Goal: Task Accomplishment & Management: Use online tool/utility

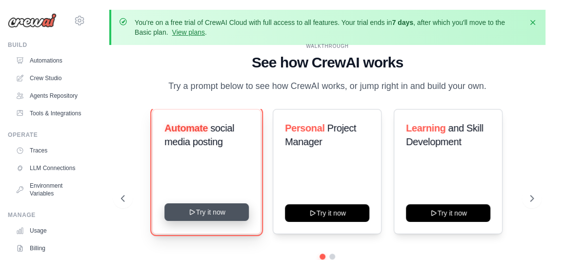
click at [205, 213] on button "Try it now" at bounding box center [206, 212] width 84 height 18
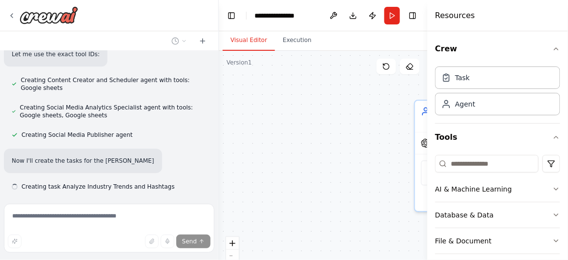
scroll to position [675, 0]
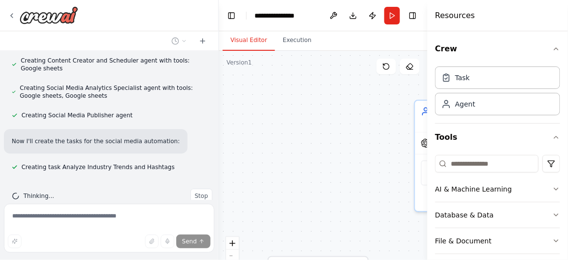
click at [175, 181] on div "Thinking... Stop" at bounding box center [109, 196] width 210 height 30
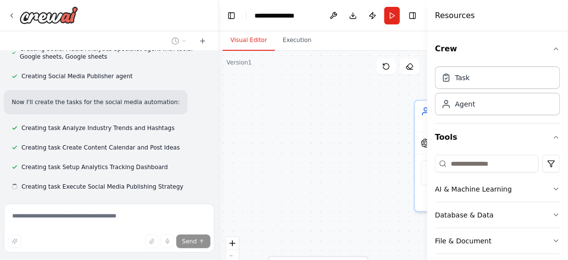
scroll to position [733, 0]
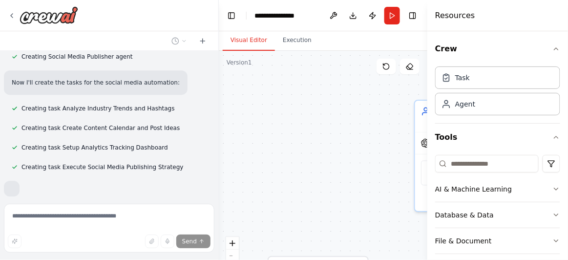
click at [175, 163] on div "Create a crew that schedules and publishes social media content across multiple…" at bounding box center [109, 125] width 218 height 149
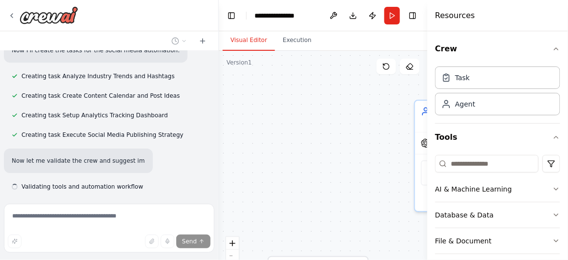
scroll to position [785, 0]
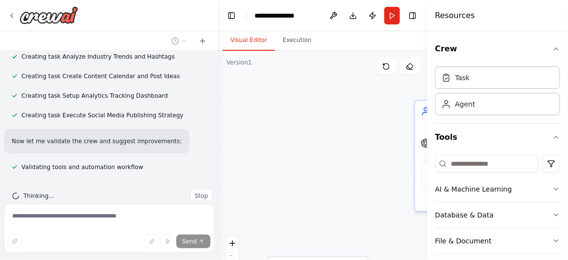
click at [175, 181] on div "Thinking... Stop" at bounding box center [109, 196] width 210 height 30
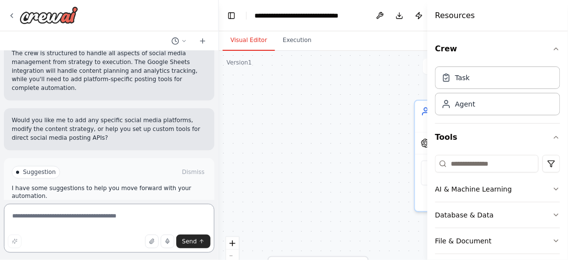
scroll to position [1314, 0]
click at [37, 216] on textarea at bounding box center [109, 228] width 210 height 49
click at [50, 217] on textarea "**********" at bounding box center [109, 228] width 210 height 49
click at [67, 216] on textarea "**********" at bounding box center [109, 228] width 210 height 49
click at [101, 218] on textarea "**********" at bounding box center [109, 228] width 210 height 49
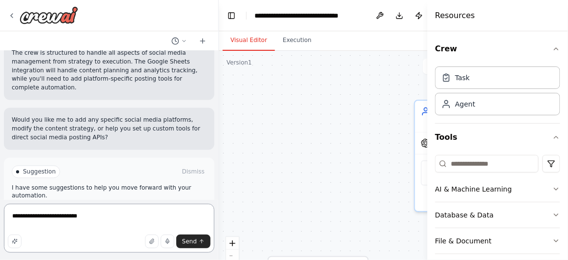
paste textarea "**********"
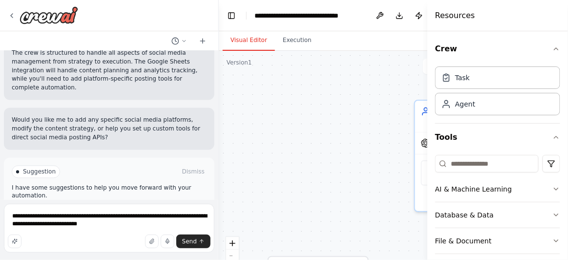
drag, startPoint x: 86, startPoint y: 216, endPoint x: 83, endPoint y: 239, distance: 22.7
click at [83, 239] on div "Send" at bounding box center [109, 241] width 203 height 14
click at [84, 217] on textarea "**********" at bounding box center [109, 228] width 210 height 49
click at [162, 226] on textarea "**********" at bounding box center [109, 228] width 210 height 49
type textarea "**********"
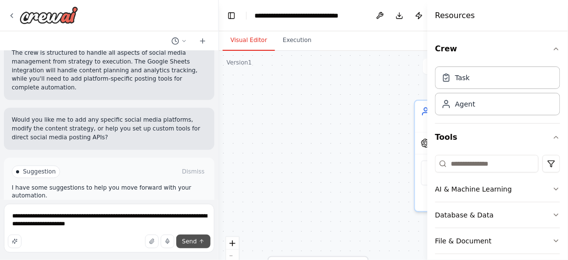
click at [193, 241] on span "Send" at bounding box center [189, 241] width 15 height 8
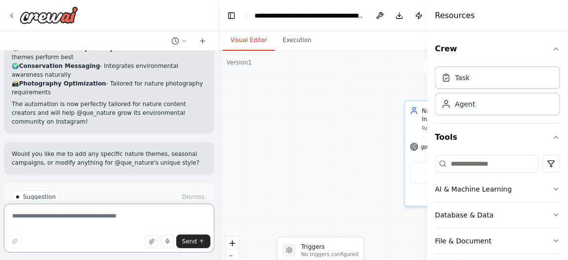
scroll to position [2437, 0]
click at [108, 219] on textarea at bounding box center [109, 228] width 210 height 49
type textarea "**********"
click at [198, 242] on button "Send" at bounding box center [193, 241] width 34 height 14
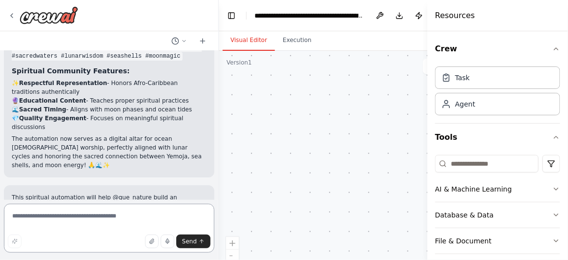
scroll to position [3430, 0]
click at [9, 217] on textarea "**********" at bounding box center [109, 228] width 210 height 49
click at [68, 217] on textarea "**********" at bounding box center [109, 228] width 210 height 49
type textarea "**********"
click at [189, 244] on span "Send" at bounding box center [189, 241] width 15 height 8
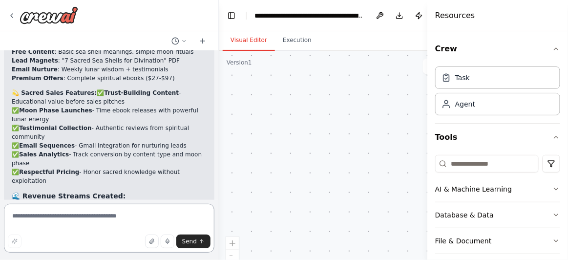
scroll to position [4448, 0]
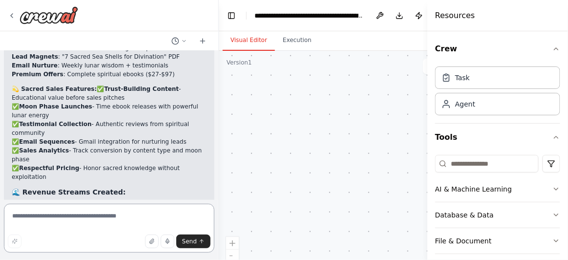
click at [69, 228] on textarea at bounding box center [109, 228] width 210 height 49
click at [75, 219] on textarea at bounding box center [109, 228] width 210 height 49
paste textarea "**********"
type textarea "**********"
click at [188, 241] on span "Send" at bounding box center [189, 241] width 15 height 8
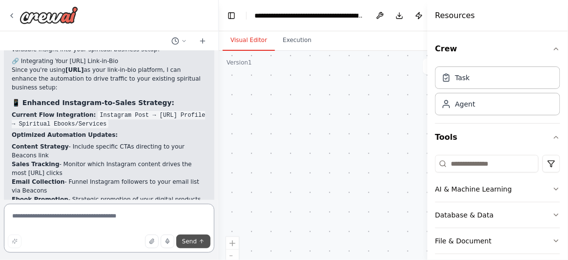
scroll to position [4834, 0]
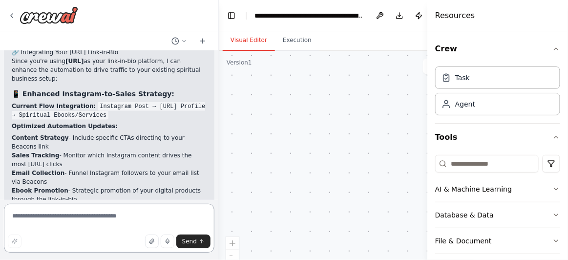
click at [88, 220] on textarea at bounding box center [109, 228] width 210 height 49
type textarea "**********"
click at [197, 243] on button "Send" at bounding box center [193, 241] width 34 height 14
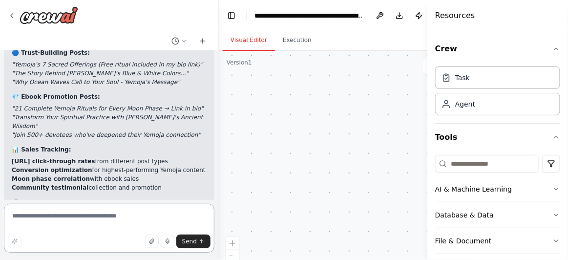
scroll to position [5561, 0]
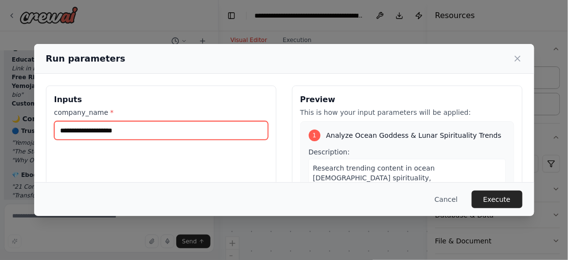
click at [123, 131] on input "company_name *" at bounding box center [161, 130] width 214 height 19
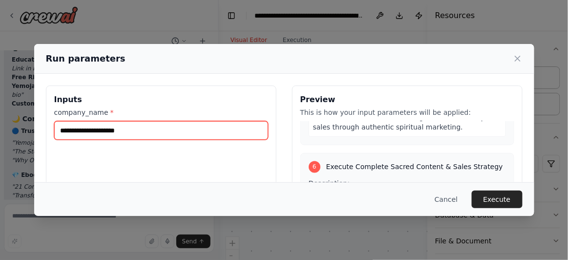
scroll to position [1374, 0]
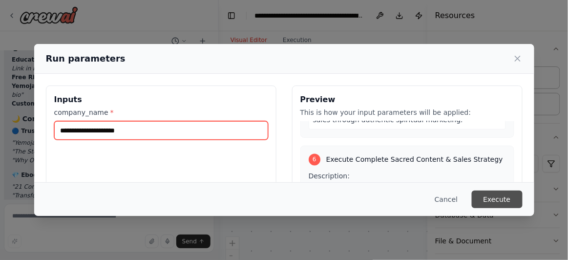
type input "**********"
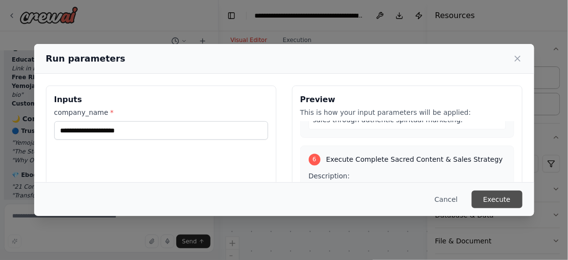
click at [510, 202] on button "Execute" at bounding box center [496, 199] width 51 height 18
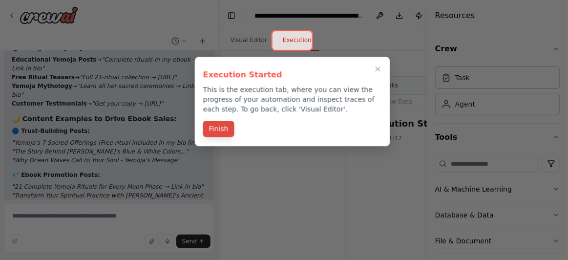
click at [216, 131] on button "Finish" at bounding box center [218, 129] width 31 height 16
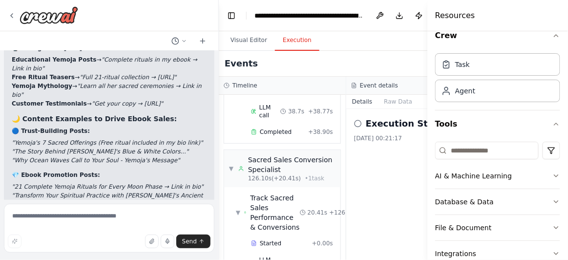
scroll to position [0, 0]
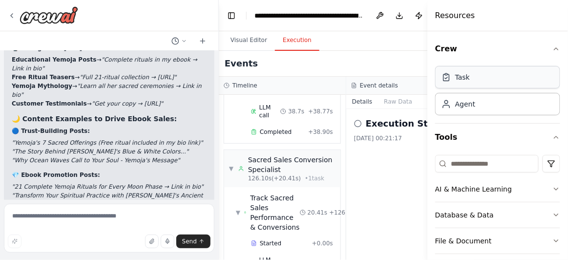
click at [481, 78] on div "Task" at bounding box center [497, 77] width 125 height 22
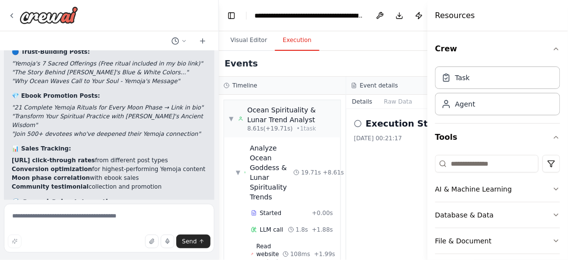
click at [356, 123] on icon at bounding box center [358, 124] width 8 height 8
click at [406, 82] on div "Event details" at bounding box center [410, 86] width 118 height 8
click at [359, 102] on button "Details" at bounding box center [362, 102] width 32 height 14
click at [398, 101] on button "Raw Data" at bounding box center [398, 102] width 40 height 14
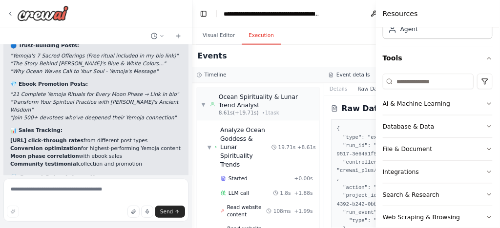
scroll to position [111, 0]
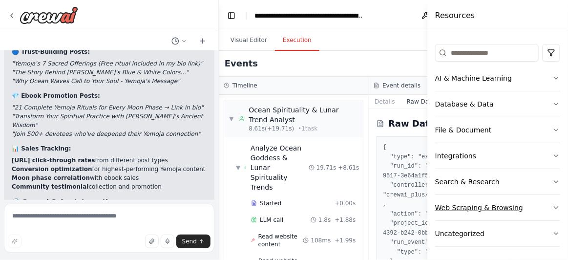
click at [552, 206] on icon "button" at bounding box center [556, 208] width 8 height 8
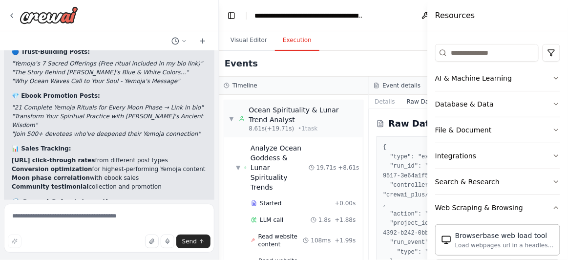
click at [375, 40] on div "Visual Editor Execution" at bounding box center [369, 41] width 300 height 20
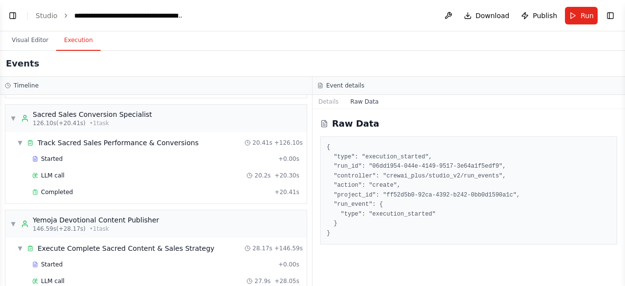
scroll to position [703, 0]
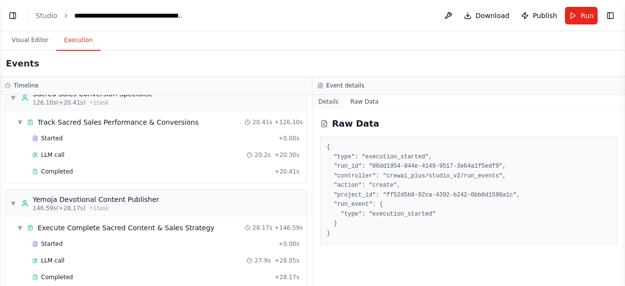
click at [323, 102] on button "Details" at bounding box center [328, 102] width 32 height 14
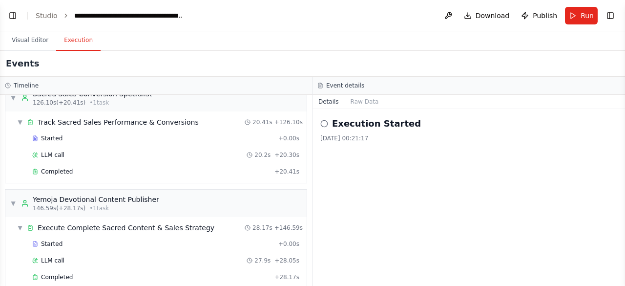
click at [324, 123] on icon at bounding box center [324, 124] width 8 height 8
click at [567, 16] on span "Run" at bounding box center [586, 16] width 13 height 10
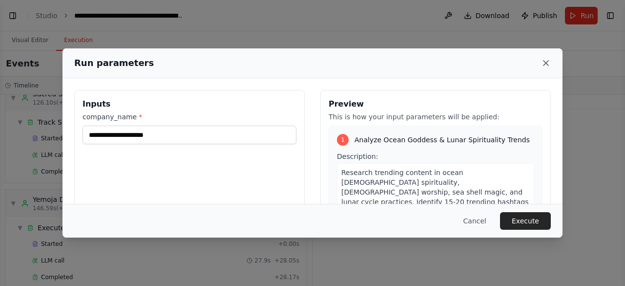
click at [544, 66] on icon at bounding box center [546, 63] width 10 height 10
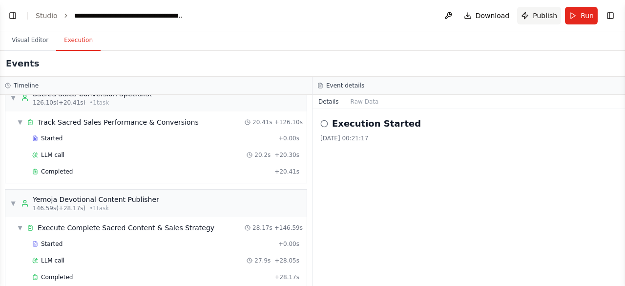
click at [543, 16] on span "Publish" at bounding box center [544, 16] width 24 height 10
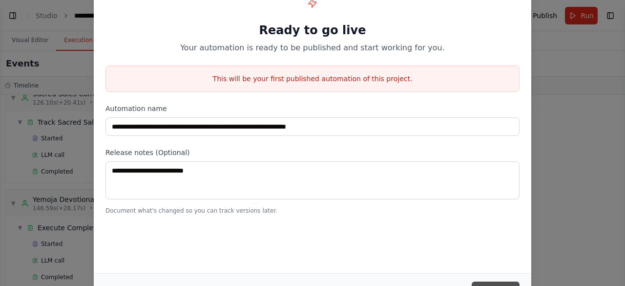
click at [496, 259] on button "Publish" at bounding box center [495, 290] width 48 height 18
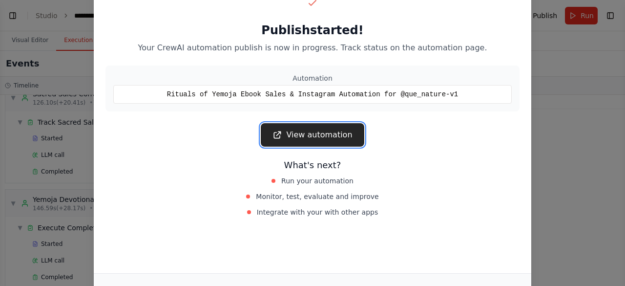
click at [323, 134] on link "View automation" at bounding box center [312, 134] width 103 height 23
click at [340, 133] on link "View automation" at bounding box center [312, 134] width 103 height 23
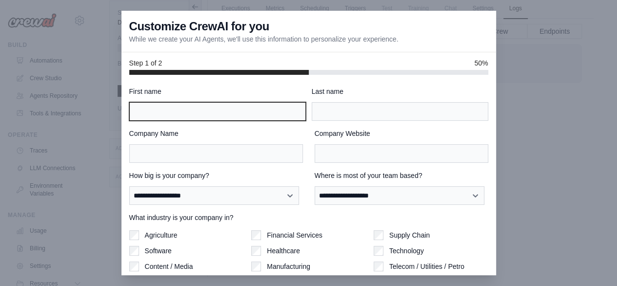
click at [153, 109] on input "First name" at bounding box center [217, 111] width 177 height 19
type input "******"
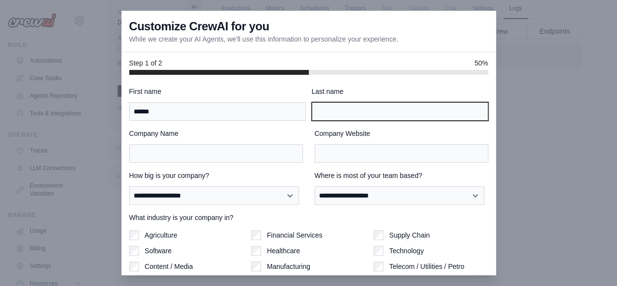
click at [334, 113] on input "Last name" at bounding box center [400, 111] width 177 height 19
type input "*******"
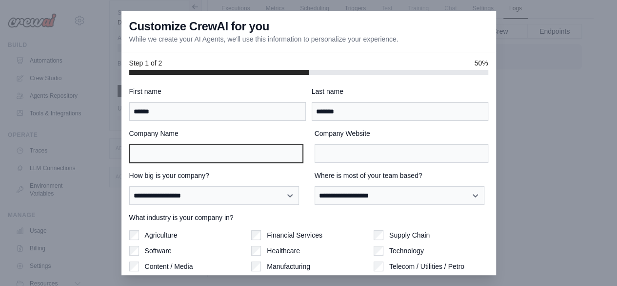
click at [237, 156] on input "Company Name" at bounding box center [216, 153] width 174 height 19
type input "**********"
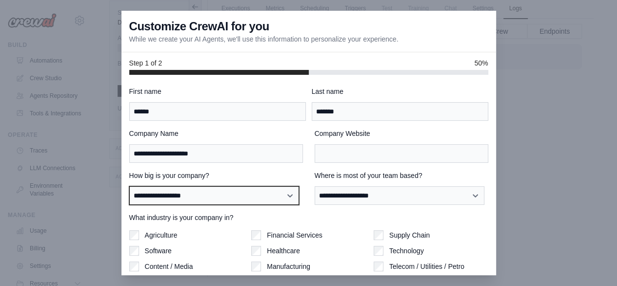
click at [287, 194] on select "**********" at bounding box center [214, 195] width 170 height 18
select select "**********"
click at [129, 186] on select "**********" at bounding box center [214, 195] width 170 height 18
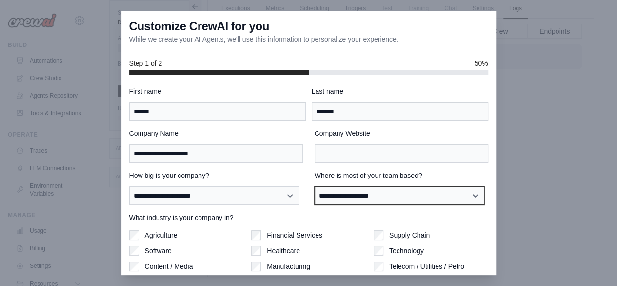
click at [473, 195] on select "**********" at bounding box center [400, 195] width 170 height 18
select select "******"
click at [315, 186] on select "**********" at bounding box center [400, 195] width 170 height 18
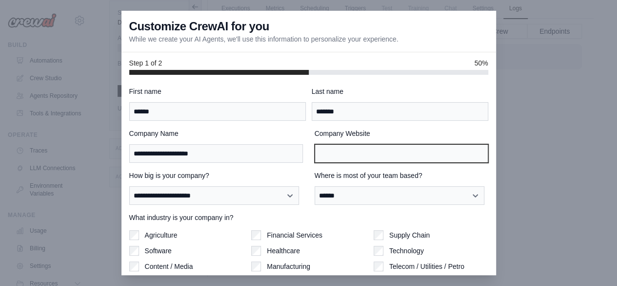
click at [344, 153] on input "Company Website" at bounding box center [402, 153] width 174 height 19
paste input "**********"
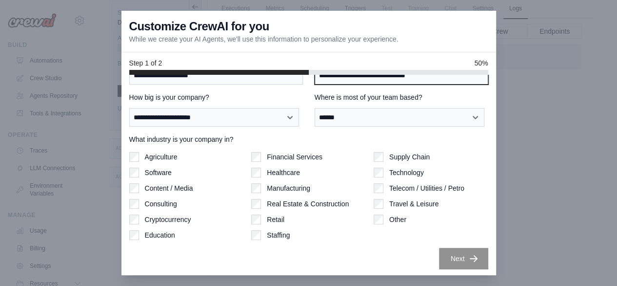
scroll to position [79, 0]
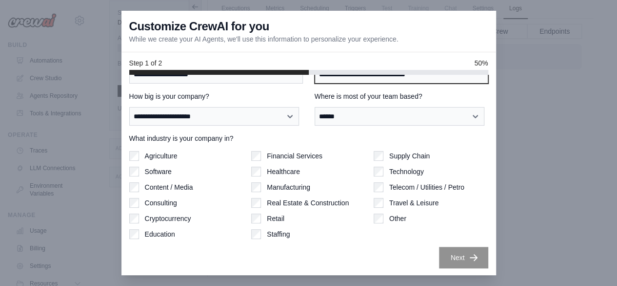
type input "**********"
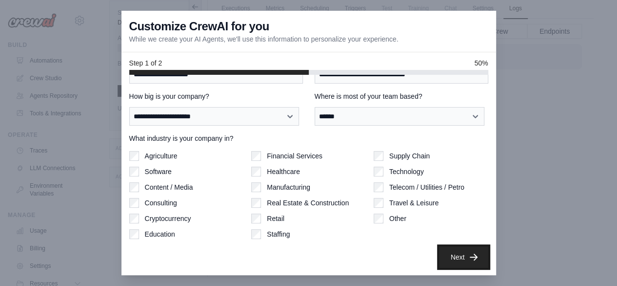
click at [450, 256] on button "Next" at bounding box center [463, 256] width 49 height 21
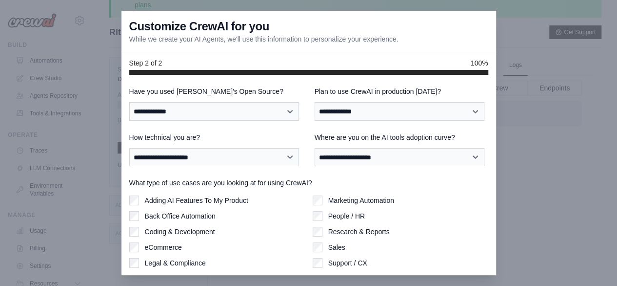
scroll to position [27, 0]
click at [290, 110] on select "**********" at bounding box center [214, 111] width 170 height 18
select select "**********"
click at [129, 102] on select "**********" at bounding box center [214, 111] width 170 height 18
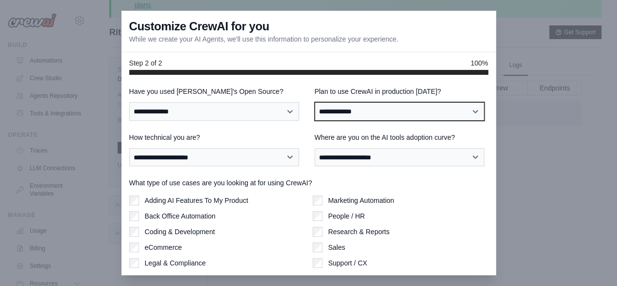
click at [470, 111] on select "**********" at bounding box center [400, 111] width 170 height 18
select select "****"
click at [315, 102] on select "**********" at bounding box center [400, 111] width 170 height 18
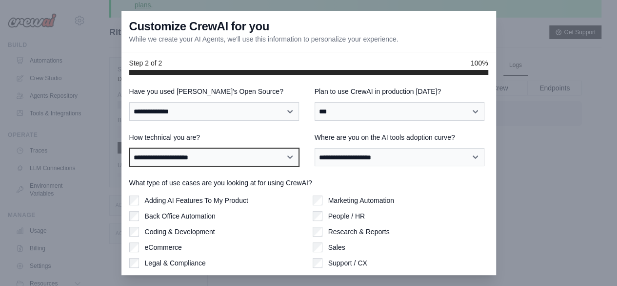
click at [289, 155] on select "**********" at bounding box center [214, 157] width 170 height 18
select select "**********"
click at [129, 148] on select "**********" at bounding box center [214, 157] width 170 height 18
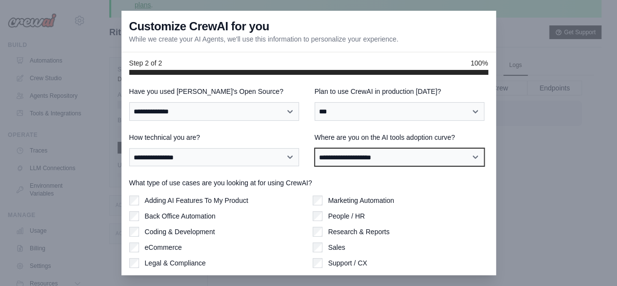
click at [472, 157] on select "**********" at bounding box center [400, 157] width 170 height 18
select select "**********"
click at [315, 148] on select "**********" at bounding box center [400, 157] width 170 height 18
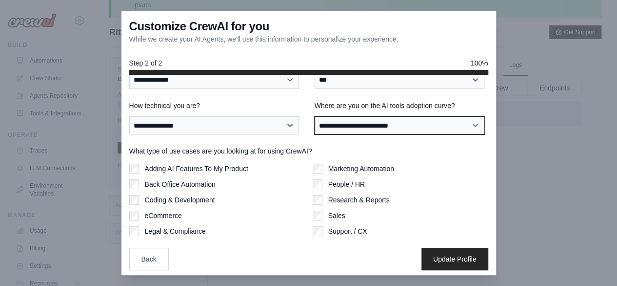
scroll to position [34, 0]
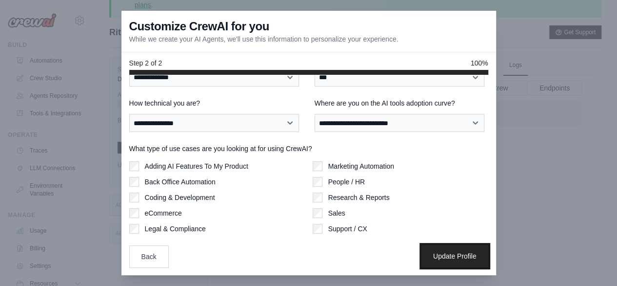
click at [432, 252] on button "Update Profile" at bounding box center [455, 256] width 67 height 22
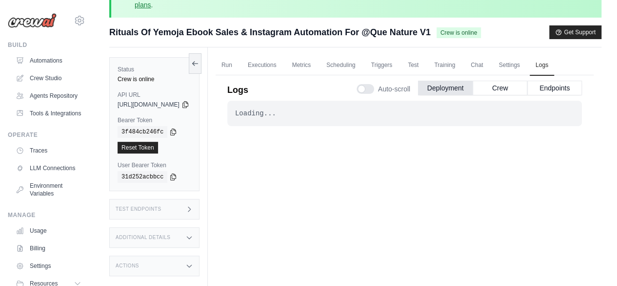
click at [432, 252] on div "Loading... . . . Successful" at bounding box center [404, 204] width 355 height 207
click at [55, 176] on link "LLM Connections" at bounding box center [50, 168] width 74 height 16
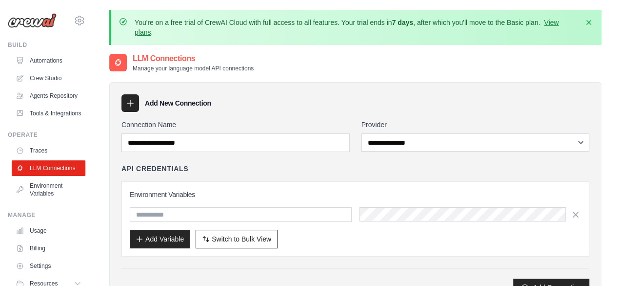
click at [55, 176] on link "LLM Connections" at bounding box center [49, 168] width 74 height 16
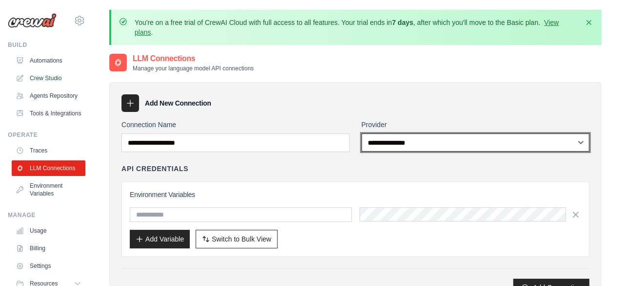
click at [583, 145] on select "**********" at bounding box center [476, 142] width 228 height 18
select select "******"
click at [362, 133] on select "**********" at bounding box center [476, 142] width 228 height 18
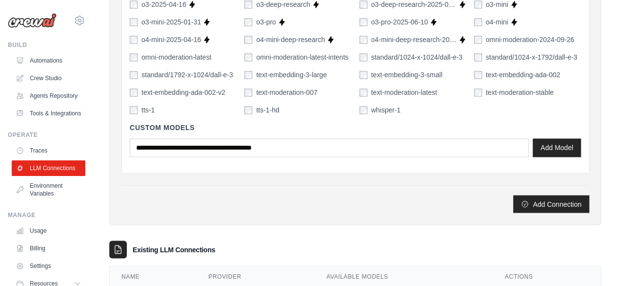
scroll to position [817, 0]
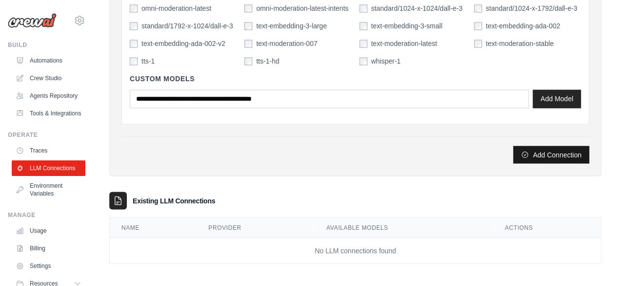
click at [559, 154] on button "Add Connection" at bounding box center [551, 154] width 76 height 18
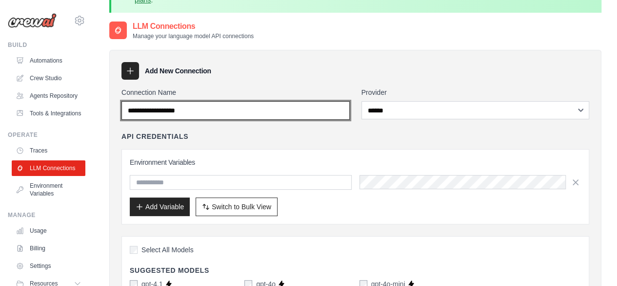
scroll to position [20, 0]
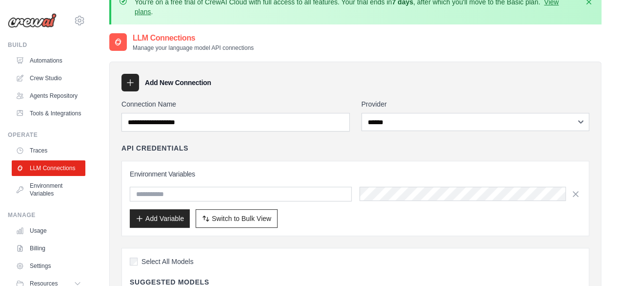
click at [188, 144] on div "API Credentials" at bounding box center [356, 148] width 468 height 10
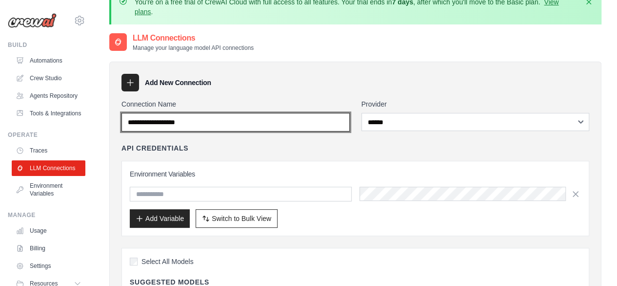
click at [197, 122] on input "Connection Name" at bounding box center [236, 122] width 228 height 19
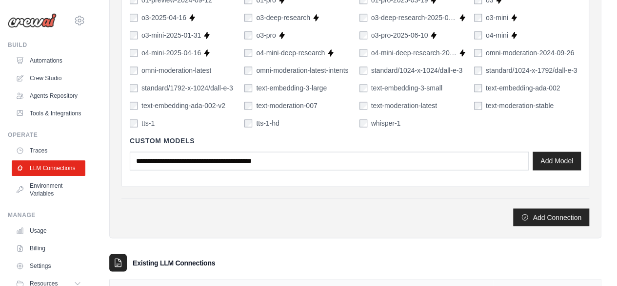
scroll to position [817, 0]
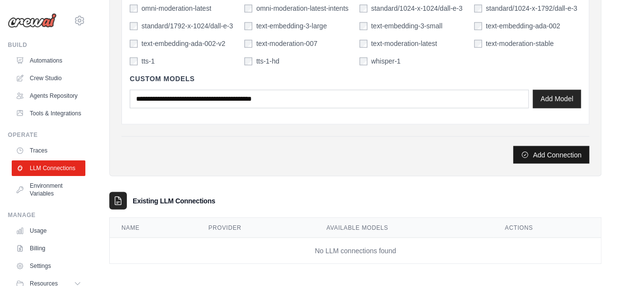
type input "*******"
click at [568, 153] on button "Add Connection" at bounding box center [551, 154] width 76 height 18
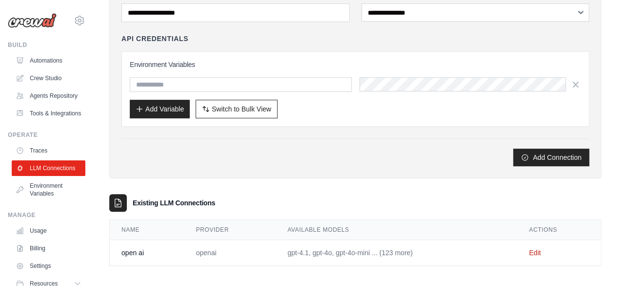
scroll to position [166, 0]
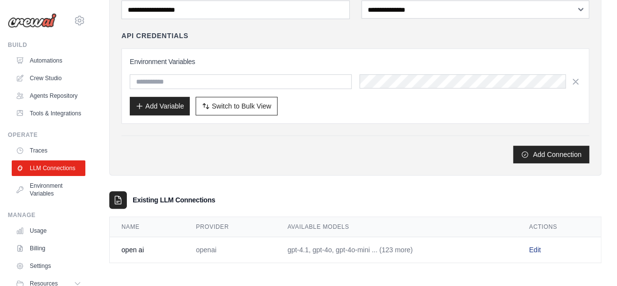
click at [537, 249] on link "Edit" at bounding box center [535, 249] width 12 height 8
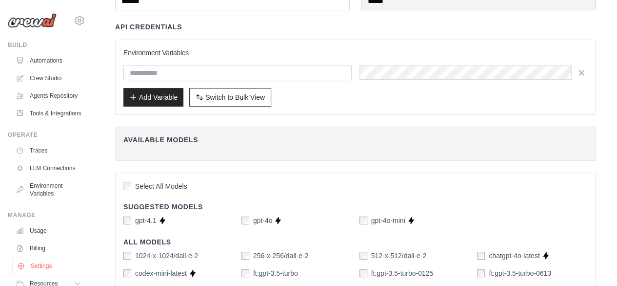
scroll to position [98, 0]
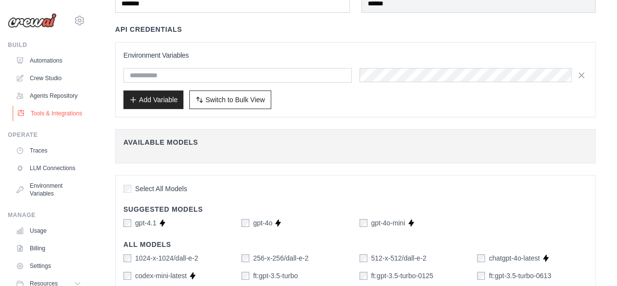
click at [43, 121] on link "Tools & Integrations" at bounding box center [50, 113] width 74 height 16
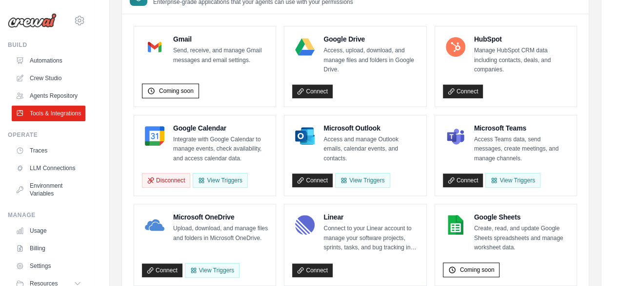
scroll to position [143, 0]
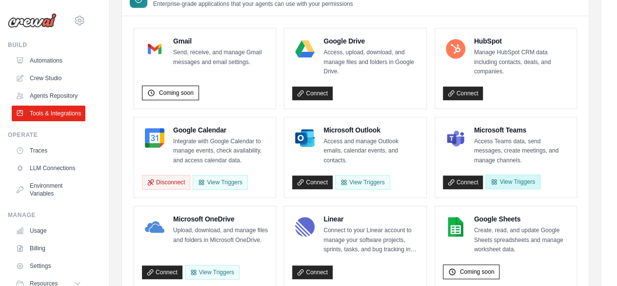
click at [504, 180] on button "View Triggers" at bounding box center [513, 181] width 55 height 15
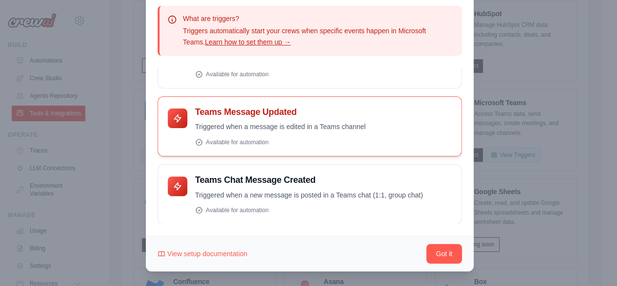
scroll to position [172, 0]
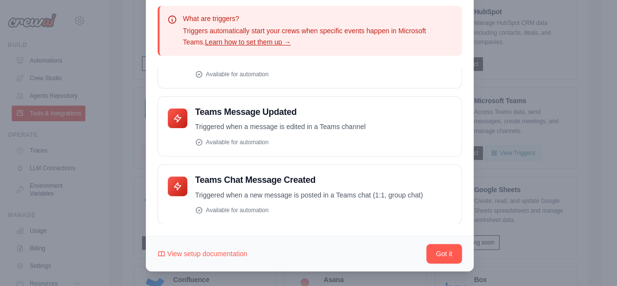
click at [228, 43] on link "Learn how to set them up →" at bounding box center [248, 42] width 86 height 8
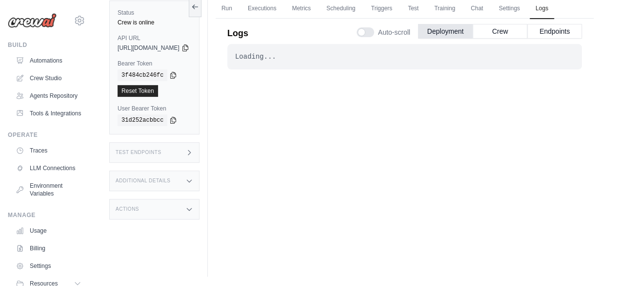
click at [175, 153] on div "Test Endpoints" at bounding box center [154, 152] width 90 height 20
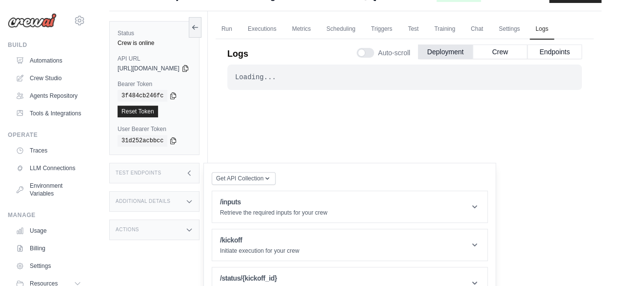
scroll to position [64, 0]
click at [271, 177] on icon "button" at bounding box center [268, 177] width 8 height 8
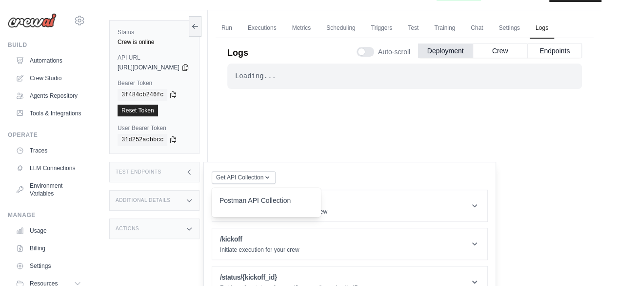
click at [294, 198] on div "Postman API Collection" at bounding box center [267, 203] width 94 height 16
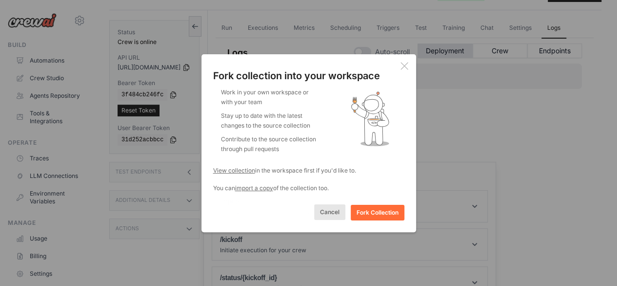
click at [341, 213] on button "Cancel" at bounding box center [329, 212] width 31 height 16
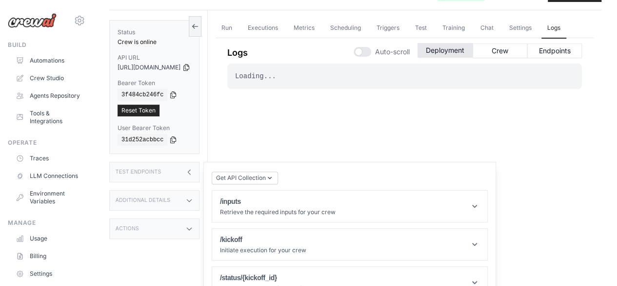
click at [453, 53] on button "Deployment" at bounding box center [445, 50] width 55 height 15
click at [560, 49] on button "Endpoints" at bounding box center [555, 50] width 55 height 15
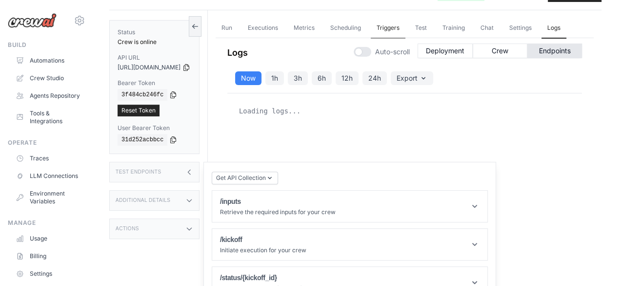
click at [406, 24] on link "Triggers" at bounding box center [388, 28] width 35 height 20
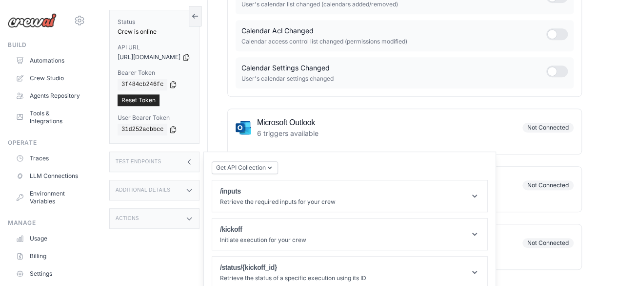
scroll to position [266, 0]
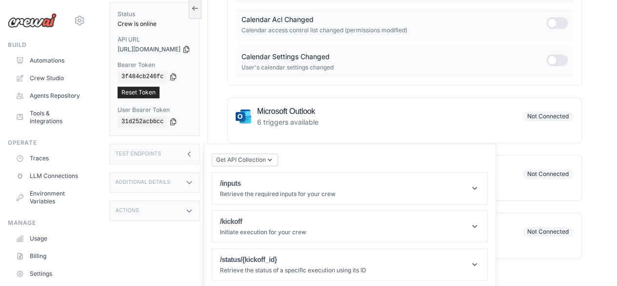
click at [193, 150] on icon at bounding box center [189, 154] width 8 height 8
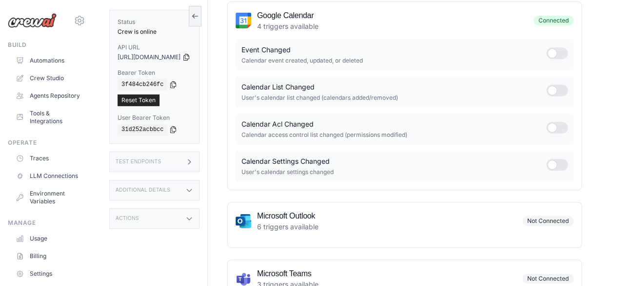
scroll to position [162, 0]
click at [551, 53] on div at bounding box center [557, 53] width 21 height 12
click at [550, 88] on div at bounding box center [557, 90] width 21 height 12
click at [552, 127] on div at bounding box center [557, 127] width 21 height 12
click at [552, 162] on div at bounding box center [557, 164] width 21 height 12
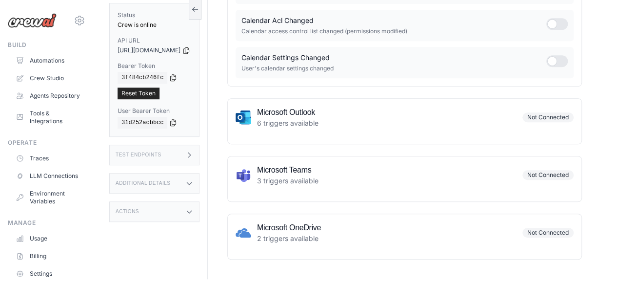
scroll to position [266, 0]
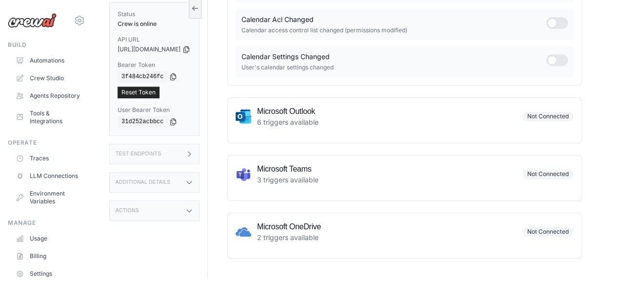
drag, startPoint x: 307, startPoint y: 134, endPoint x: 317, endPoint y: 124, distance: 14.2
click at [317, 124] on div "Microsoft Outlook 6 triggers available Not Connected" at bounding box center [404, 120] width 355 height 46
click at [353, 130] on div "Microsoft Outlook 6 triggers available Not Connected" at bounding box center [404, 120] width 355 height 46
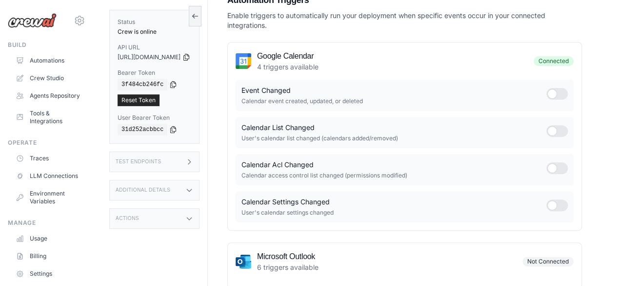
scroll to position [105, 0]
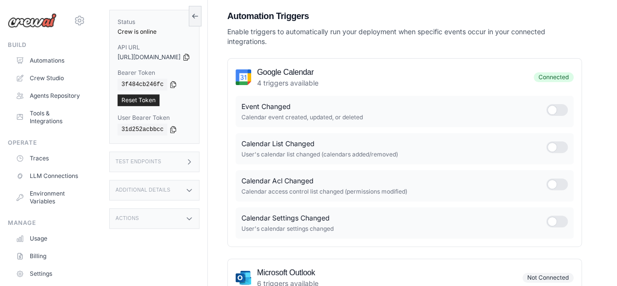
click at [355, 117] on div "Event Changed Calendar event created, updated, or deleted" at bounding box center [405, 111] width 338 height 31
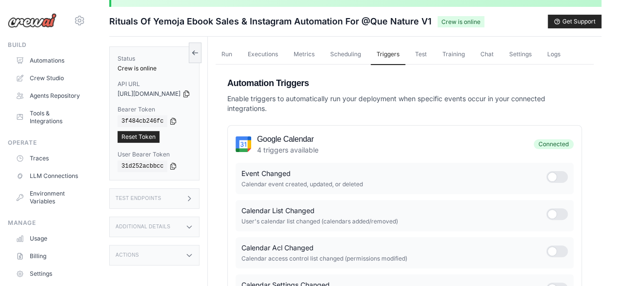
scroll to position [0, 0]
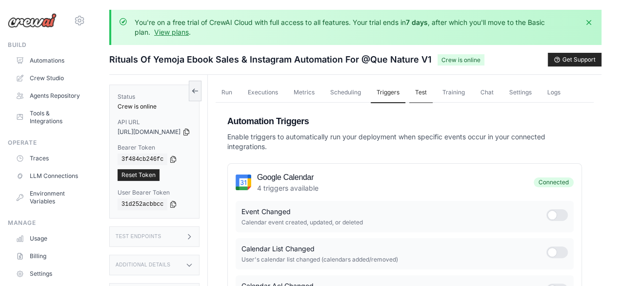
click at [433, 90] on link "Test" at bounding box center [420, 92] width 23 height 20
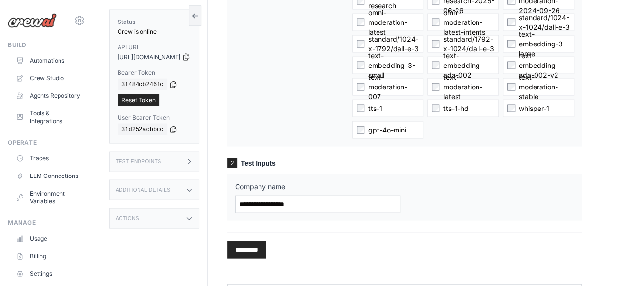
scroll to position [944, 0]
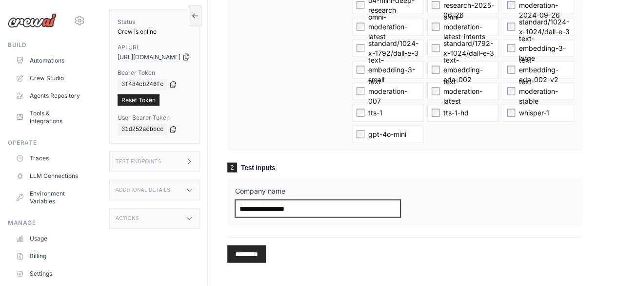
click at [318, 204] on input "Company name" at bounding box center [318, 209] width 166 height 18
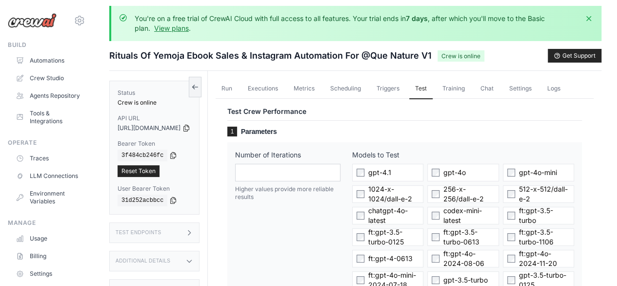
scroll to position [5, 0]
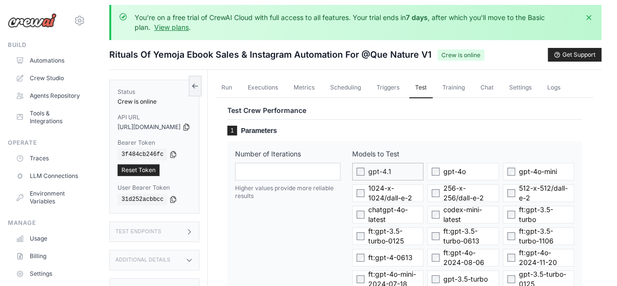
type input "**********"
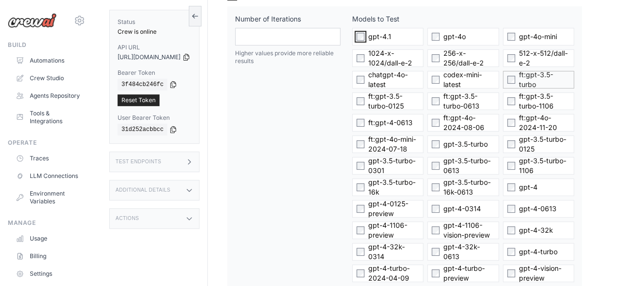
scroll to position [143, 0]
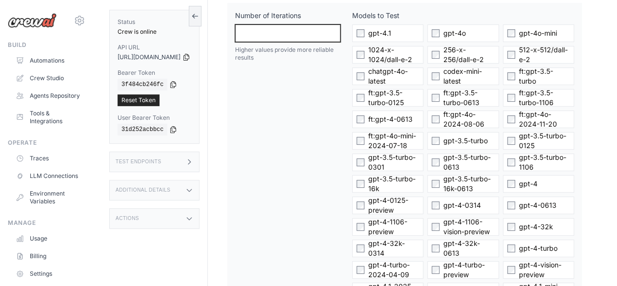
click at [341, 31] on input "*" at bounding box center [287, 33] width 105 height 18
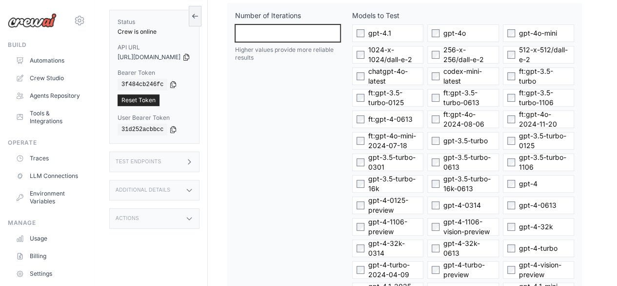
click at [341, 31] on input "*" at bounding box center [287, 33] width 105 height 18
click at [341, 31] on input "**" at bounding box center [287, 33] width 105 height 18
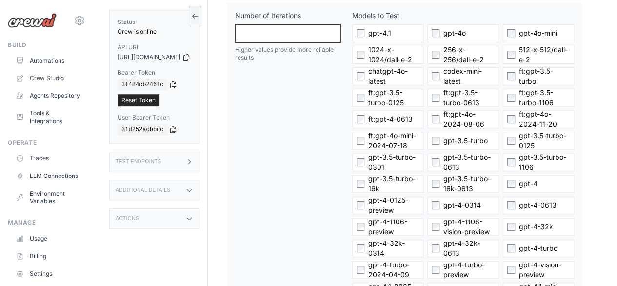
click at [341, 31] on input "**" at bounding box center [287, 33] width 105 height 18
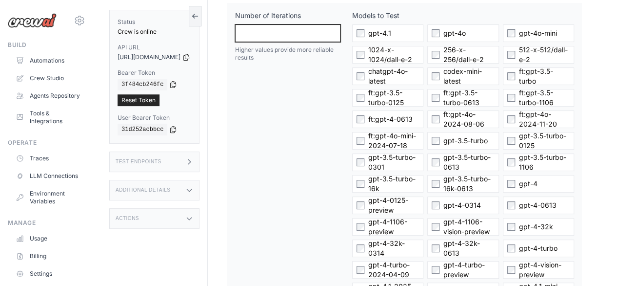
click at [341, 31] on input "**" at bounding box center [287, 33] width 105 height 18
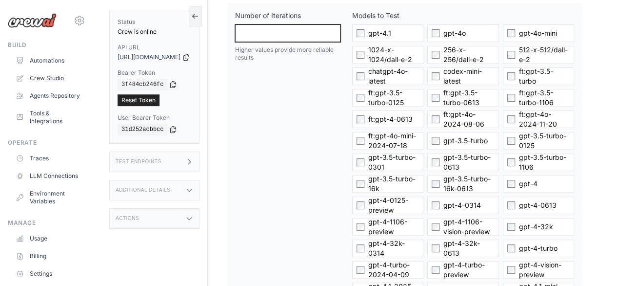
type input "**"
click at [341, 31] on input "**" at bounding box center [287, 33] width 105 height 18
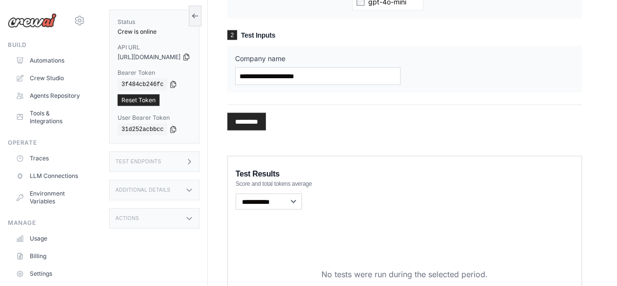
scroll to position [1072, 0]
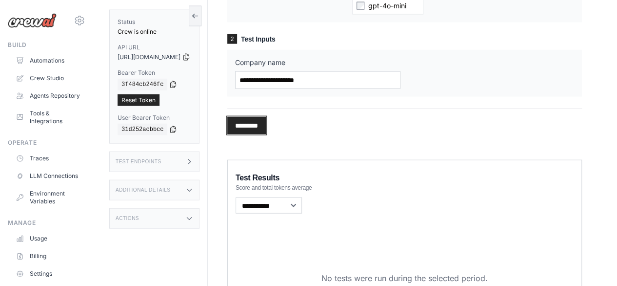
click at [266, 123] on input "*********" at bounding box center [246, 126] width 39 height 18
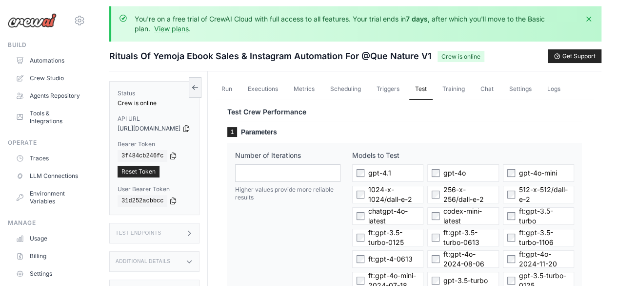
scroll to position [0, 0]
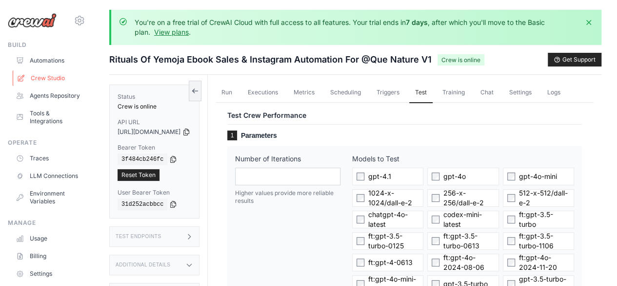
click at [49, 75] on link "Crew Studio" at bounding box center [50, 78] width 74 height 16
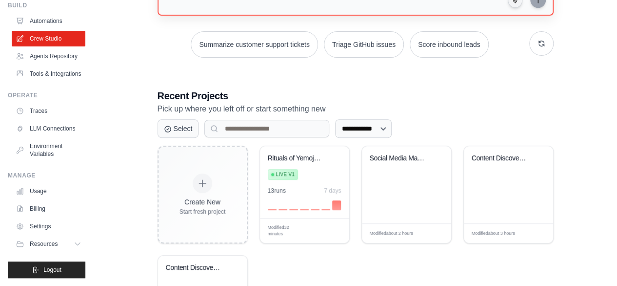
scroll to position [169, 0]
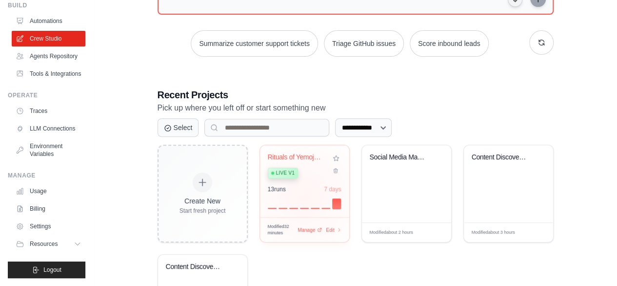
click at [304, 197] on div at bounding box center [305, 203] width 74 height 12
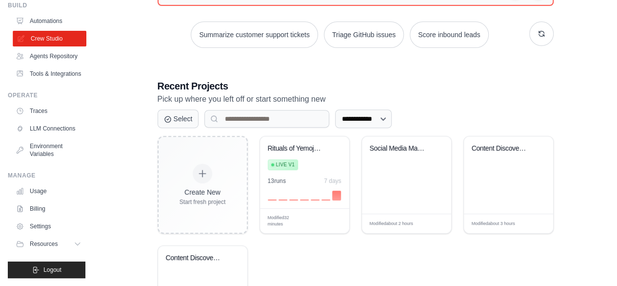
click at [50, 31] on link "Crew Studio" at bounding box center [50, 39] width 74 height 16
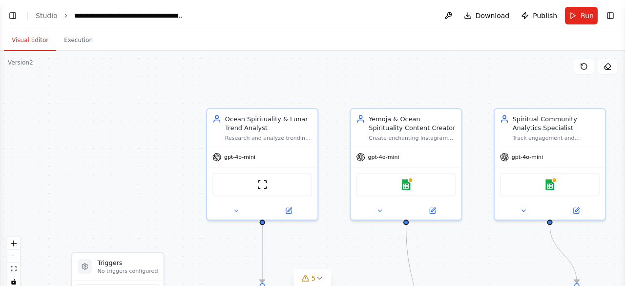
scroll to position [5406, 0]
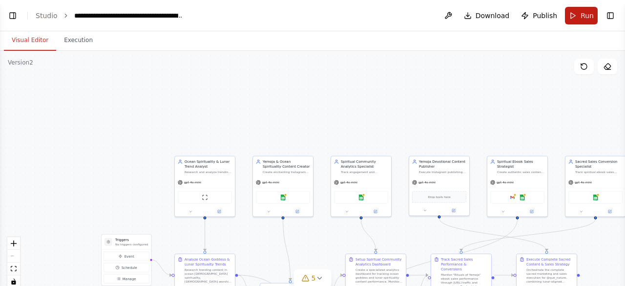
click at [579, 16] on button "Run" at bounding box center [581, 16] width 33 height 18
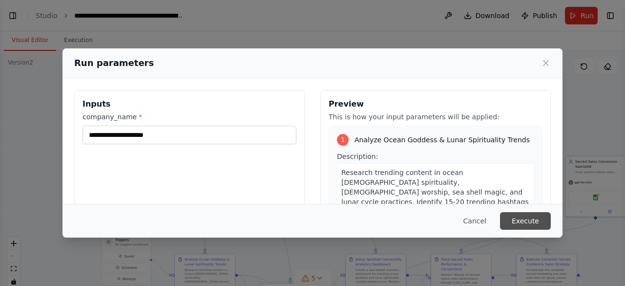
click at [534, 221] on button "Execute" at bounding box center [525, 221] width 51 height 18
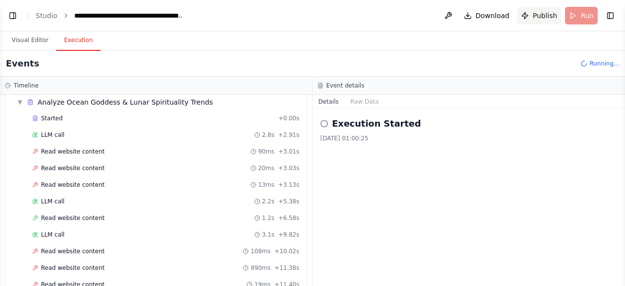
scroll to position [69, 0]
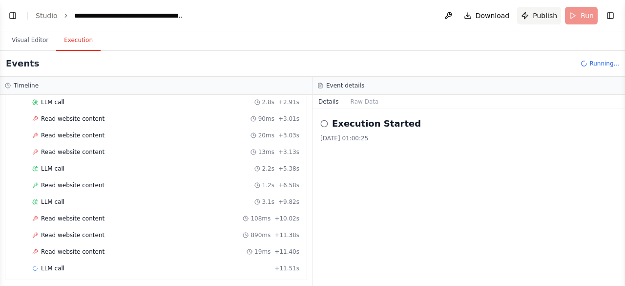
click at [544, 16] on span "Publish" at bounding box center [544, 16] width 24 height 10
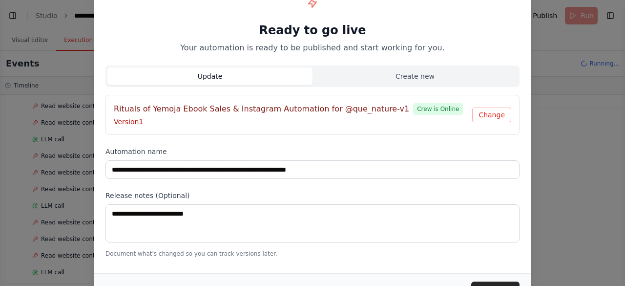
scroll to position [280, 0]
click at [495, 113] on button "Change" at bounding box center [491, 114] width 39 height 15
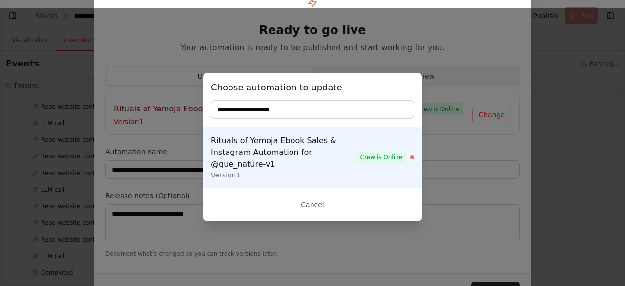
click at [488, 162] on div "Choose automation to update Rituals of Yemoja Ebook Sales & Instagram Automatio…" at bounding box center [312, 147] width 625 height 278
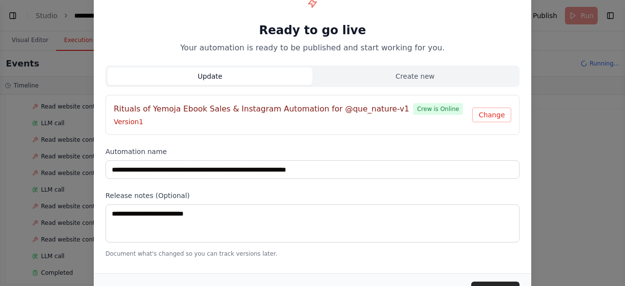
click at [566, 225] on div "**********" at bounding box center [312, 143] width 625 height 286
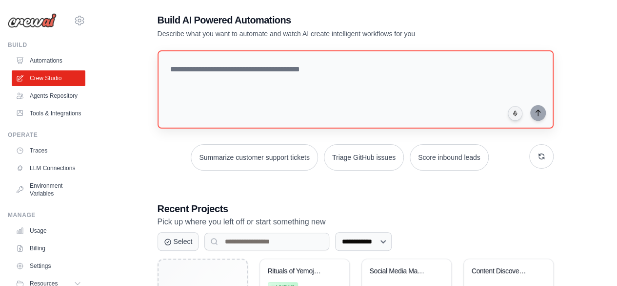
scroll to position [24, 0]
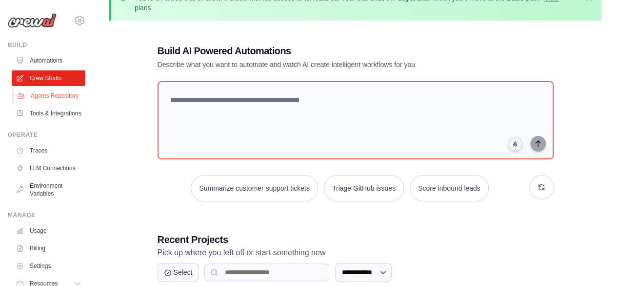
click at [46, 100] on link "Agents Repository" at bounding box center [50, 96] width 74 height 16
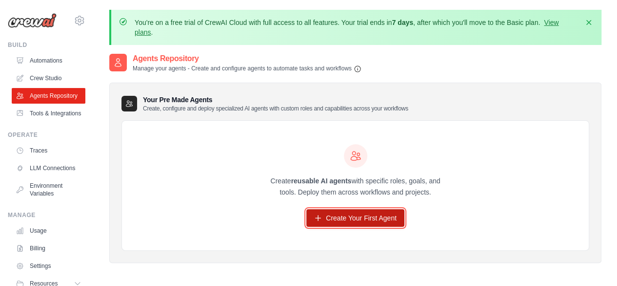
click at [344, 216] on link "Create Your First Agent" at bounding box center [356, 218] width 98 height 18
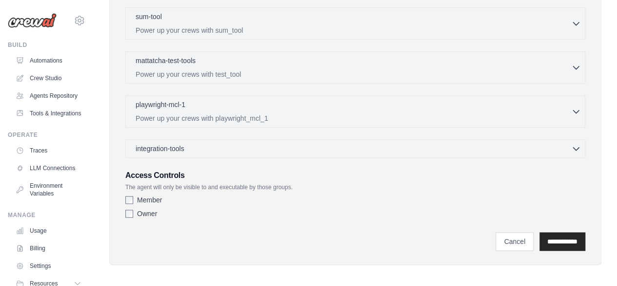
scroll to position [395, 0]
click at [567, 235] on input "**********" at bounding box center [563, 240] width 46 height 19
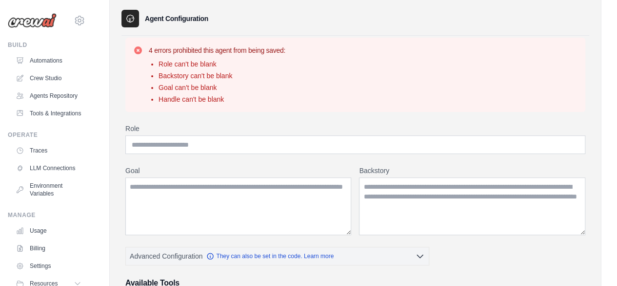
scroll to position [83, 0]
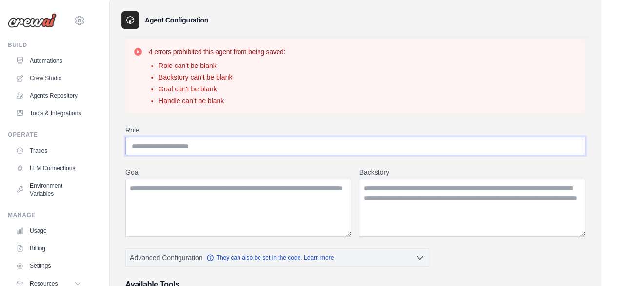
click at [153, 148] on input "Role" at bounding box center [355, 146] width 460 height 19
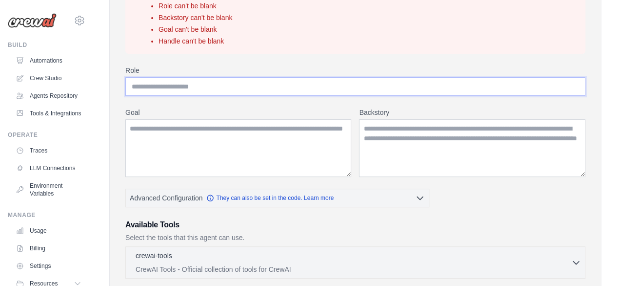
scroll to position [143, 0]
click at [179, 163] on textarea "Goal" at bounding box center [238, 148] width 226 height 58
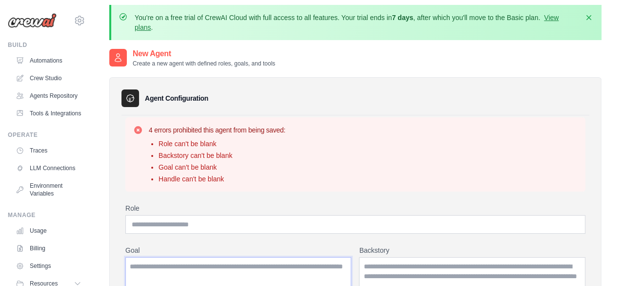
scroll to position [0, 0]
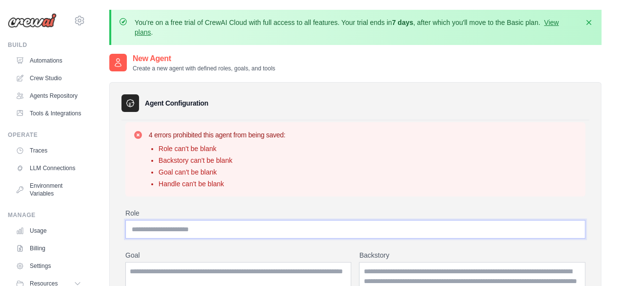
click at [237, 228] on input "Role" at bounding box center [355, 229] width 460 height 19
drag, startPoint x: 130, startPoint y: 228, endPoint x: 213, endPoint y: 226, distance: 83.5
click at [184, 226] on input "Role" at bounding box center [355, 229] width 460 height 19
drag, startPoint x: 218, startPoint y: 227, endPoint x: 99, endPoint y: 233, distance: 119.2
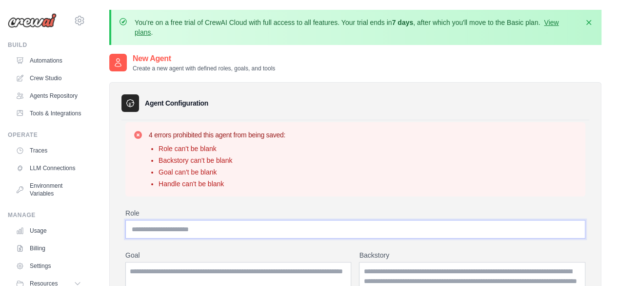
click at [46, 158] on link "Traces" at bounding box center [50, 151] width 74 height 16
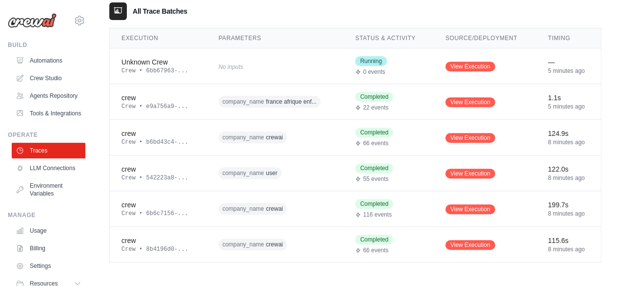
scroll to position [175, 0]
click at [462, 62] on link "View Execution" at bounding box center [471, 66] width 50 height 10
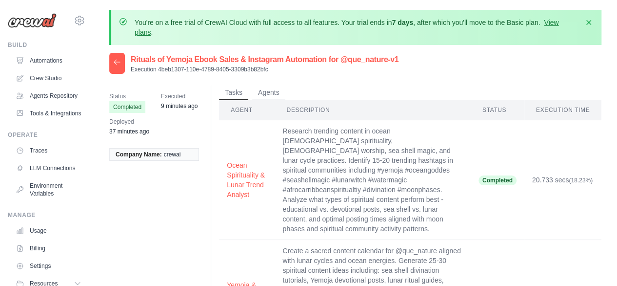
click at [459, 145] on td "Research trending content in ocean goddess spirituality, Yemoja worship, sea sh…" at bounding box center [373, 180] width 196 height 120
click at [53, 76] on link "Crew Studio" at bounding box center [50, 78] width 74 height 16
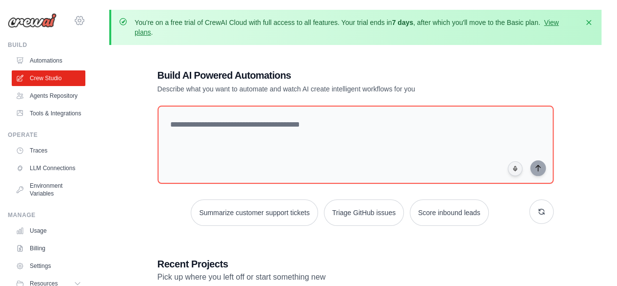
click at [78, 21] on icon at bounding box center [79, 20] width 3 height 3
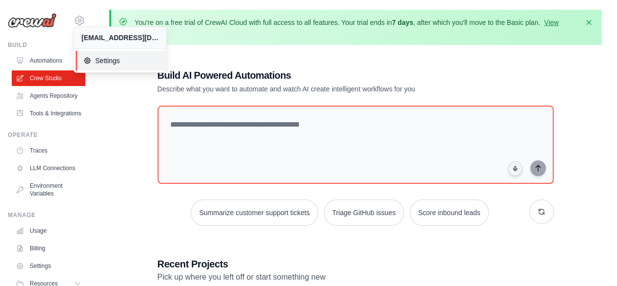
click at [103, 58] on span "Settings" at bounding box center [121, 61] width 77 height 10
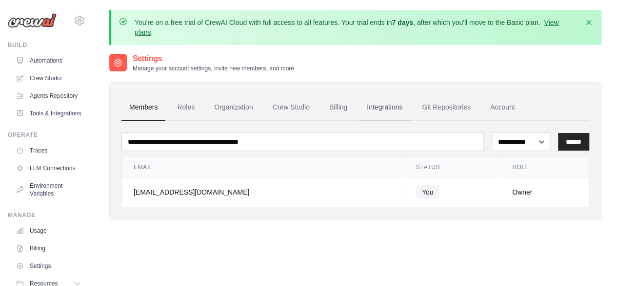
click at [378, 104] on link "Integrations" at bounding box center [384, 107] width 51 height 26
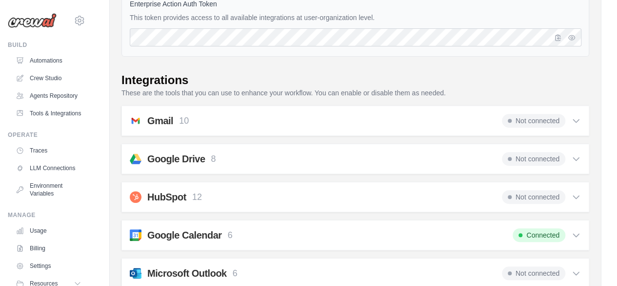
scroll to position [112, 0]
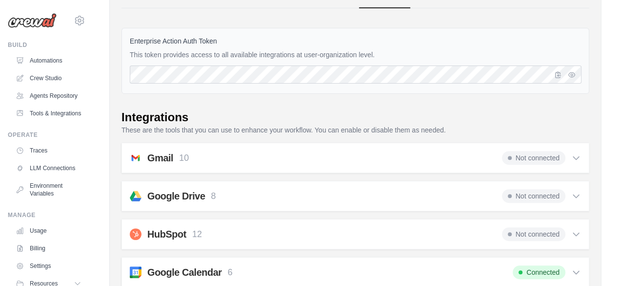
click at [576, 156] on icon at bounding box center [577, 158] width 10 height 10
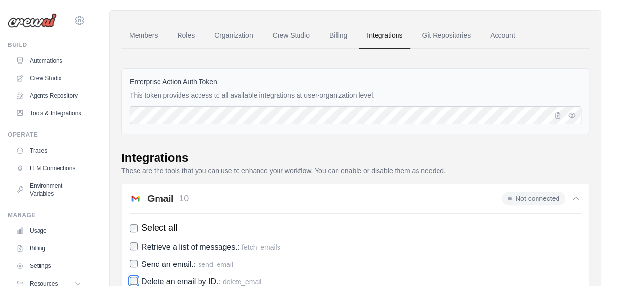
scroll to position [72, 0]
click at [552, 197] on span "Not connected" at bounding box center [533, 198] width 63 height 14
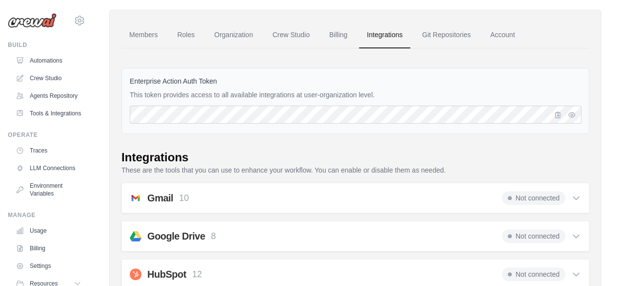
click at [575, 196] on icon at bounding box center [577, 198] width 10 height 10
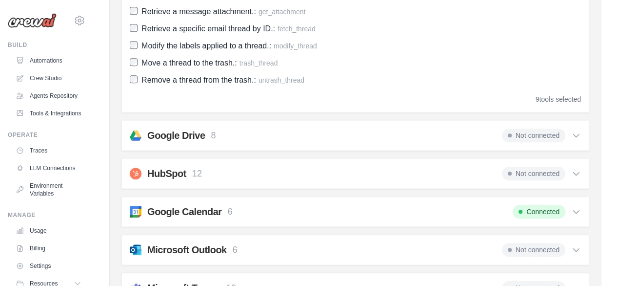
scroll to position [393, 0]
click at [577, 132] on icon at bounding box center [577, 135] width 10 height 10
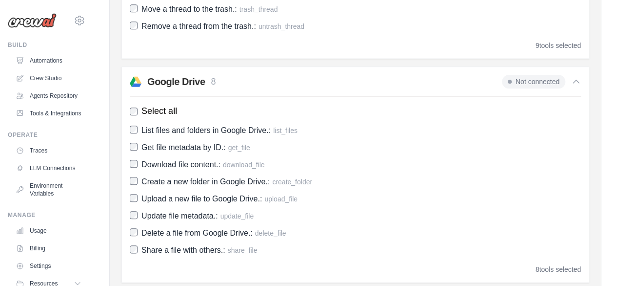
scroll to position [450, 0]
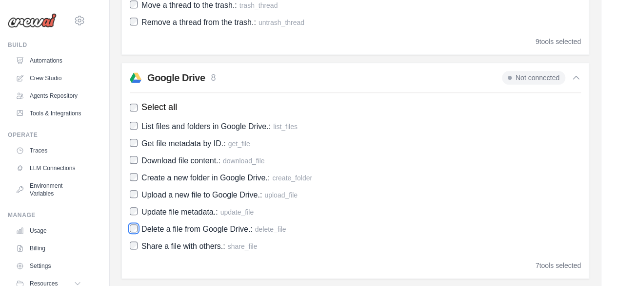
click at [133, 244] on div "List files and folders in Google Drive.: list_files Get file metadata by ID.: g…" at bounding box center [355, 186] width 451 height 133
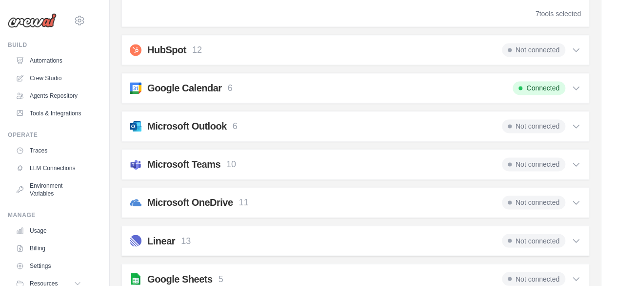
scroll to position [702, 0]
click at [575, 46] on icon at bounding box center [577, 49] width 10 height 10
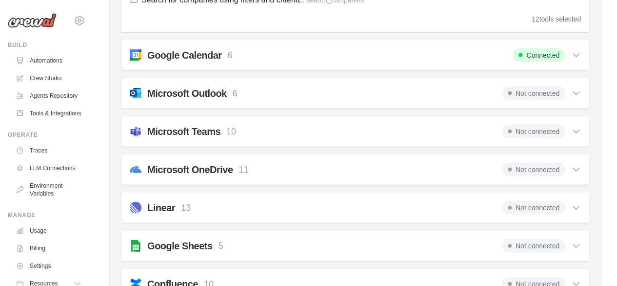
scroll to position [991, 0]
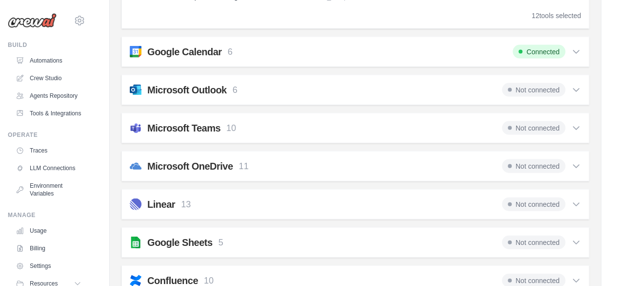
click at [576, 86] on icon at bounding box center [577, 90] width 10 height 10
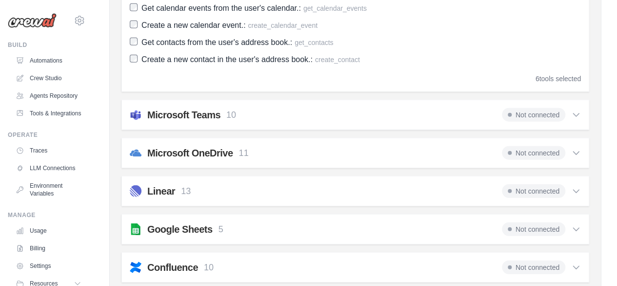
scroll to position [1159, 0]
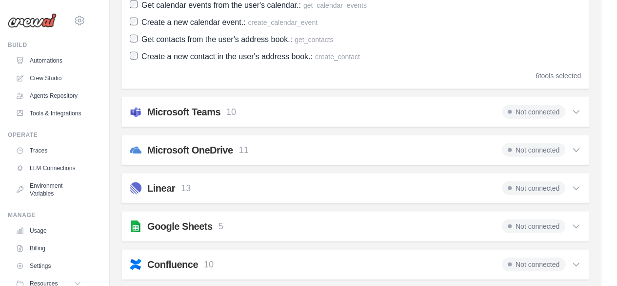
click at [578, 111] on icon at bounding box center [577, 112] width 10 height 10
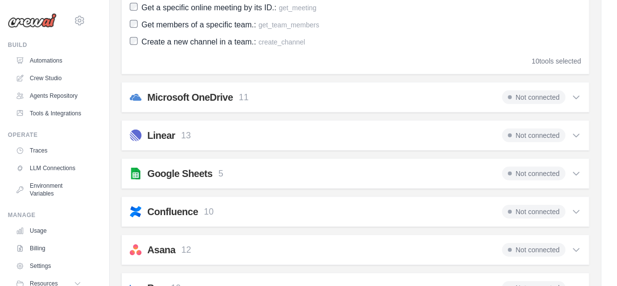
scroll to position [1440, 0]
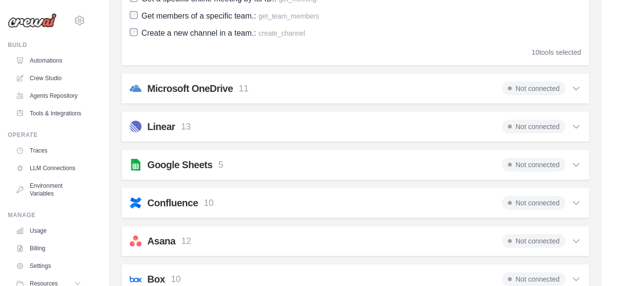
click at [574, 83] on icon at bounding box center [577, 88] width 10 height 10
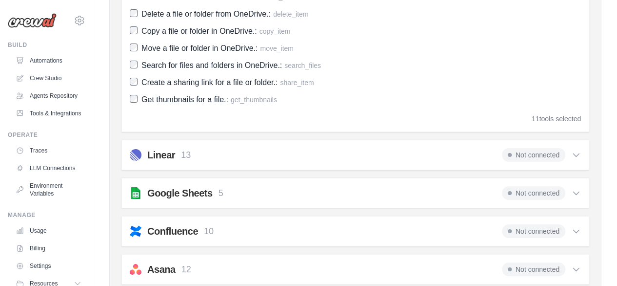
scroll to position [1659, 0]
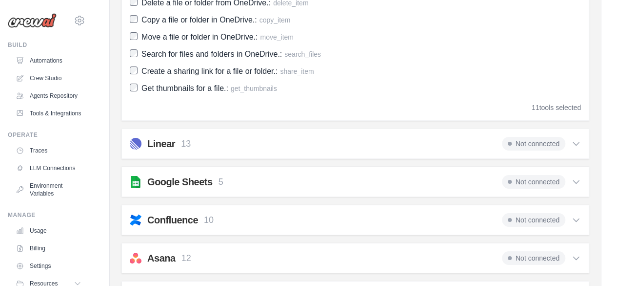
click at [576, 139] on icon at bounding box center [577, 144] width 10 height 10
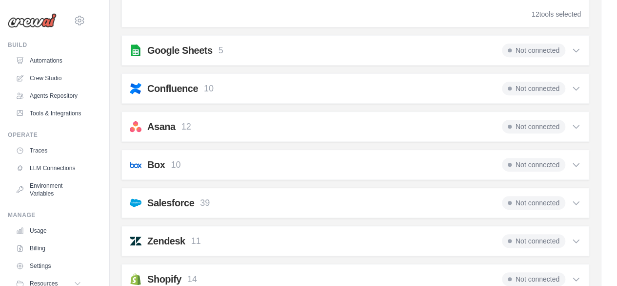
scroll to position [2064, 0]
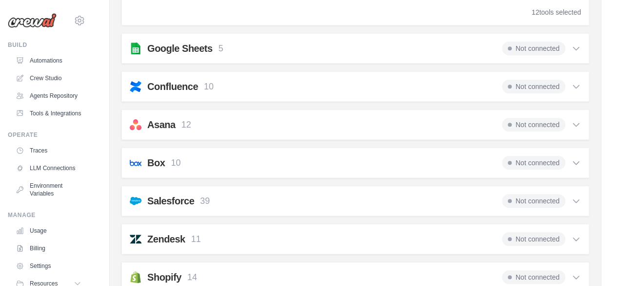
click at [577, 43] on icon at bounding box center [577, 48] width 10 height 10
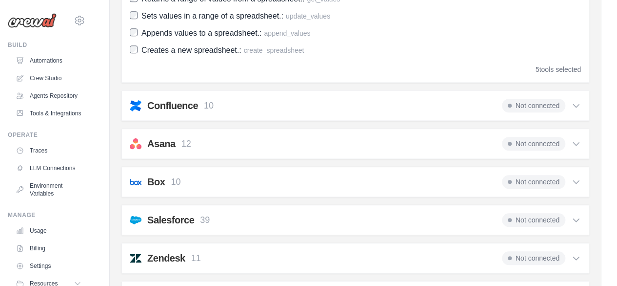
scroll to position [2195, 0]
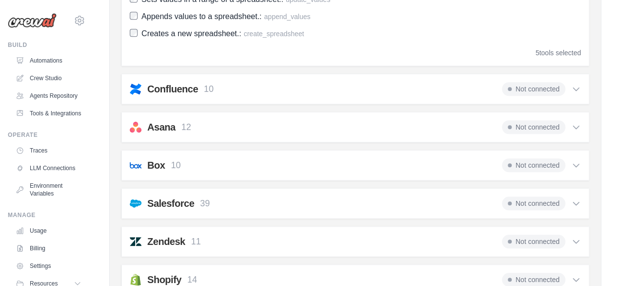
click at [548, 82] on span "Not connected" at bounding box center [533, 89] width 63 height 14
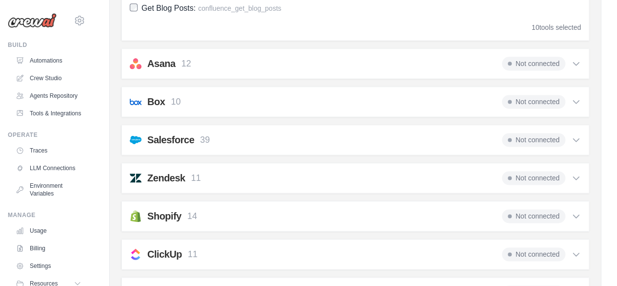
scroll to position [2479, 0]
click at [579, 61] on icon at bounding box center [576, 62] width 6 height 3
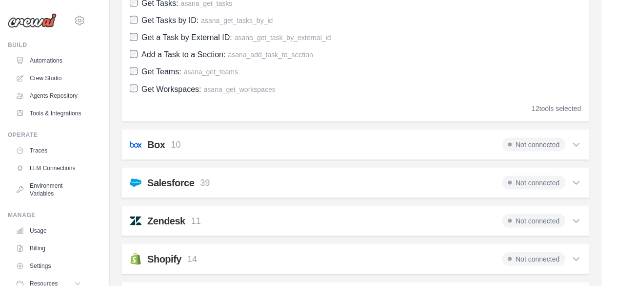
scroll to position [2720, 0]
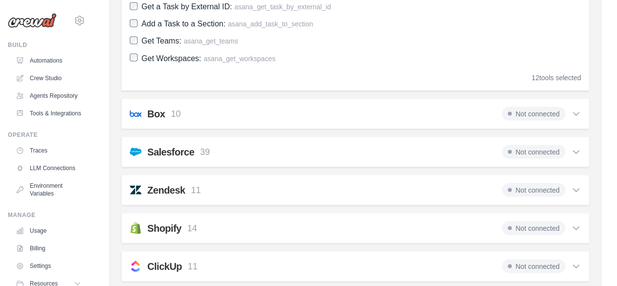
click at [578, 110] on icon at bounding box center [577, 113] width 10 height 10
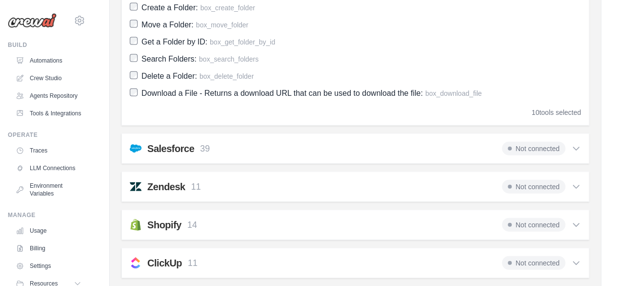
scroll to position [2946, 0]
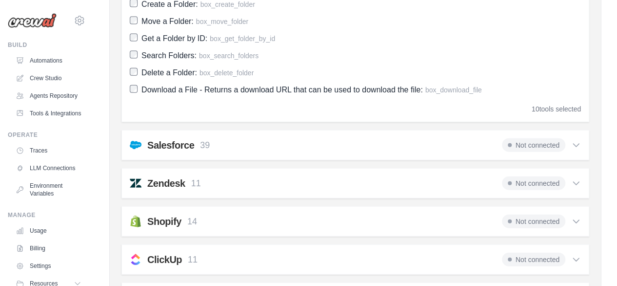
click at [578, 140] on icon at bounding box center [577, 145] width 10 height 10
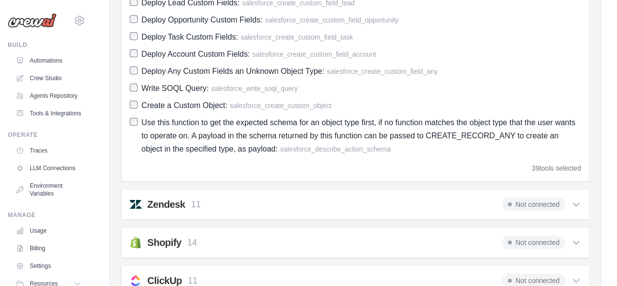
scroll to position [3735, 0]
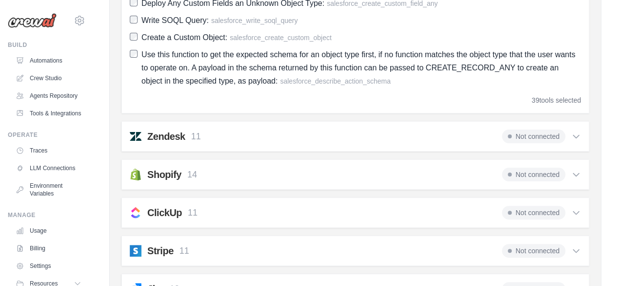
click at [576, 135] on icon at bounding box center [576, 136] width 6 height 3
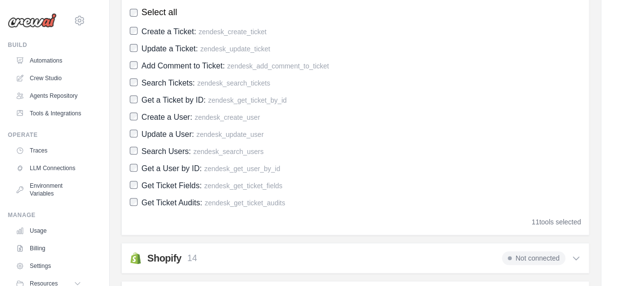
scroll to position [3894, 0]
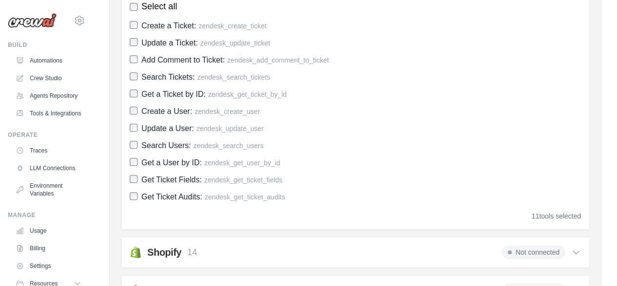
click at [575, 247] on icon at bounding box center [577, 252] width 10 height 10
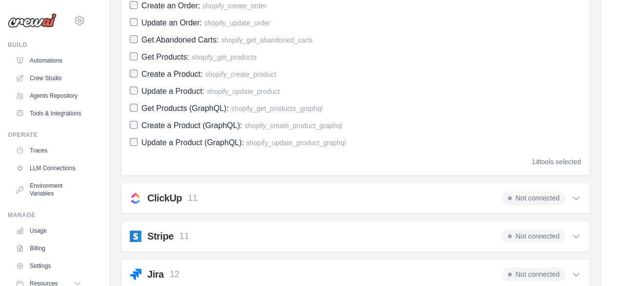
scroll to position [4275, 0]
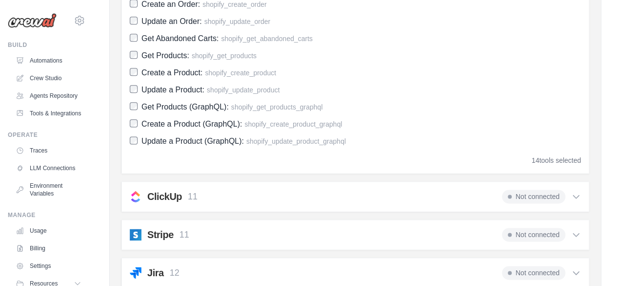
click at [573, 191] on icon at bounding box center [577, 196] width 10 height 10
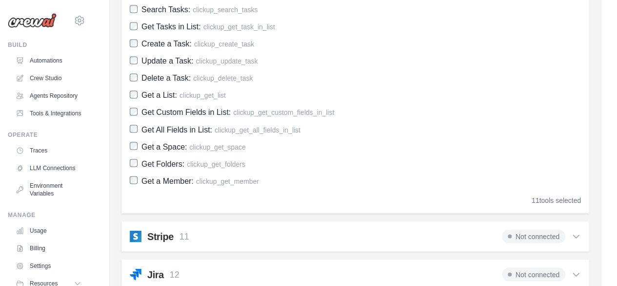
scroll to position [4512, 0]
click at [575, 230] on icon at bounding box center [577, 235] width 10 height 10
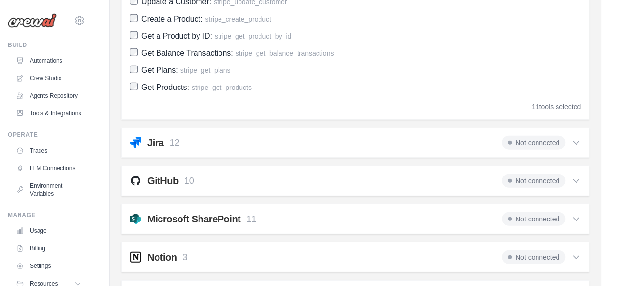
scroll to position [4879, 0]
click at [577, 137] on icon at bounding box center [577, 142] width 10 height 10
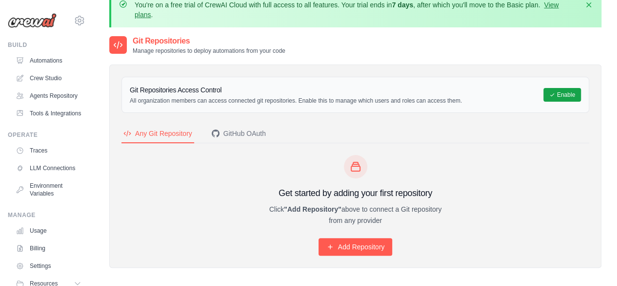
scroll to position [22, 0]
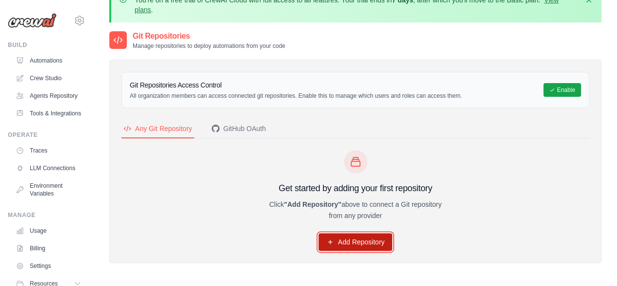
click at [361, 240] on link "Add Repository" at bounding box center [356, 242] width 74 height 18
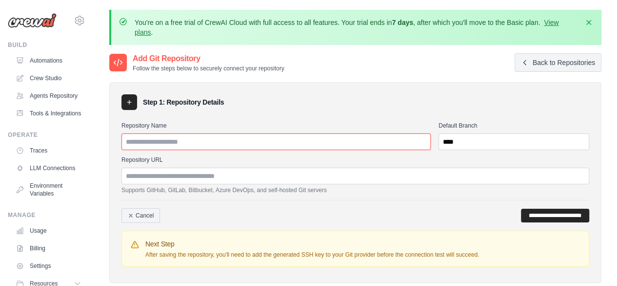
click at [215, 139] on input "Repository Name" at bounding box center [276, 141] width 309 height 17
type input "******"
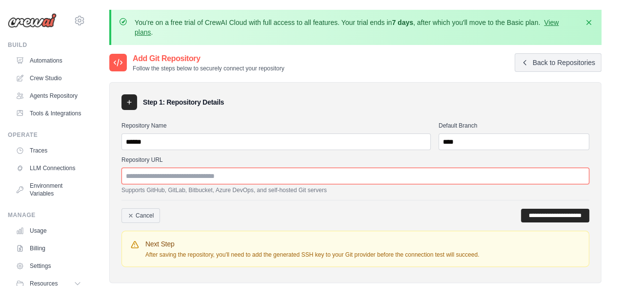
click at [216, 172] on input "Repository URL" at bounding box center [356, 175] width 468 height 17
drag, startPoint x: 123, startPoint y: 173, endPoint x: 227, endPoint y: 178, distance: 104.1
click at [227, 178] on input "Repository URL" at bounding box center [356, 175] width 468 height 17
click at [246, 174] on input "Repository URL" at bounding box center [356, 175] width 468 height 17
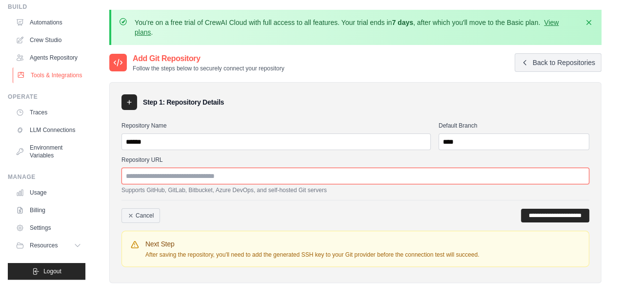
scroll to position [36, 0]
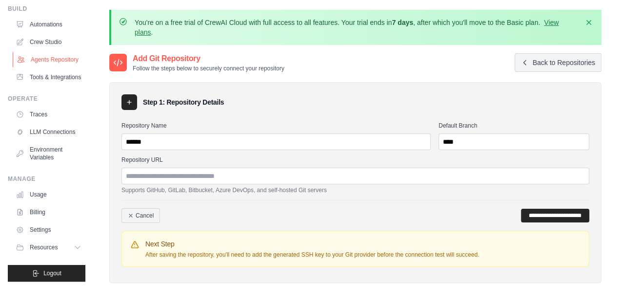
click at [54, 65] on link "Agents Repository" at bounding box center [50, 60] width 74 height 16
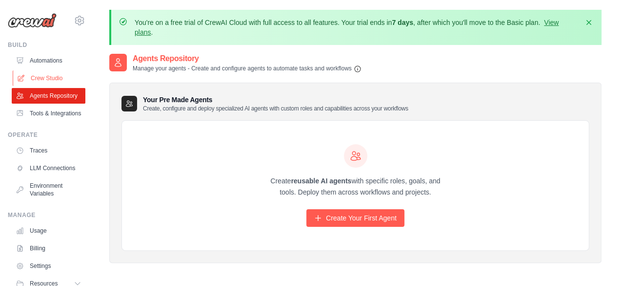
click at [57, 78] on link "Crew Studio" at bounding box center [50, 78] width 74 height 16
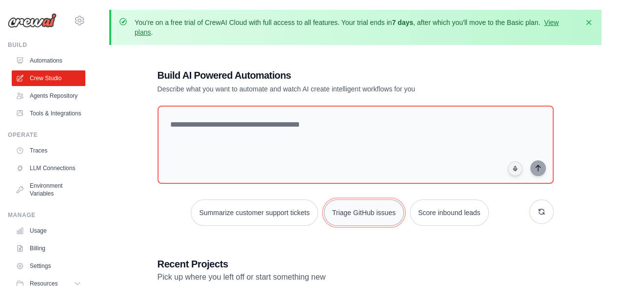
click at [370, 210] on button "Triage GitHub issues" at bounding box center [364, 212] width 80 height 26
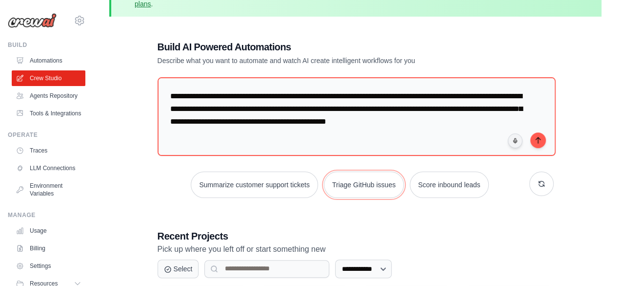
scroll to position [26, 0]
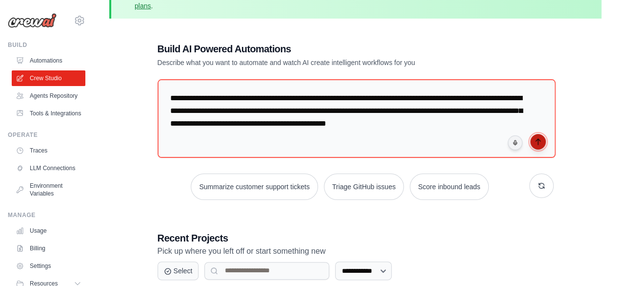
click at [538, 141] on icon "submit" at bounding box center [538, 142] width 4 height 6
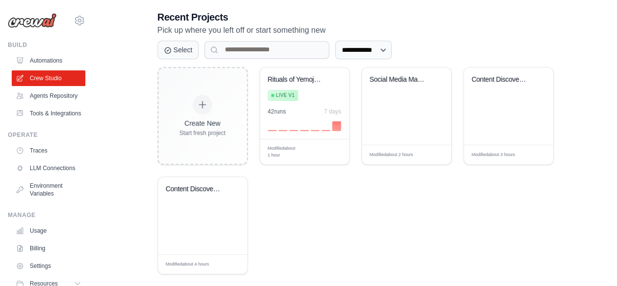
scroll to position [248, 0]
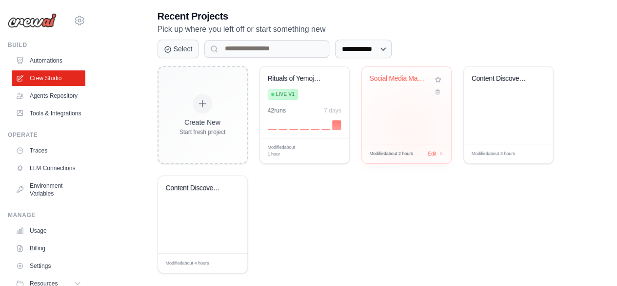
click at [410, 128] on div "Social Media Management Automation" at bounding box center [406, 104] width 89 height 77
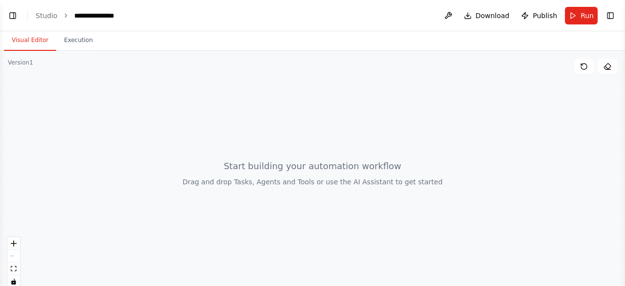
scroll to position [236, 0]
click at [378, 186] on div at bounding box center [312, 173] width 625 height 244
click at [606, 69] on icon at bounding box center [608, 69] width 5 height 0
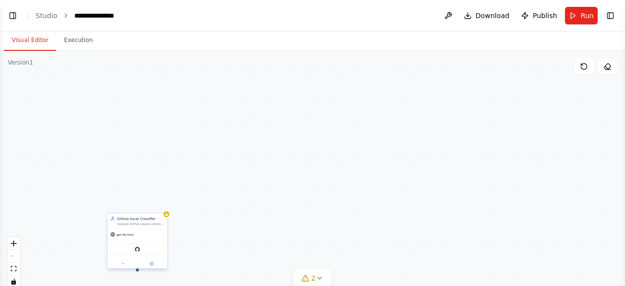
scroll to position [417, 0]
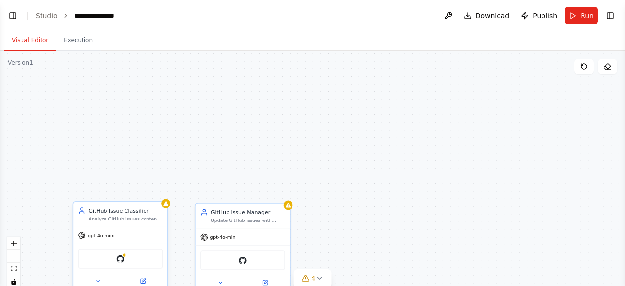
drag, startPoint x: 138, startPoint y: 241, endPoint x: 144, endPoint y: 236, distance: 8.7
click at [144, 236] on div "gpt-4o-mini GitHub" at bounding box center [120, 257] width 94 height 62
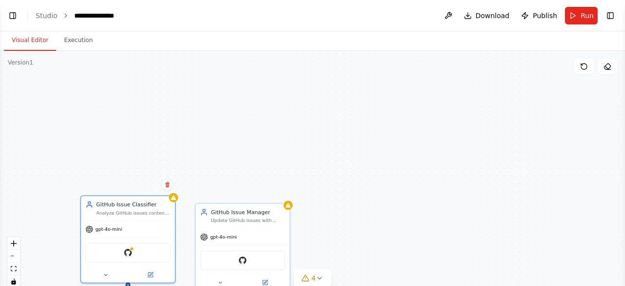
scroll to position [445, 0]
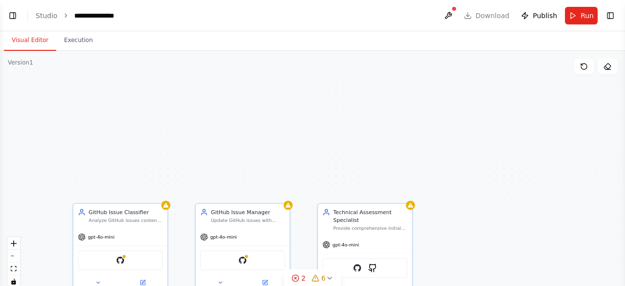
click at [236, 157] on div "GitHub Issue Classifier Analyze GitHub issues content and classify them into ca…" at bounding box center [312, 173] width 625 height 244
click at [236, 157] on div ".deletable-edge-delete-btn { width: 20px; height: 20px; border: 0px solid #ffff…" at bounding box center [312, 173] width 625 height 244
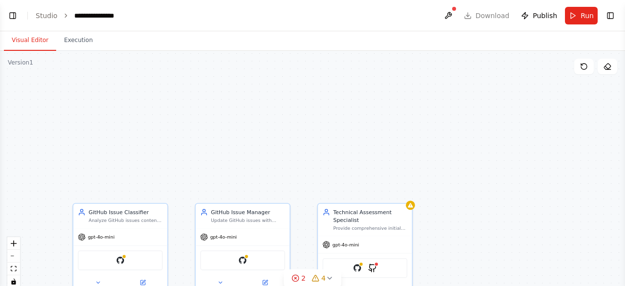
scroll to position [535, 0]
click at [236, 157] on div ".deletable-edge-delete-btn { width: 20px; height: 20px; border: 0px solid #ffff…" at bounding box center [312, 173] width 625 height 244
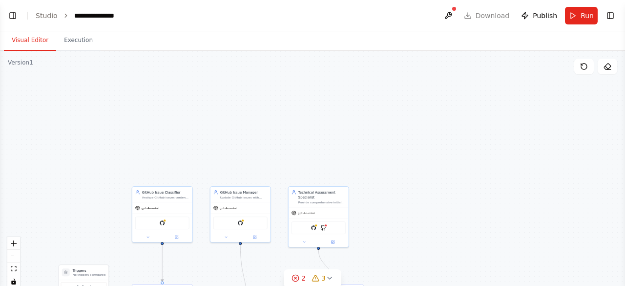
scroll to position [587, 0]
click at [585, 15] on span "Run" at bounding box center [586, 16] width 13 height 10
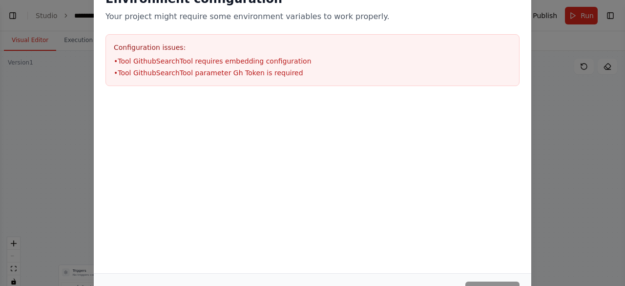
scroll to position [833, 0]
click at [557, 90] on div "Environment configuration Your project might require some environment variables…" at bounding box center [312, 143] width 625 height 286
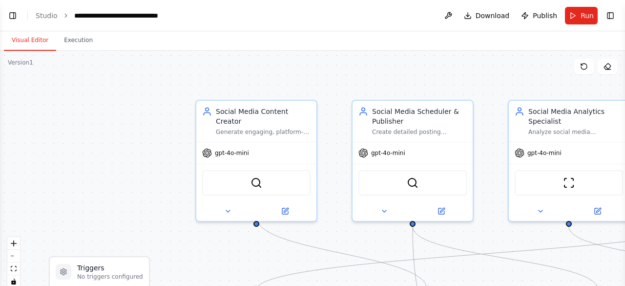
scroll to position [1028, 0]
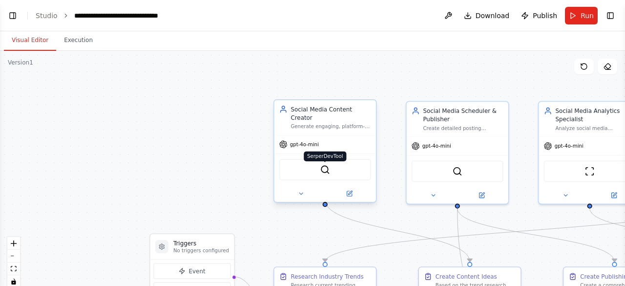
click at [323, 164] on img at bounding box center [325, 169] width 10 height 10
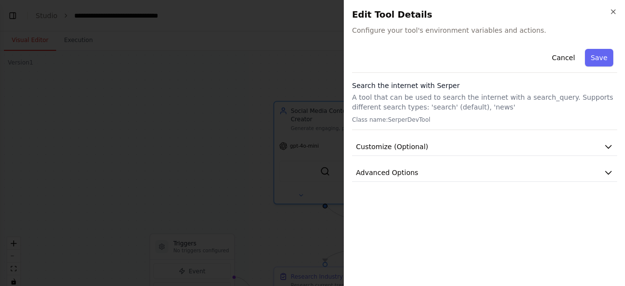
click at [401, 57] on div "Cancel Save" at bounding box center [484, 59] width 265 height 28
click at [405, 33] on span "Configure your tool's environment variables and actions." at bounding box center [484, 30] width 265 height 10
click at [608, 150] on icon "button" at bounding box center [608, 147] width 10 height 10
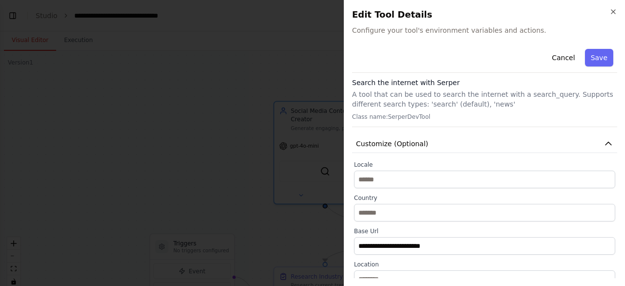
scroll to position [0, 0]
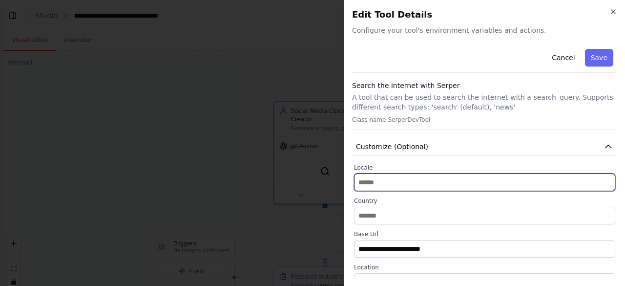
click at [425, 183] on input "text" at bounding box center [484, 182] width 261 height 18
type input "*****"
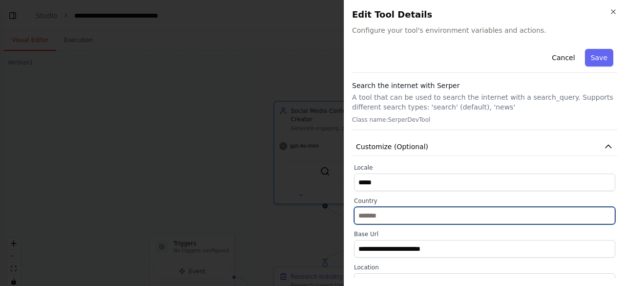
click at [423, 217] on input "text" at bounding box center [484, 215] width 261 height 18
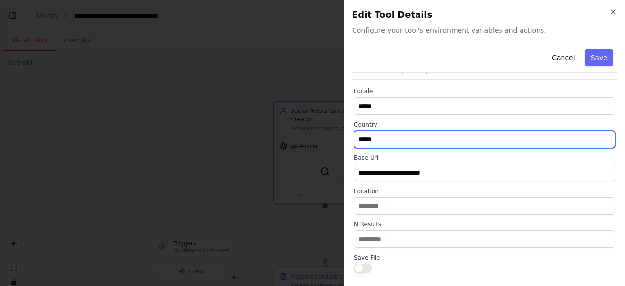
scroll to position [78, 0]
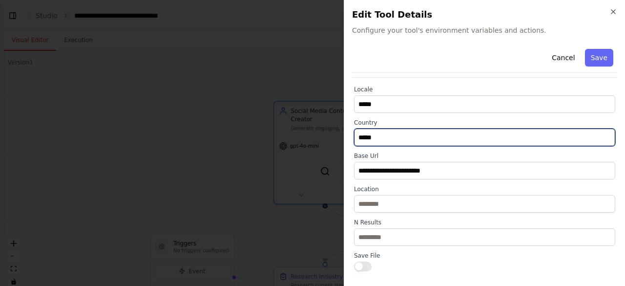
type input "*****"
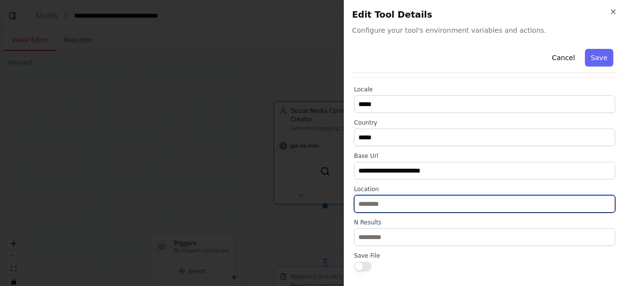
click at [508, 204] on input "text" at bounding box center [484, 204] width 261 height 18
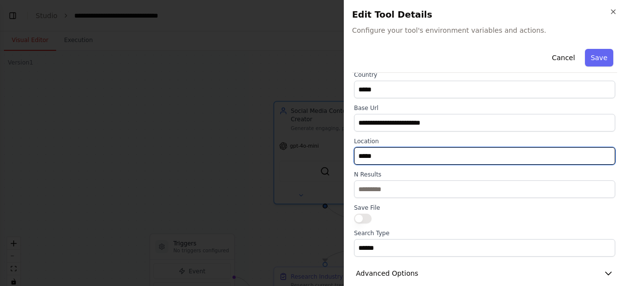
scroll to position [137, 0]
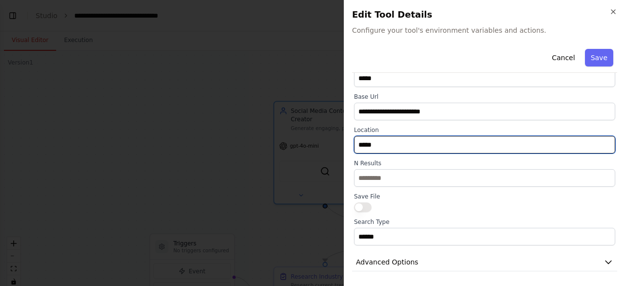
type input "*****"
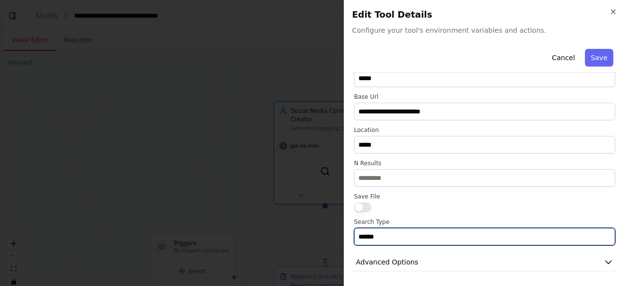
click at [501, 240] on input "******" at bounding box center [484, 236] width 261 height 18
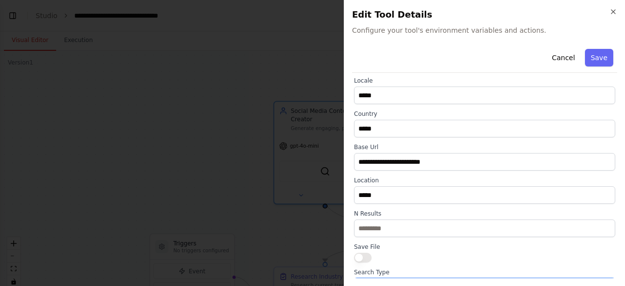
scroll to position [86, 0]
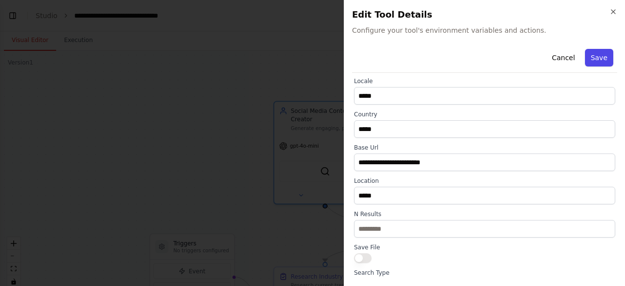
type input "**********"
click at [593, 56] on button "Save" at bounding box center [599, 58] width 28 height 18
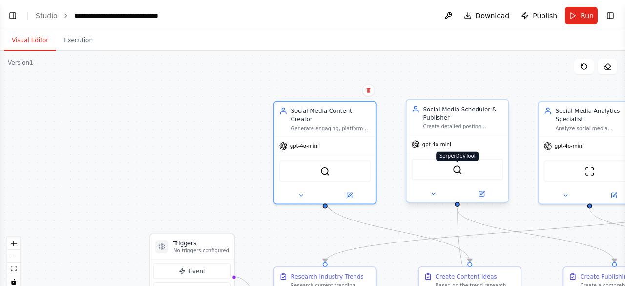
click at [457, 172] on img at bounding box center [457, 169] width 10 height 10
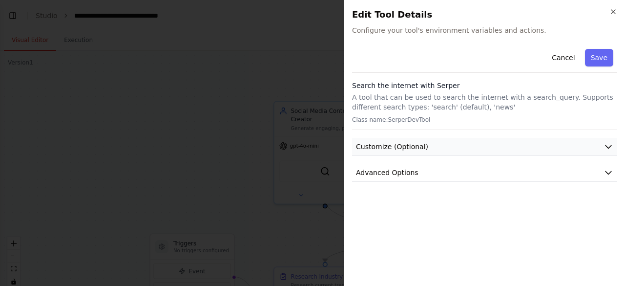
click at [607, 145] on icon "button" at bounding box center [608, 147] width 10 height 10
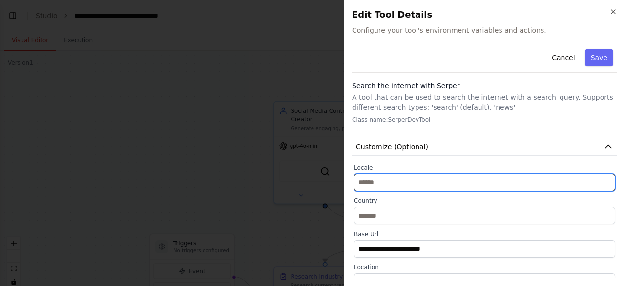
click at [511, 186] on input "text" at bounding box center [484, 182] width 261 height 18
type input "*****"
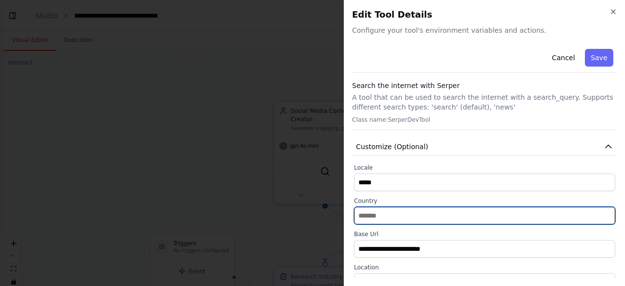
click at [500, 218] on input "text" at bounding box center [484, 215] width 261 height 18
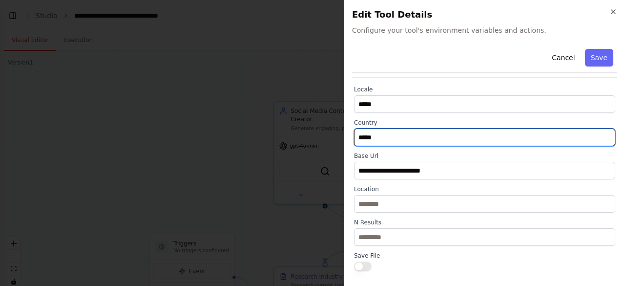
scroll to position [84, 0]
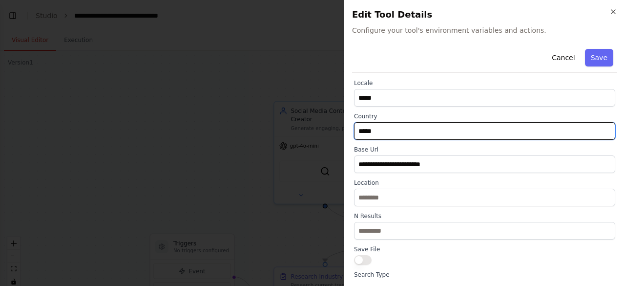
type input "*****"
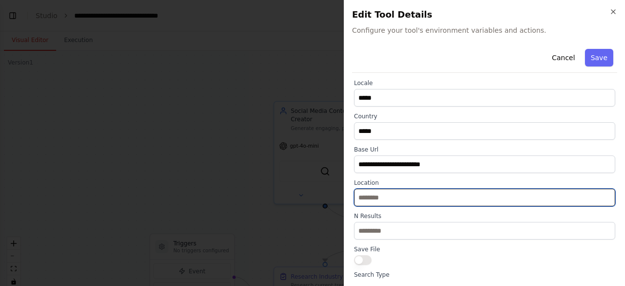
click at [446, 197] on input "text" at bounding box center [484, 197] width 261 height 18
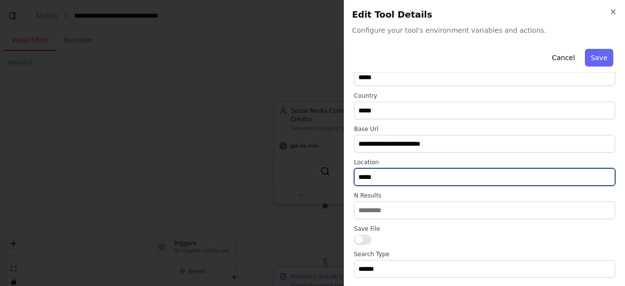
scroll to position [137, 0]
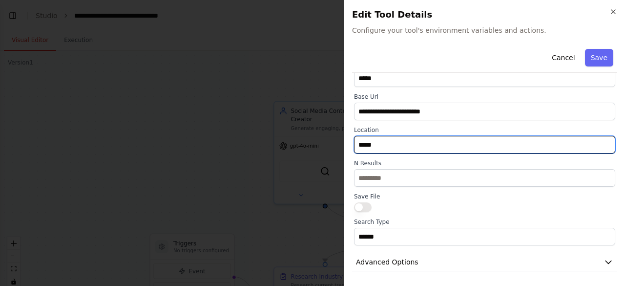
type input "*****"
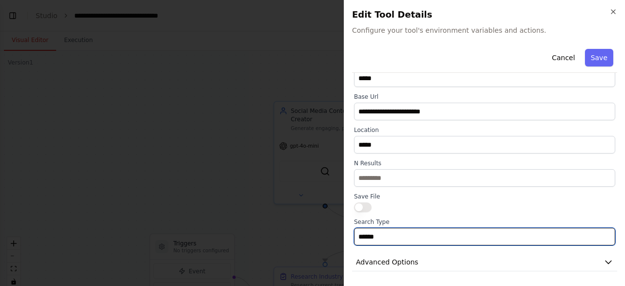
click at [421, 237] on input "******" at bounding box center [484, 236] width 261 height 18
type input "*"
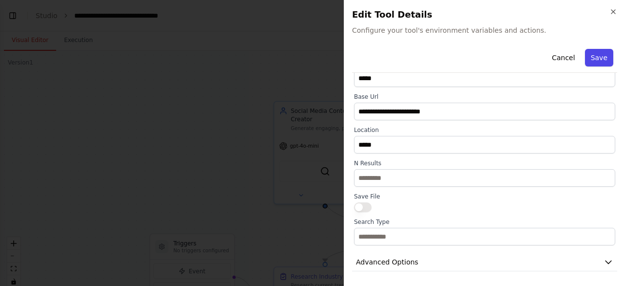
click at [596, 56] on button "Save" at bounding box center [599, 58] width 28 height 18
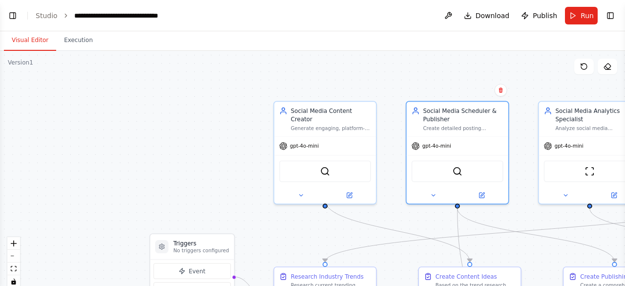
scroll to position [1028, 0]
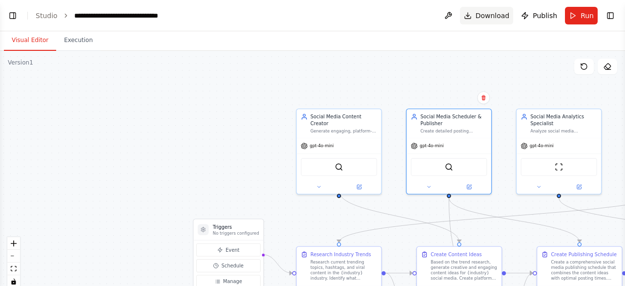
click at [495, 15] on span "Download" at bounding box center [492, 16] width 34 height 10
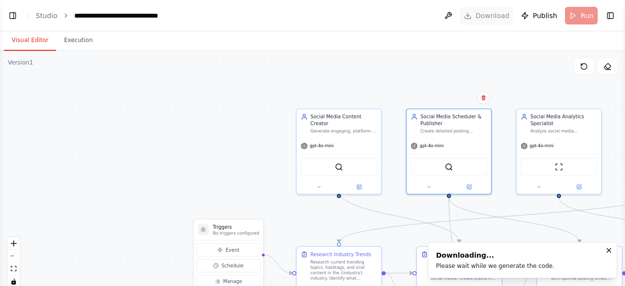
click at [495, 15] on header "**********" at bounding box center [312, 15] width 625 height 31
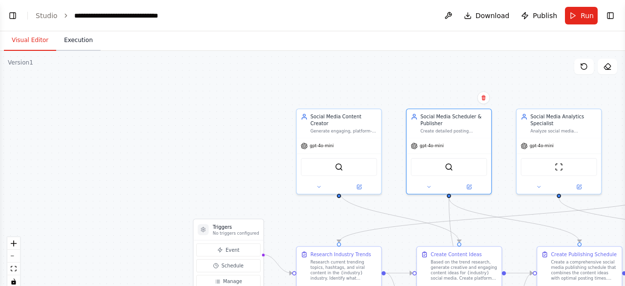
click at [73, 40] on button "Execution" at bounding box center [78, 40] width 44 height 20
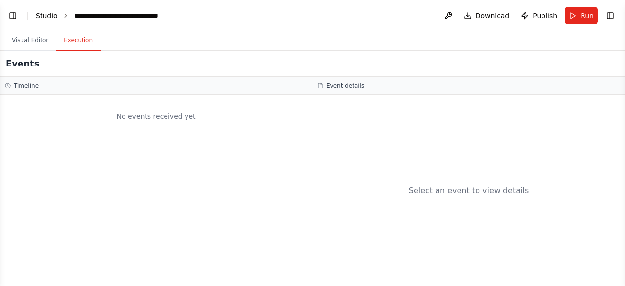
click at [42, 15] on link "Studio" at bounding box center [47, 16] width 22 height 8
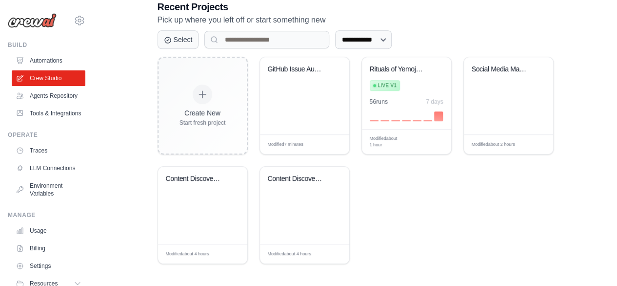
scroll to position [259, 0]
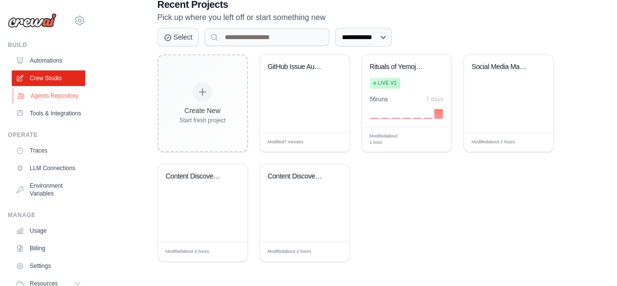
click at [42, 97] on link "Agents Repository" at bounding box center [50, 96] width 74 height 16
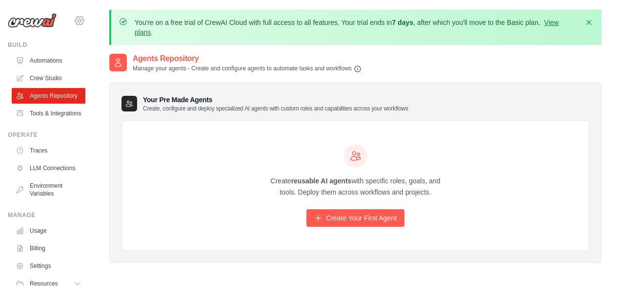
click at [78, 20] on icon at bounding box center [79, 20] width 3 height 3
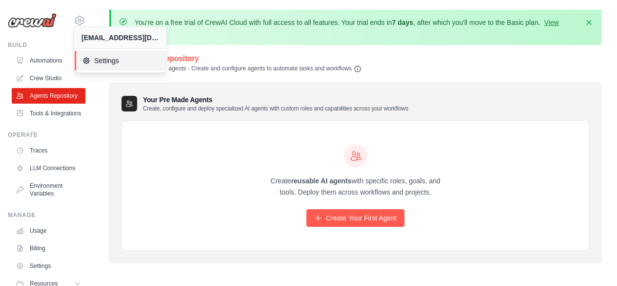
click at [104, 64] on span "Settings" at bounding box center [120, 61] width 77 height 10
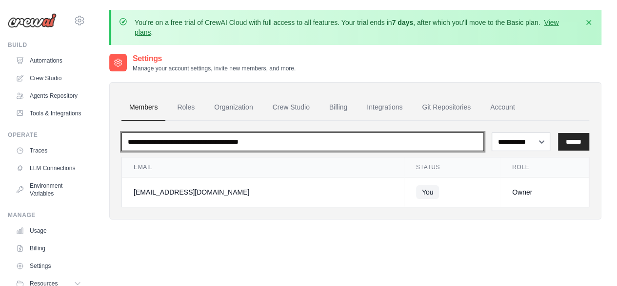
click at [286, 140] on input "email" at bounding box center [303, 141] width 363 height 19
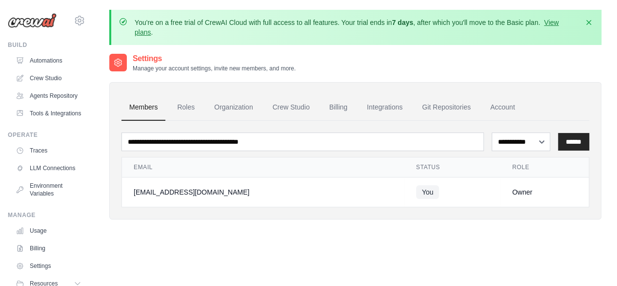
click at [564, 113] on ul "Members Roles Organization Crew Studio Billing Integrations Git Repositories Ac…" at bounding box center [356, 107] width 468 height 26
click at [503, 104] on link "Account" at bounding box center [503, 107] width 41 height 26
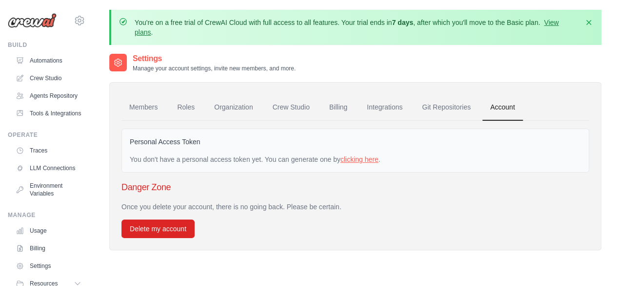
click at [370, 158] on link "clicking here" at bounding box center [360, 159] width 38 height 8
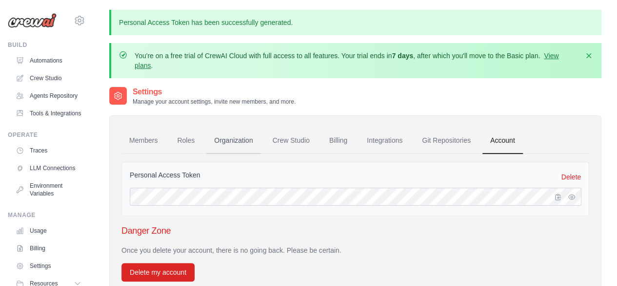
click at [244, 142] on link "Organization" at bounding box center [233, 140] width 54 height 26
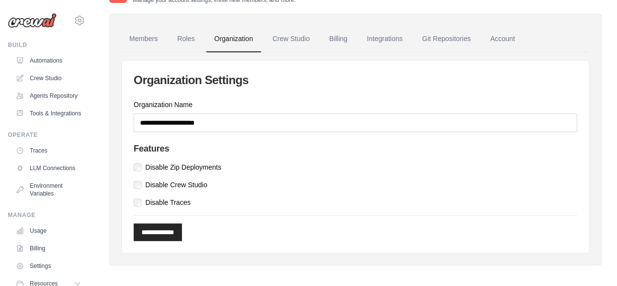
scroll to position [71, 0]
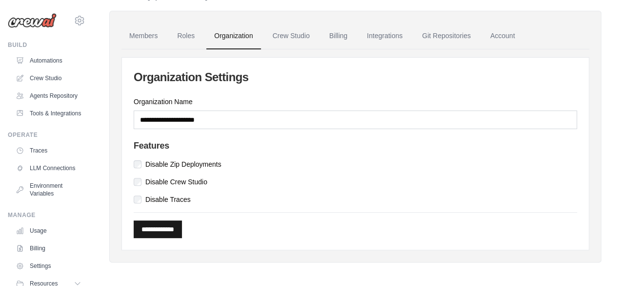
click at [177, 226] on input "**********" at bounding box center [158, 229] width 48 height 18
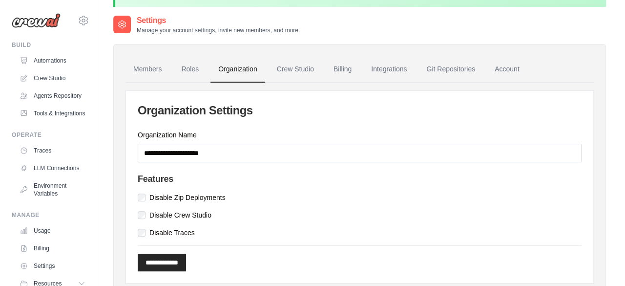
scroll to position [0, 0]
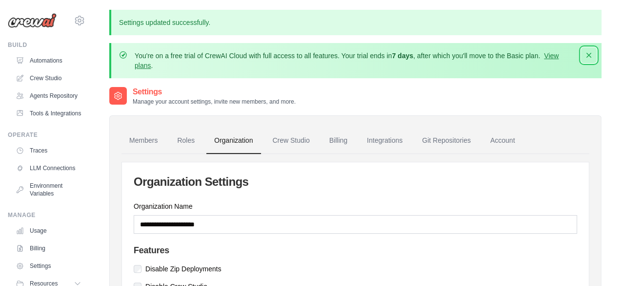
click at [589, 54] on icon "button" at bounding box center [589, 55] width 10 height 10
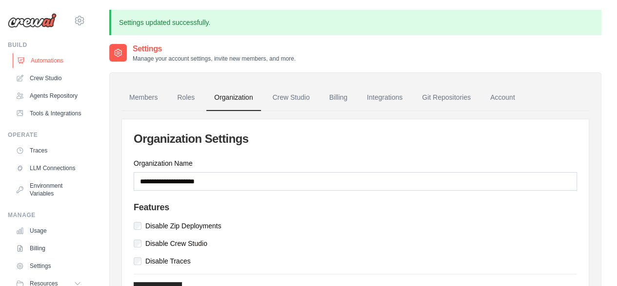
click at [58, 60] on link "Automations" at bounding box center [50, 61] width 74 height 16
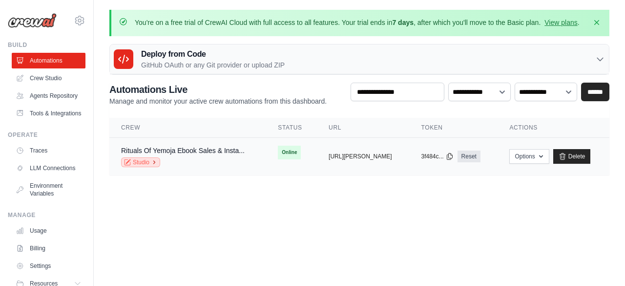
click at [138, 158] on link "Studio" at bounding box center [140, 162] width 39 height 10
click at [545, 154] on icon "button" at bounding box center [541, 156] width 8 height 8
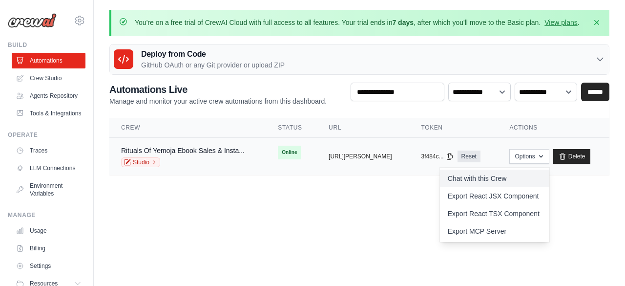
click at [508, 177] on link "Chat with this Crew" at bounding box center [494, 178] width 109 height 18
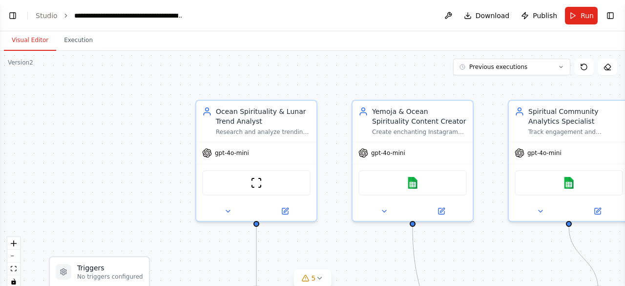
scroll to position [5406, 0]
click at [120, 273] on p "No triggers configured" at bounding box center [110, 276] width 66 height 8
click at [65, 275] on div at bounding box center [64, 272] width 16 height 16
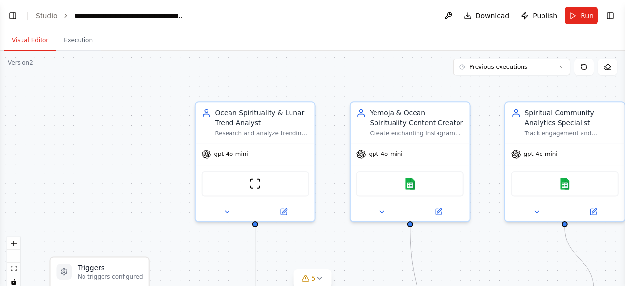
drag, startPoint x: 79, startPoint y: 277, endPoint x: 40, endPoint y: 230, distance: 61.3
click at [40, 230] on div ".deletable-edge-delete-btn { width: 20px; height: 20px; border: 0px solid #ffff…" at bounding box center [312, 173] width 625 height 244
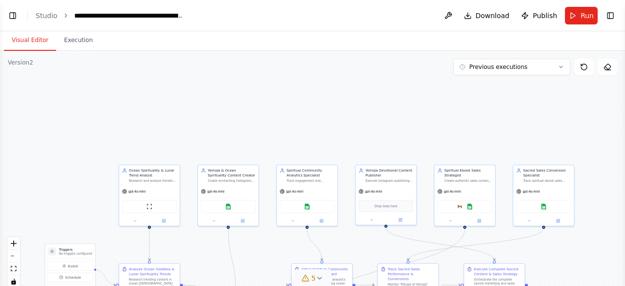
click at [326, 275] on button "5" at bounding box center [313, 278] width 38 height 18
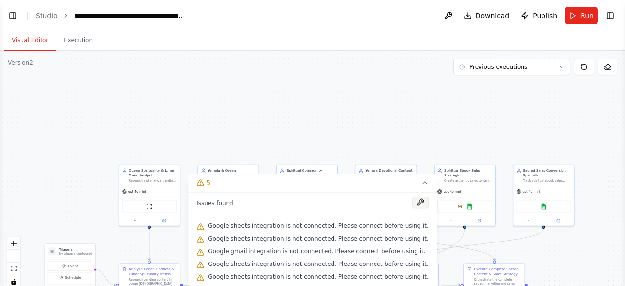
click at [412, 200] on button at bounding box center [420, 202] width 17 height 12
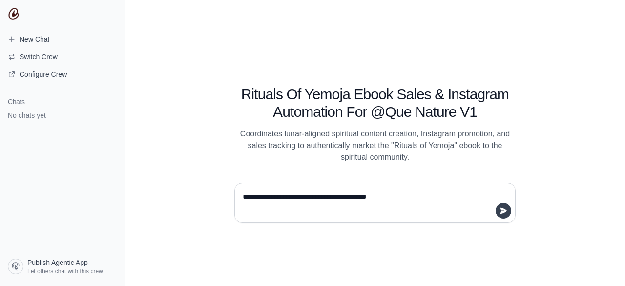
type textarea "**********"
click at [503, 210] on icon "submit" at bounding box center [503, 210] width 8 height 8
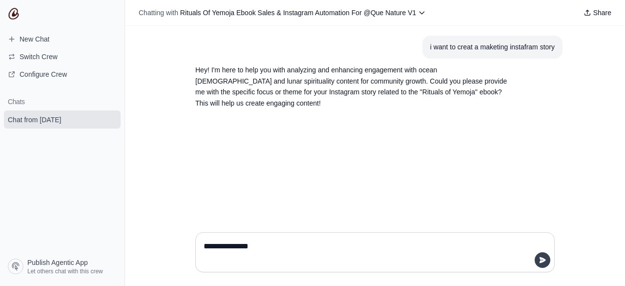
type textarea "**********"
click at [541, 261] on icon "submit" at bounding box center [542, 260] width 6 height 6
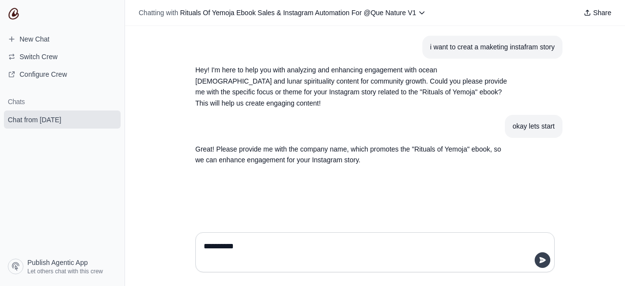
type textarea "**********"
click at [545, 262] on icon "submit" at bounding box center [542, 260] width 8 height 8
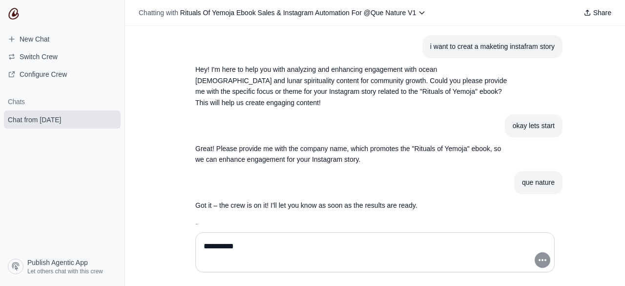
scroll to position [23, 0]
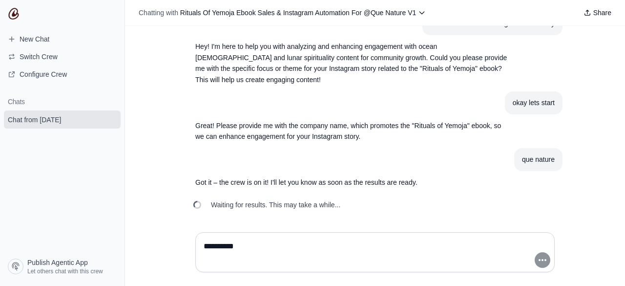
click at [395, 210] on div "Waiting for results. This may take a while..." at bounding box center [374, 204] width 375 height 21
click at [275, 253] on textarea "**********" at bounding box center [372, 251] width 341 height 27
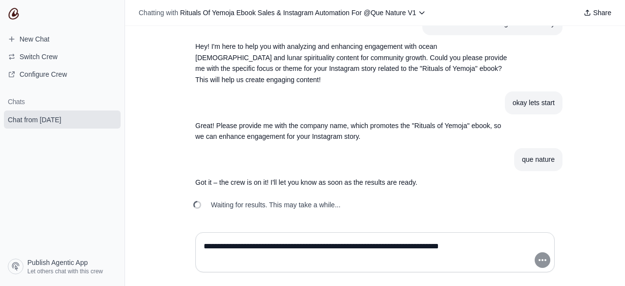
click at [275, 253] on textarea "**********" at bounding box center [372, 251] width 341 height 27
click at [484, 247] on textarea "**********" at bounding box center [372, 251] width 341 height 27
type textarea "**********"
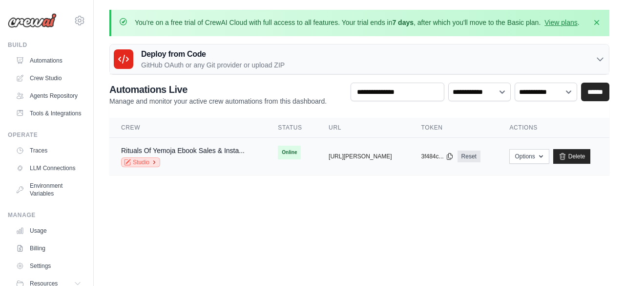
click at [140, 159] on link "Studio" at bounding box center [140, 162] width 39 height 10
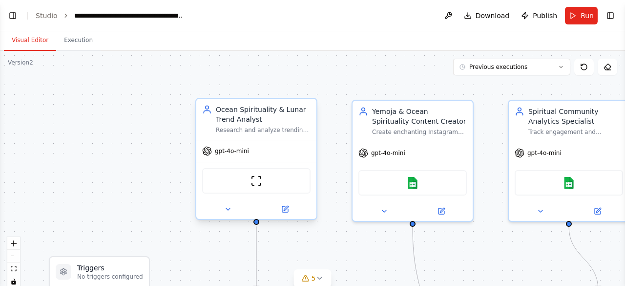
scroll to position [5406, 0]
click at [260, 184] on img at bounding box center [256, 181] width 12 height 12
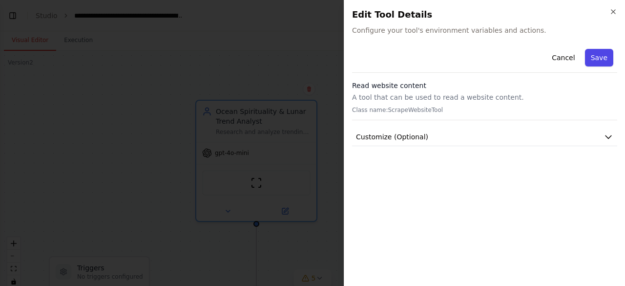
click at [601, 57] on button "Save" at bounding box center [599, 58] width 28 height 18
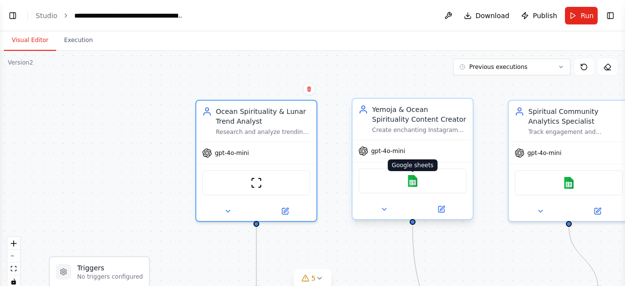
click at [410, 185] on img at bounding box center [413, 181] width 12 height 12
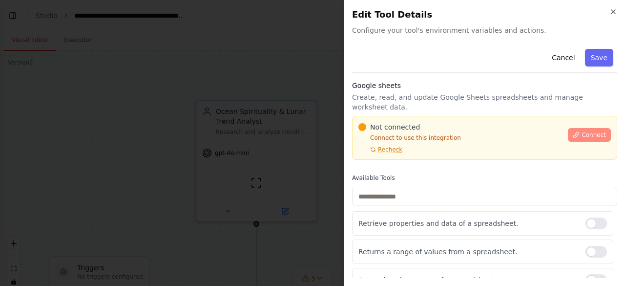
click at [581, 131] on span "Connect" at bounding box center [593, 135] width 24 height 8
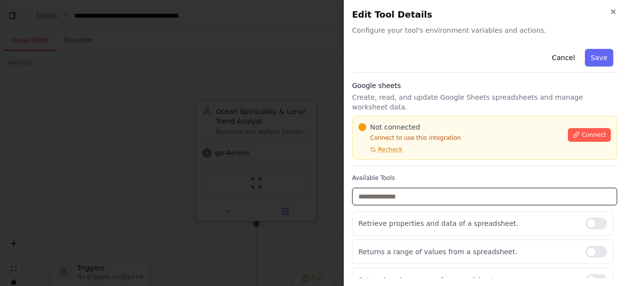
click at [450, 187] on input "text" at bounding box center [484, 196] width 265 height 18
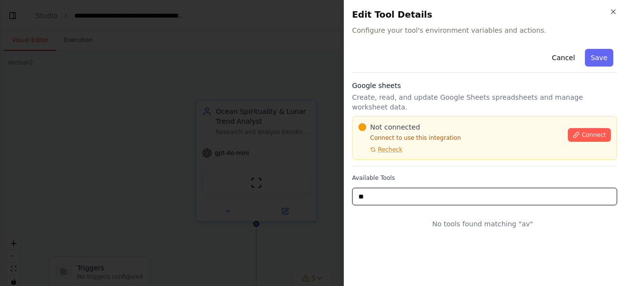
type input "*"
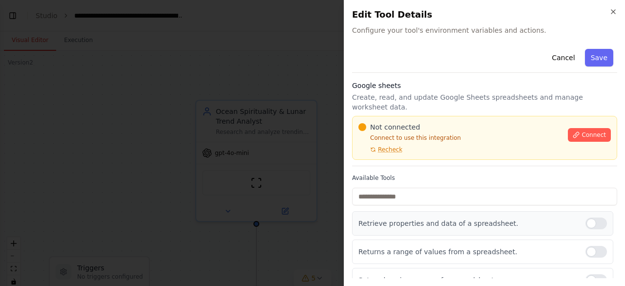
click at [585, 217] on div at bounding box center [595, 223] width 21 height 12
click at [585, 245] on div at bounding box center [595, 251] width 21 height 12
click at [585, 274] on div at bounding box center [595, 280] width 21 height 12
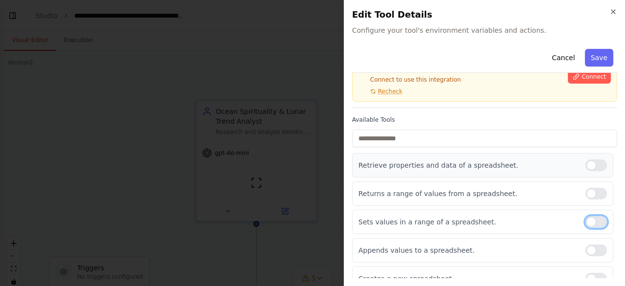
scroll to position [59, 0]
click at [586, 244] on div at bounding box center [595, 250] width 21 height 12
click at [587, 62] on button "Save" at bounding box center [599, 58] width 28 height 18
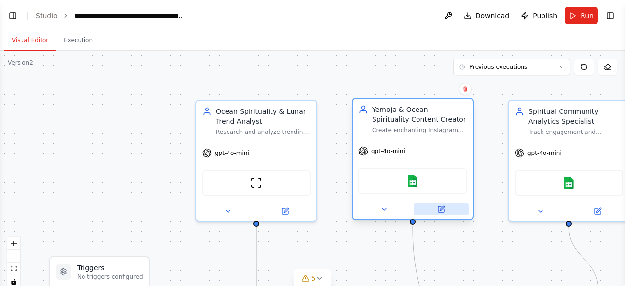
click at [443, 211] on icon at bounding box center [441, 209] width 6 height 6
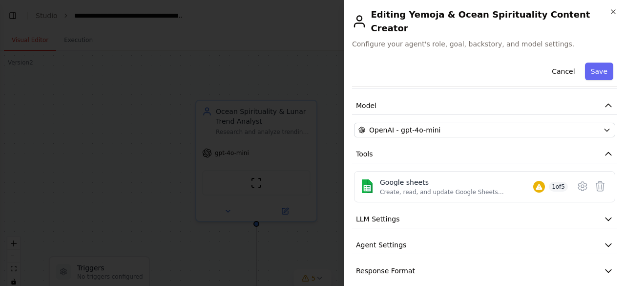
scroll to position [61, 0]
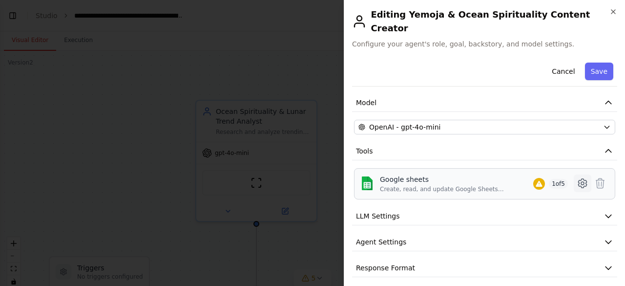
click at [576, 177] on icon at bounding box center [582, 183] width 12 height 12
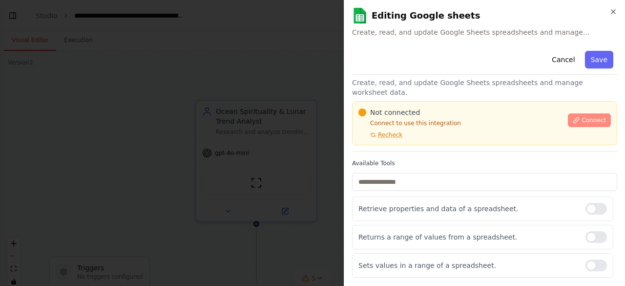
click at [581, 116] on span "Connect" at bounding box center [593, 120] width 24 height 8
click at [610, 12] on icon "button" at bounding box center [613, 12] width 8 height 8
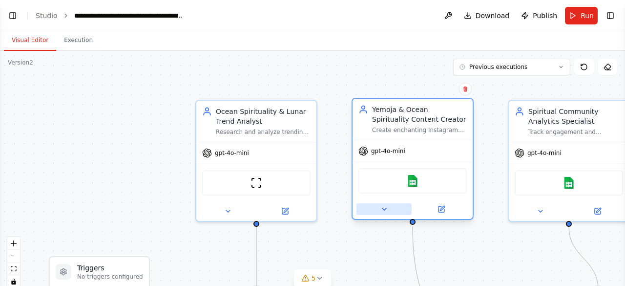
click at [386, 209] on icon at bounding box center [384, 209] width 8 height 8
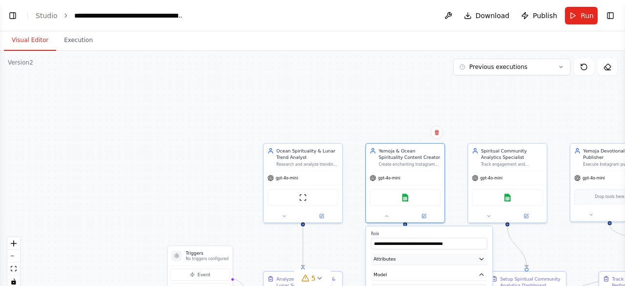
click at [397, 259] on button "Attributes" at bounding box center [429, 259] width 116 height 12
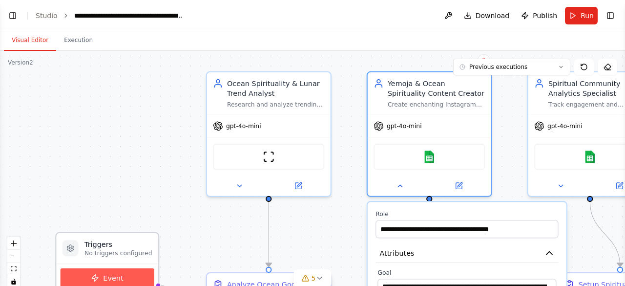
click at [117, 279] on span "Event" at bounding box center [113, 277] width 20 height 10
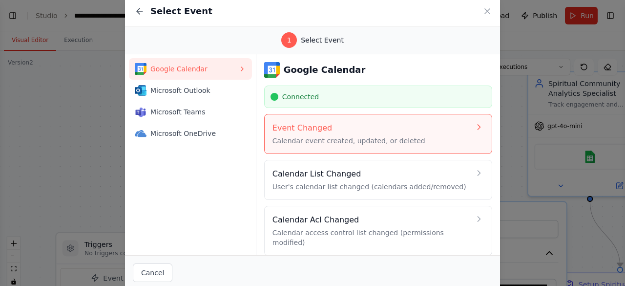
click at [403, 136] on p "Calendar event created, updated, or deleted" at bounding box center [371, 141] width 198 height 10
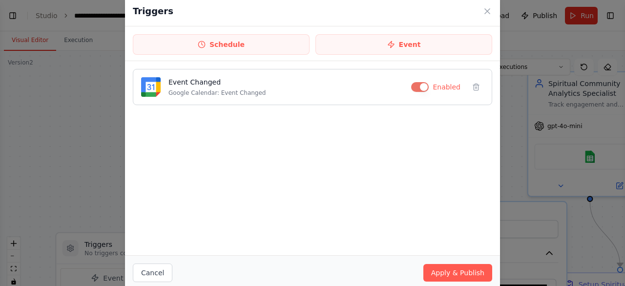
drag, startPoint x: 403, startPoint y: 135, endPoint x: 403, endPoint y: 98, distance: 37.1
click at [403, 98] on div "Event Changed Google Calendar: Event Changed Enabled" at bounding box center [312, 158] width 375 height 194
click at [425, 85] on button "button" at bounding box center [420, 87] width 18 height 10
click at [424, 87] on button "button" at bounding box center [418, 87] width 18 height 10
click at [26, 162] on div "Triggers Schedule Event Event Changed Google Calendar: Event Changed Enabled Ca…" at bounding box center [312, 143] width 625 height 286
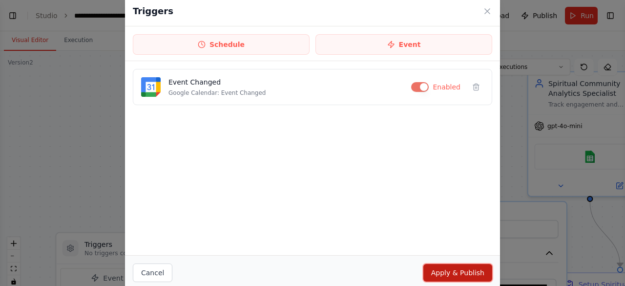
click at [440, 274] on button "Apply & Publish" at bounding box center [457, 273] width 69 height 18
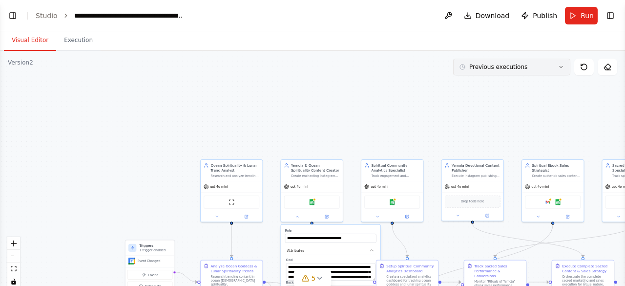
click at [562, 68] on icon at bounding box center [561, 67] width 6 height 6
click at [608, 15] on button "Toggle Right Sidebar" at bounding box center [610, 16] width 14 height 14
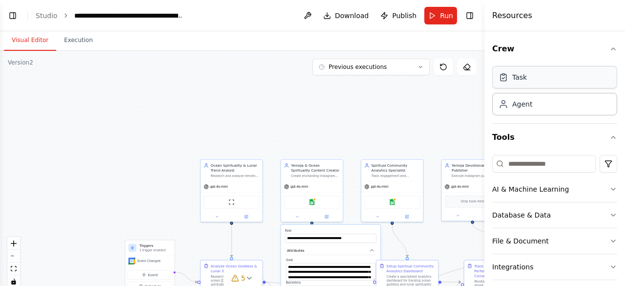
click at [516, 80] on div "Task" at bounding box center [519, 77] width 15 height 10
click at [611, 48] on icon "button" at bounding box center [613, 49] width 4 height 2
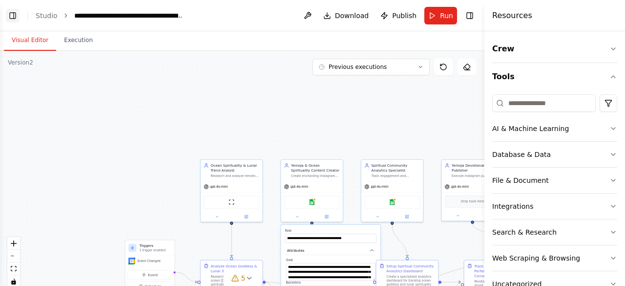
click at [13, 14] on button "Toggle Left Sidebar" at bounding box center [13, 16] width 14 height 14
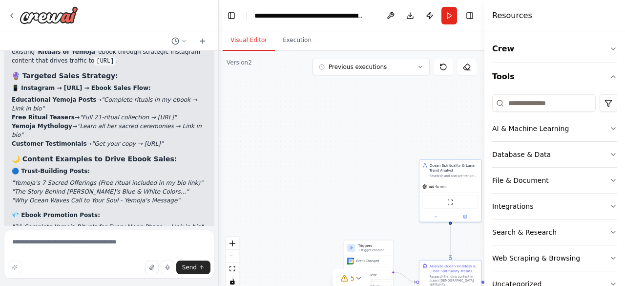
scroll to position [5476, 0]
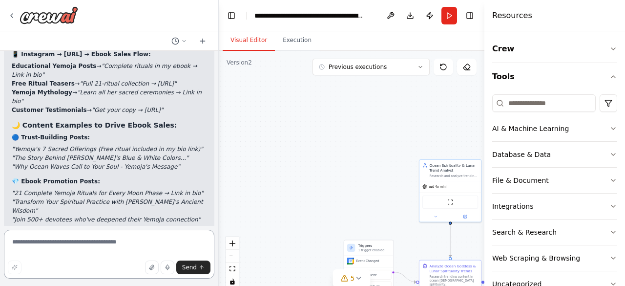
click at [75, 246] on textarea at bounding box center [109, 253] width 210 height 49
type textarea "***"
click at [189, 269] on span "Send" at bounding box center [189, 267] width 15 height 8
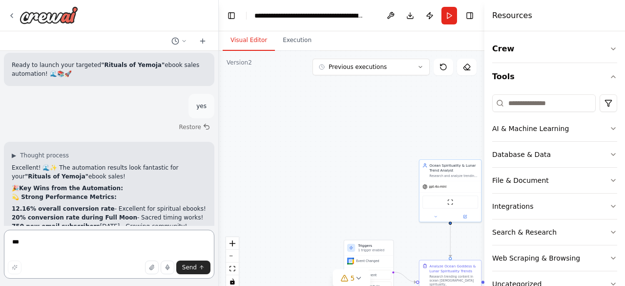
scroll to position [5827, 0]
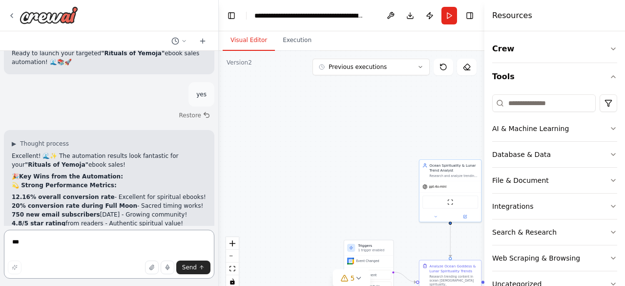
click at [91, 237] on textarea "***" at bounding box center [109, 253] width 210 height 49
click at [81, 244] on textarea "***" at bounding box center [109, 253] width 210 height 49
type textarea "**********"
click at [192, 265] on span "Send" at bounding box center [189, 267] width 15 height 8
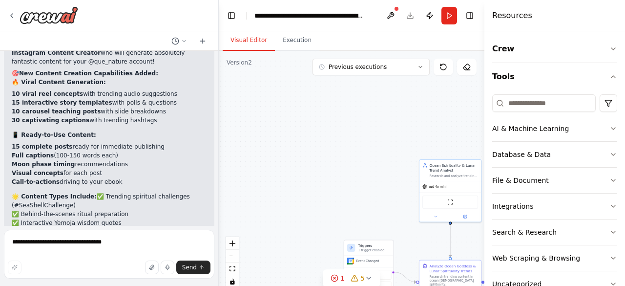
scroll to position [6665, 0]
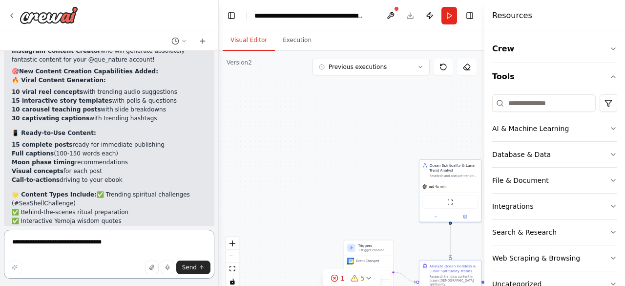
click at [82, 244] on textarea "**********" at bounding box center [109, 253] width 210 height 49
paste textarea
click at [54, 245] on textarea at bounding box center [109, 253] width 210 height 49
click at [152, 267] on icon "button" at bounding box center [152, 267] width 6 height 6
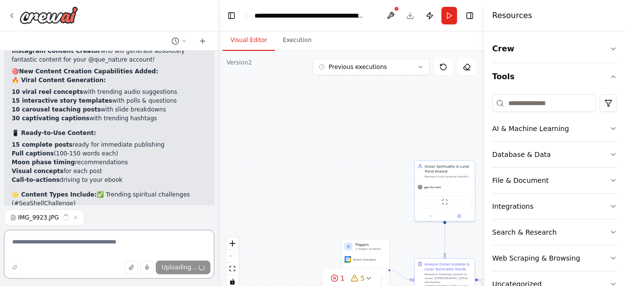
click at [42, 245] on textarea at bounding box center [109, 253] width 210 height 49
type textarea "**********"
click at [189, 267] on span "Send" at bounding box center [189, 267] width 15 height 8
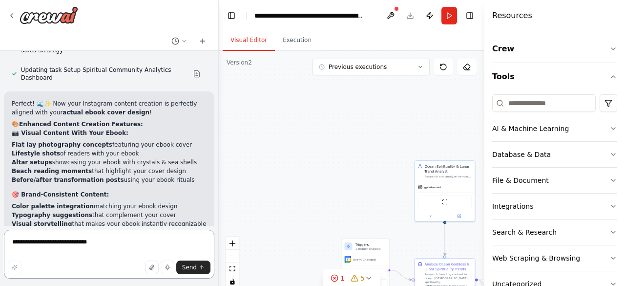
scroll to position [7212, 0]
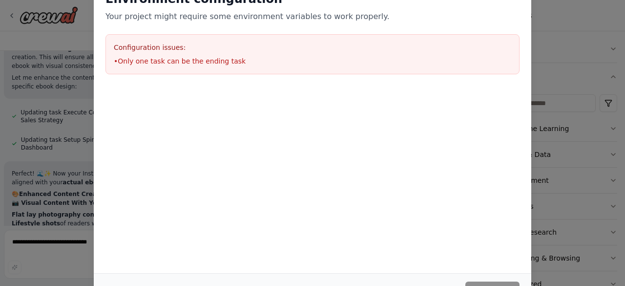
click at [47, 210] on div "Environment configuration Your project might require some environment variables…" at bounding box center [312, 143] width 625 height 286
click at [583, 110] on div "Environment configuration Your project might require some environment variables…" at bounding box center [312, 143] width 625 height 286
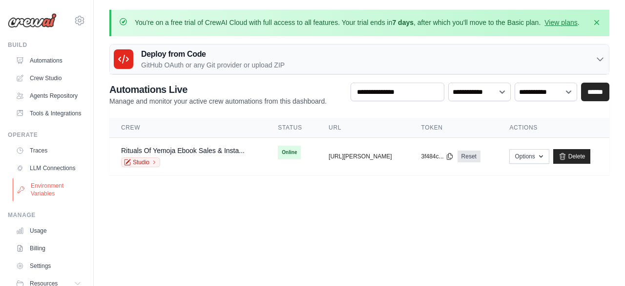
click at [47, 201] on link "Environment Variables" at bounding box center [50, 189] width 74 height 23
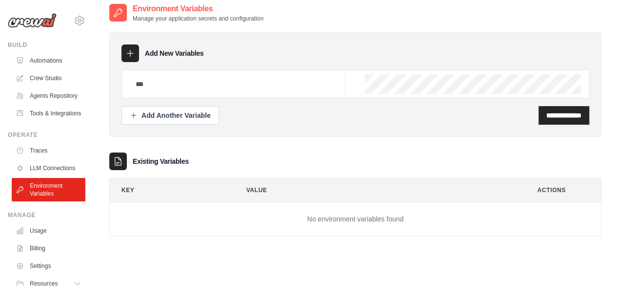
scroll to position [50, 0]
click at [190, 86] on input "text" at bounding box center [238, 84] width 216 height 20
click at [123, 160] on div at bounding box center [118, 161] width 18 height 18
click at [146, 161] on h3 "Existing Variables" at bounding box center [161, 161] width 56 height 10
click at [164, 84] on input "text" at bounding box center [238, 84] width 216 height 20
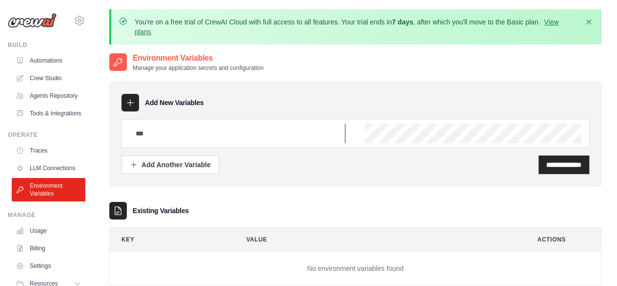
scroll to position [0, 0]
click at [569, 167] on input "**********" at bounding box center [564, 165] width 35 height 10
click at [176, 131] on input "text" at bounding box center [238, 134] width 216 height 20
click at [196, 211] on div "Existing Variables" at bounding box center [355, 211] width 492 height 18
click at [169, 167] on div "Add Another Variable" at bounding box center [170, 165] width 81 height 10
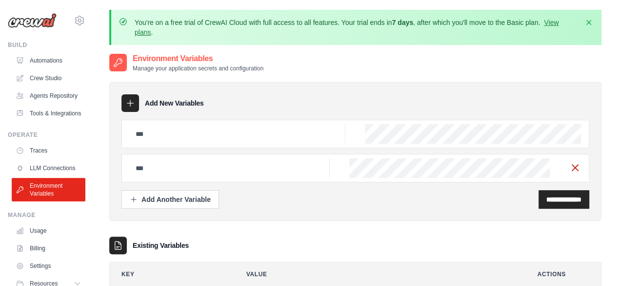
click at [576, 169] on icon "button" at bounding box center [576, 168] width 12 height 12
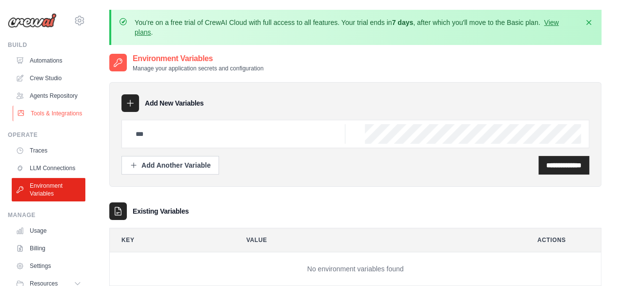
click at [48, 121] on link "Tools & Integrations" at bounding box center [50, 113] width 74 height 16
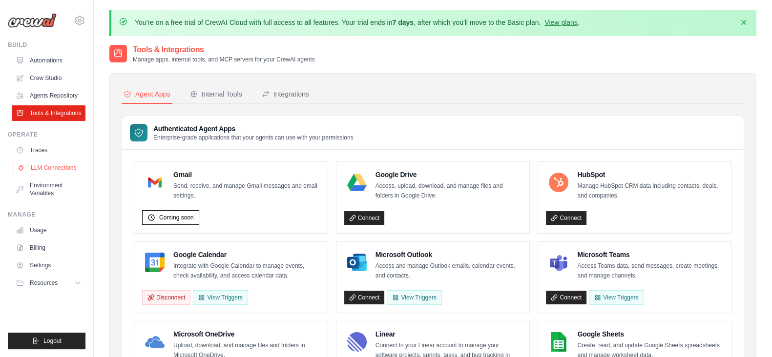
click at [51, 167] on link "LLM Connections" at bounding box center [50, 168] width 74 height 16
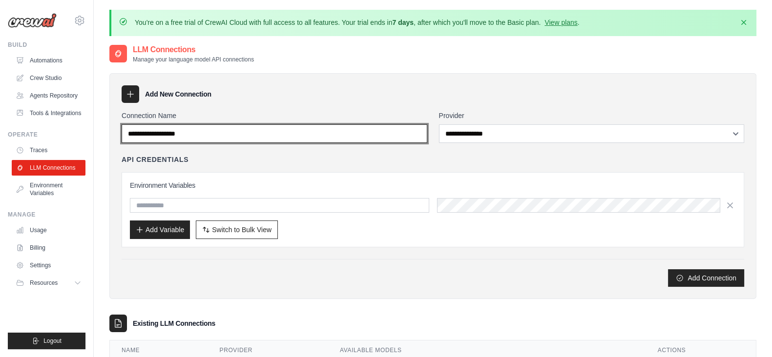
click at [174, 136] on input "Connection Name" at bounding box center [275, 133] width 306 height 19
type input "**********"
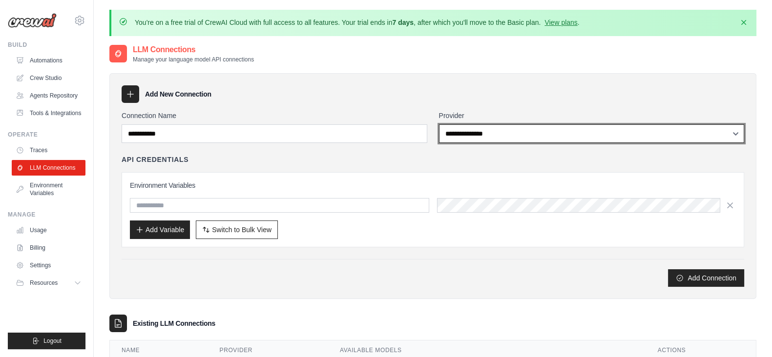
click at [624, 135] on select "**********" at bounding box center [592, 133] width 306 height 19
select select "******"
click at [439, 124] on select "**********" at bounding box center [592, 133] width 306 height 19
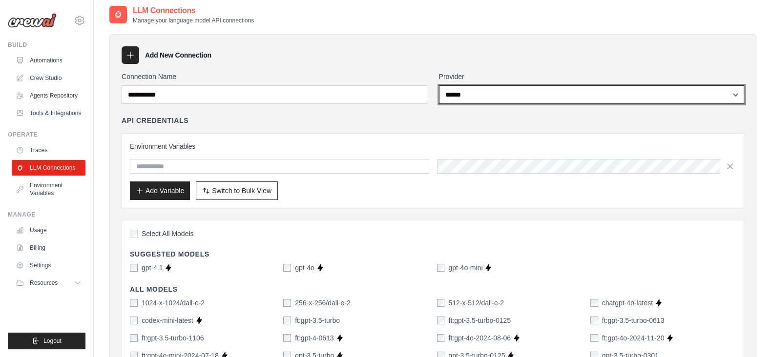
scroll to position [41, 0]
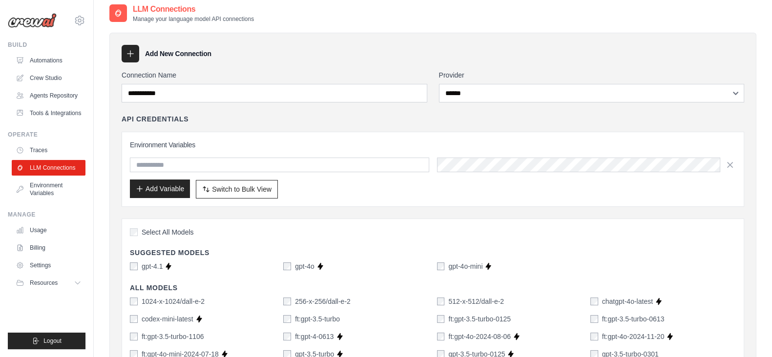
click at [167, 188] on button "Add Variable" at bounding box center [160, 189] width 60 height 19
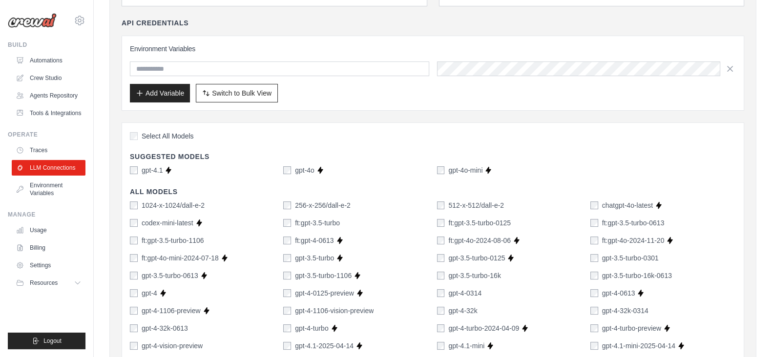
scroll to position [126, 0]
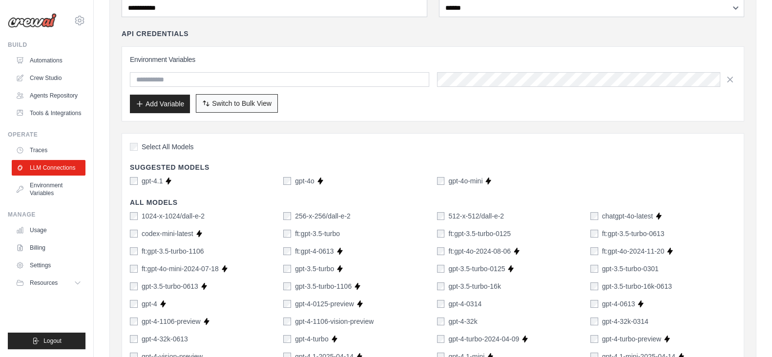
click at [251, 104] on span "Switch to Bulk View" at bounding box center [242, 104] width 60 height 10
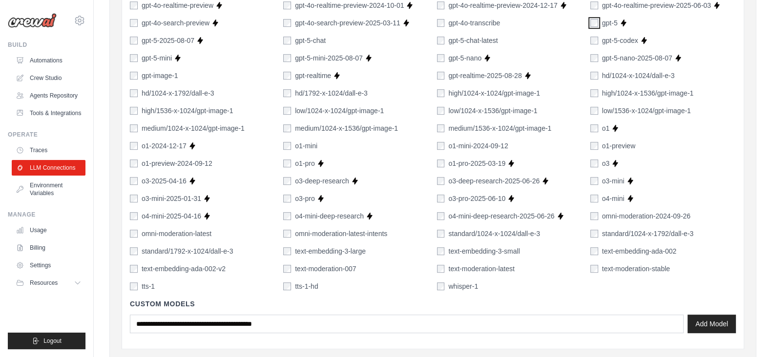
scroll to position [679, 0]
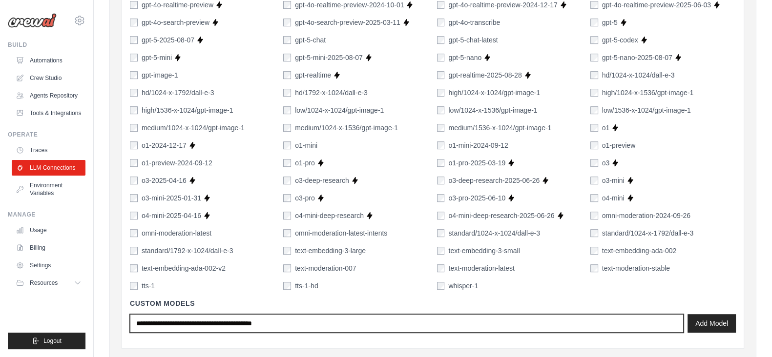
click at [310, 285] on input "text" at bounding box center [406, 323] width 553 height 19
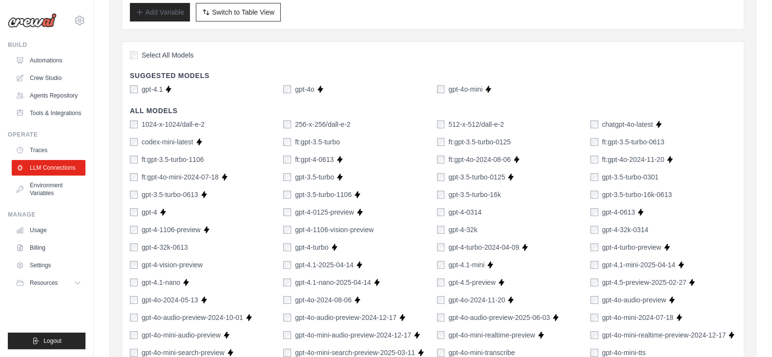
scroll to position [315, 0]
type input "**********"
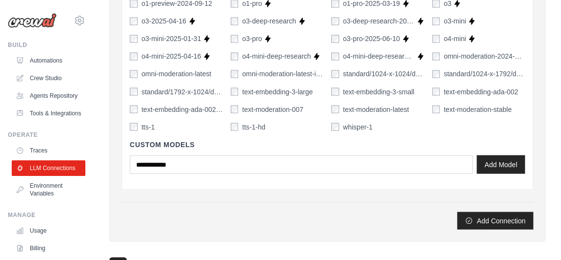
scroll to position [870, 0]
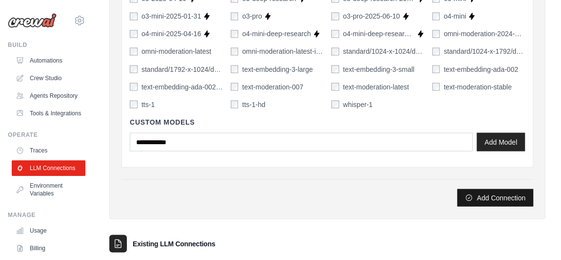
click at [490, 194] on button "Add Connection" at bounding box center [495, 197] width 76 height 18
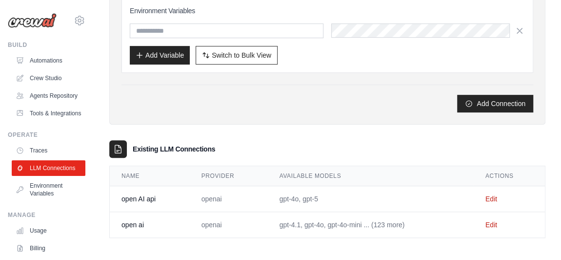
scroll to position [217, 0]
click at [486, 99] on button "Add Connection" at bounding box center [495, 103] width 76 height 18
click at [490, 197] on link "Edit" at bounding box center [492, 199] width 12 height 8
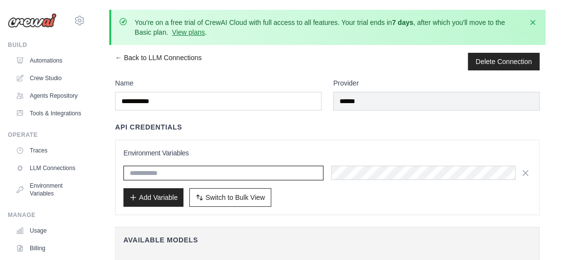
click at [227, 177] on input "text" at bounding box center [223, 172] width 200 height 15
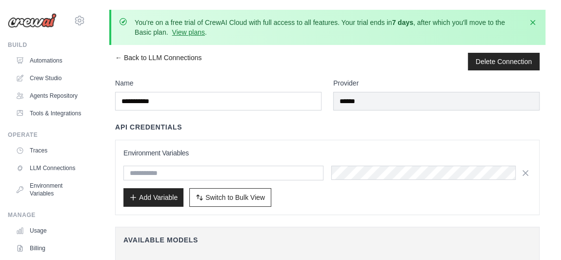
click at [295, 199] on div "Add Variable Switch to Bulk View Switch to Table View" at bounding box center [327, 197] width 408 height 19
click at [251, 197] on span "Switch to Bulk View" at bounding box center [235, 197] width 60 height 10
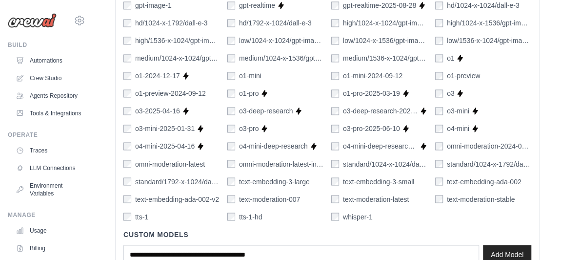
scroll to position [827, 0]
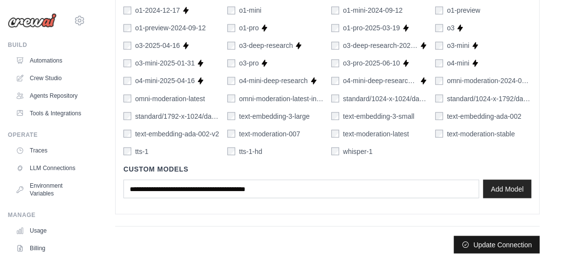
click at [480, 240] on button "Update Connection" at bounding box center [497, 244] width 86 height 18
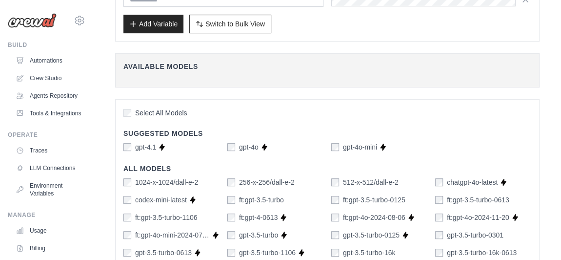
scroll to position [211, 0]
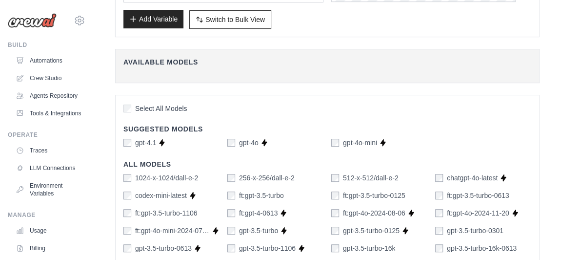
click at [155, 18] on button "Add Variable" at bounding box center [153, 19] width 60 height 19
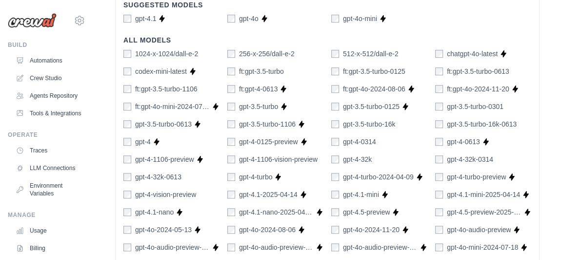
scroll to position [337, 0]
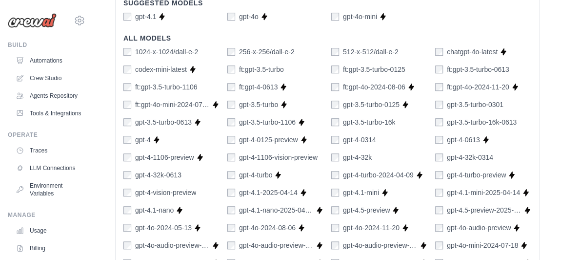
click at [41, 201] on link "Environment Variables" at bounding box center [50, 189] width 74 height 23
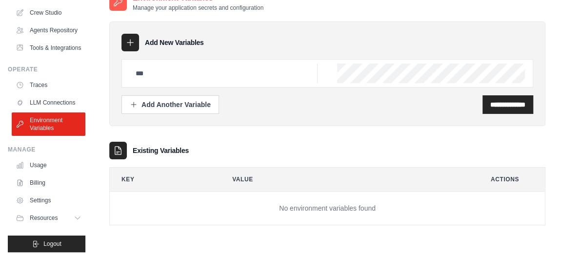
scroll to position [62, 0]
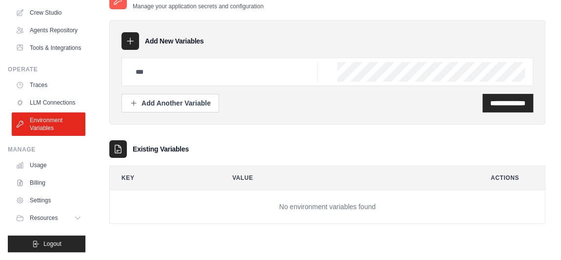
click at [129, 42] on icon at bounding box center [130, 41] width 10 height 10
click at [55, 222] on span "Resources" at bounding box center [45, 218] width 28 height 8
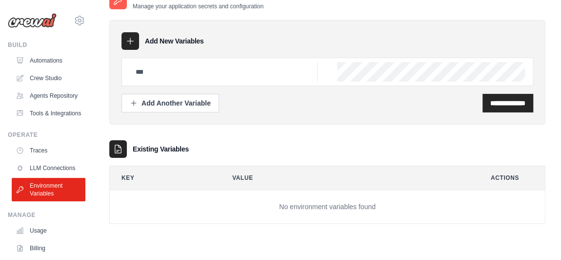
scroll to position [0, 0]
click at [41, 158] on link "Traces" at bounding box center [50, 151] width 74 height 16
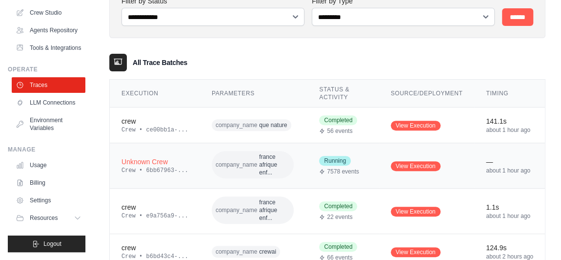
scroll to position [105, 0]
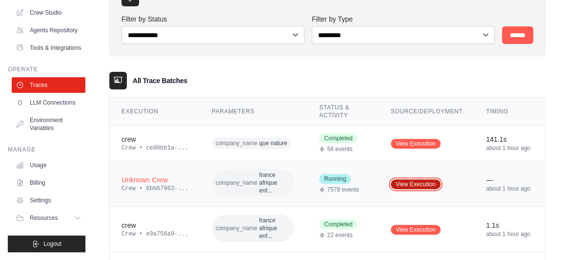
click at [403, 179] on link "View Execution" at bounding box center [416, 184] width 50 height 10
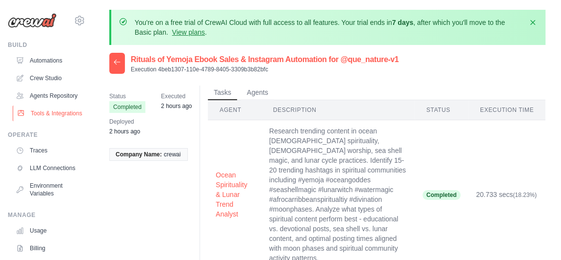
click at [44, 121] on link "Tools & Integrations" at bounding box center [50, 113] width 74 height 16
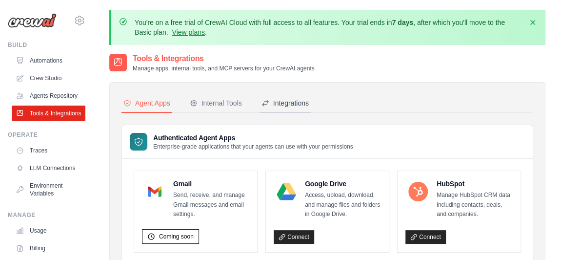
click at [287, 102] on div "Integrations" at bounding box center [285, 103] width 47 height 10
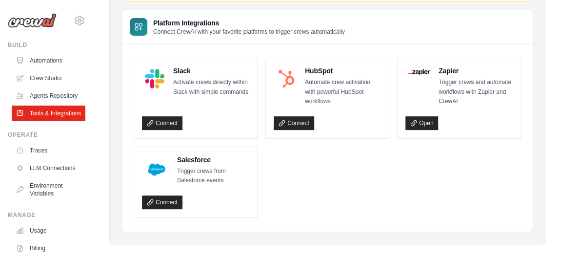
scroll to position [155, 0]
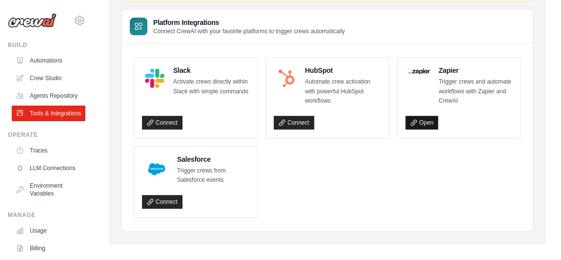
click at [421, 121] on link "Open" at bounding box center [422, 123] width 33 height 14
click at [427, 122] on link "Open" at bounding box center [422, 123] width 33 height 14
click at [303, 122] on link "Connect" at bounding box center [294, 123] width 41 height 14
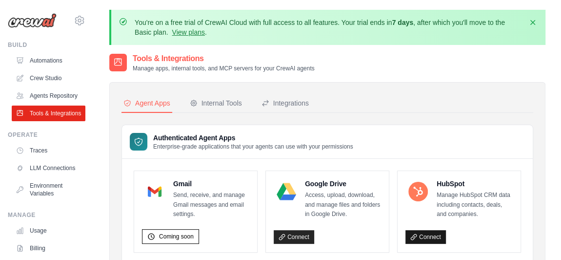
click at [424, 236] on link "Connect" at bounding box center [426, 237] width 41 height 14
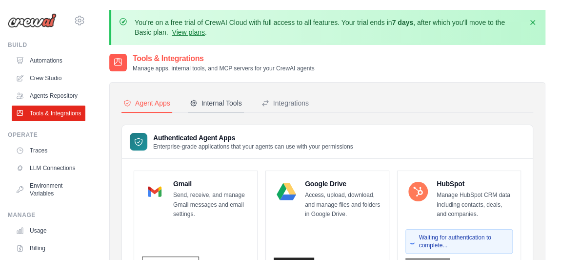
click at [225, 104] on div "Internal Tools" at bounding box center [216, 103] width 52 height 10
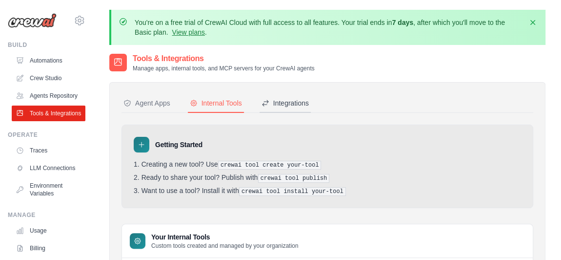
click at [289, 101] on div "Integrations" at bounding box center [285, 103] width 47 height 10
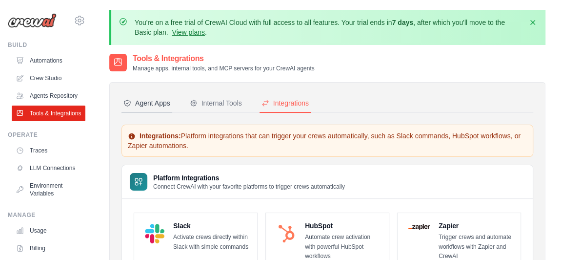
click at [149, 102] on div "Agent Apps" at bounding box center [146, 103] width 47 height 10
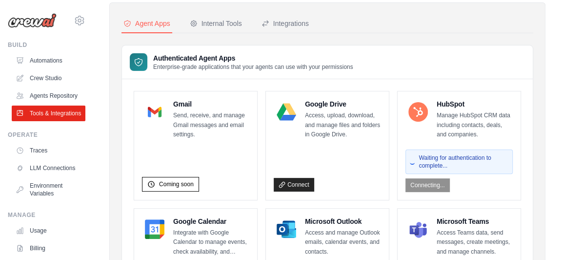
scroll to position [87, 0]
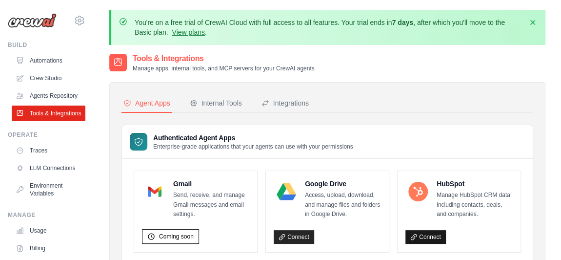
click at [419, 232] on link "Connect" at bounding box center [426, 237] width 41 height 14
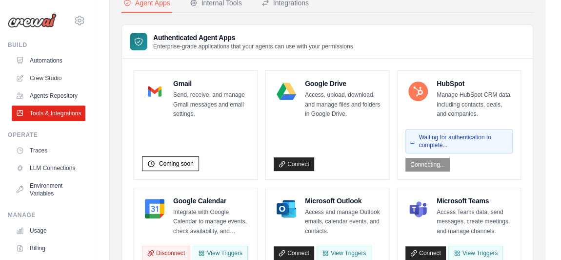
scroll to position [102, 0]
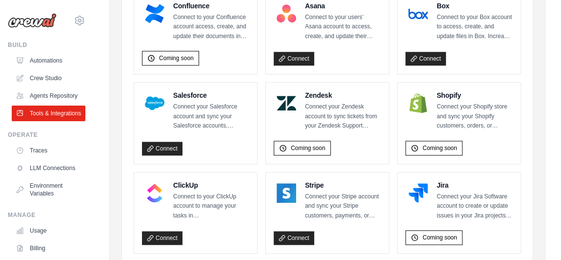
scroll to position [447, 0]
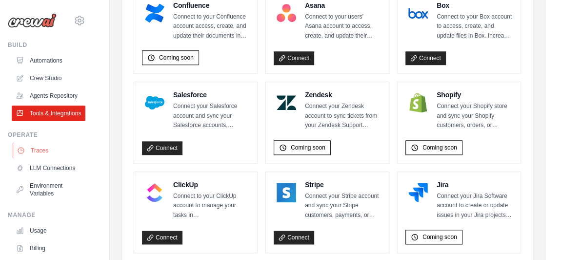
click at [39, 158] on link "Traces" at bounding box center [50, 151] width 74 height 16
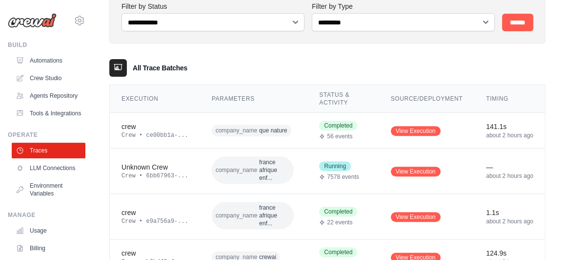
scroll to position [119, 0]
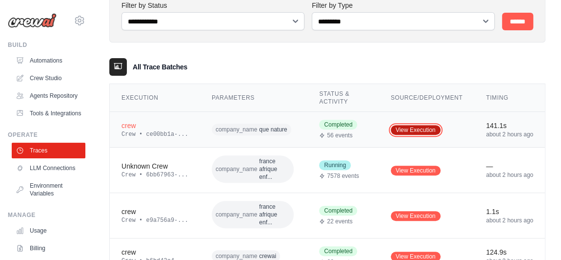
click at [406, 130] on link "View Execution" at bounding box center [416, 130] width 50 height 10
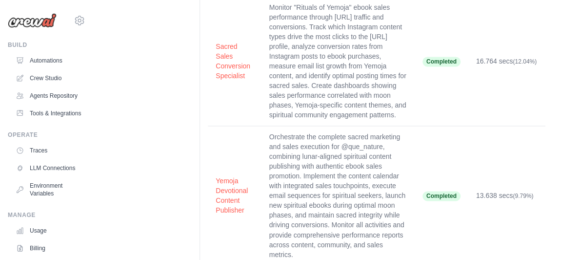
scroll to position [690, 0]
click at [44, 99] on link "Agents Repository" at bounding box center [50, 96] width 74 height 16
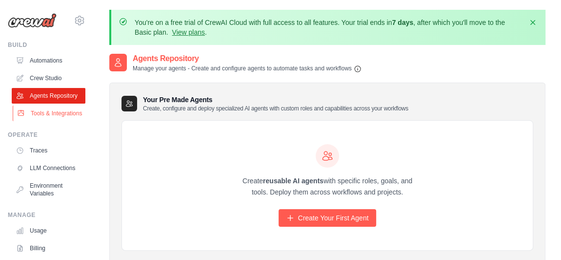
click at [41, 121] on link "Tools & Integrations" at bounding box center [50, 113] width 74 height 16
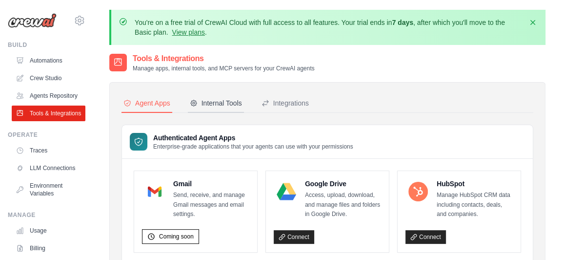
click at [216, 102] on div "Internal Tools" at bounding box center [216, 103] width 52 height 10
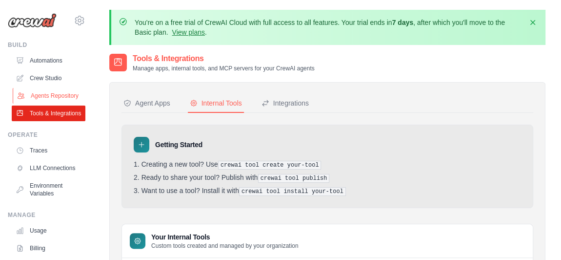
click at [47, 100] on link "Agents Repository" at bounding box center [50, 96] width 74 height 16
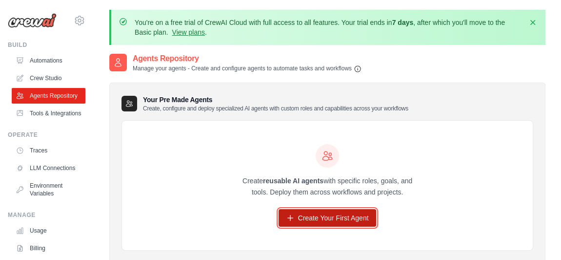
click at [324, 219] on link "Create Your First Agent" at bounding box center [328, 218] width 98 height 18
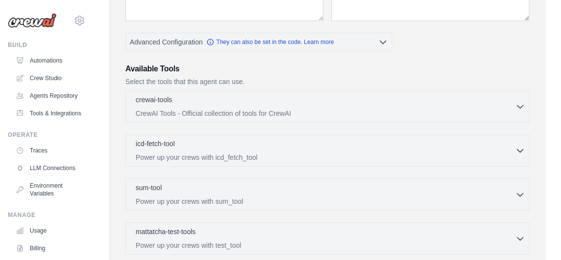
scroll to position [225, 0]
click at [519, 104] on icon "button" at bounding box center [520, 106] width 10 height 10
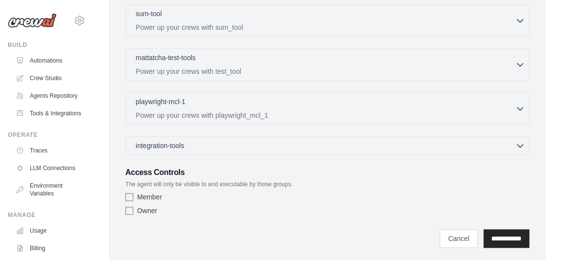
scroll to position [2230, 0]
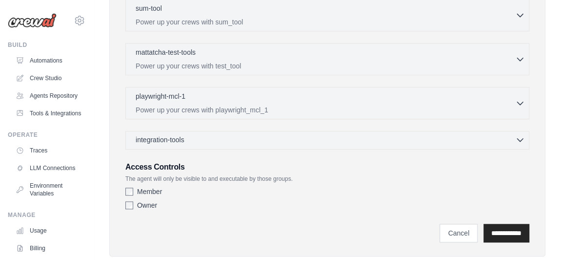
click at [518, 135] on icon "button" at bounding box center [520, 140] width 10 height 10
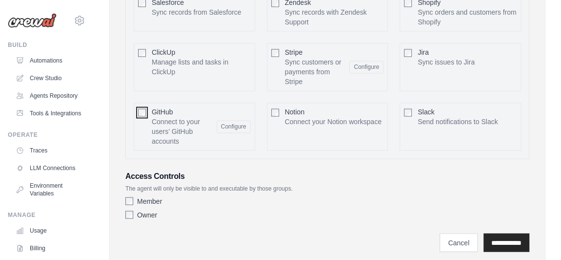
scroll to position [2589, 0]
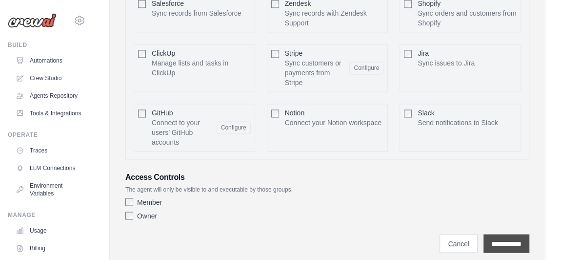
click at [487, 234] on input "**********" at bounding box center [507, 243] width 46 height 19
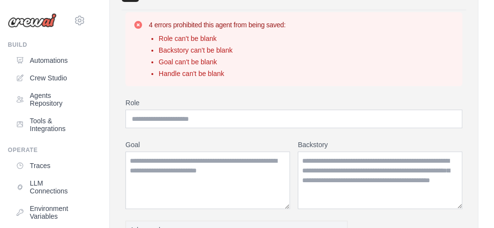
scroll to position [110, 0]
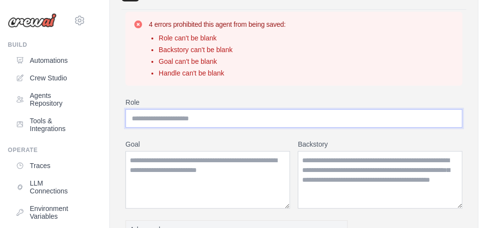
click at [205, 117] on input "Role" at bounding box center [293, 118] width 337 height 19
type input "**********"
click at [126, 159] on textarea "Goal" at bounding box center [207, 180] width 164 height 58
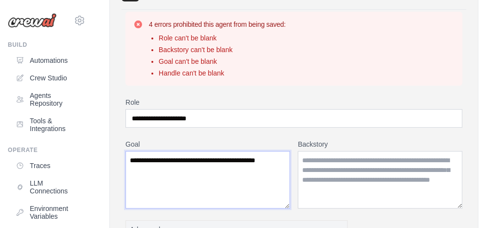
click at [197, 161] on textarea "**********" at bounding box center [207, 180] width 164 height 58
click at [170, 172] on textarea "**********" at bounding box center [207, 180] width 164 height 58
type textarea "**********"
click at [302, 160] on textarea "Backstory" at bounding box center [380, 180] width 164 height 58
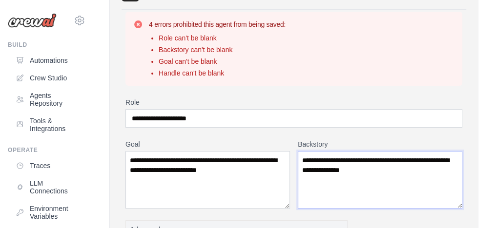
click at [398, 169] on textarea "**********" at bounding box center [380, 180] width 164 height 58
click at [399, 170] on textarea "**********" at bounding box center [380, 180] width 164 height 58
click at [430, 170] on textarea "**********" at bounding box center [380, 180] width 164 height 58
click at [357, 180] on textarea "**********" at bounding box center [380, 180] width 164 height 58
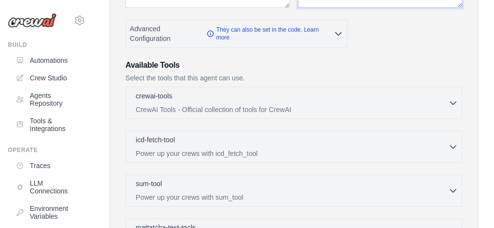
scroll to position [312, 0]
type textarea "**********"
click at [451, 102] on icon "button" at bounding box center [453, 102] width 10 height 10
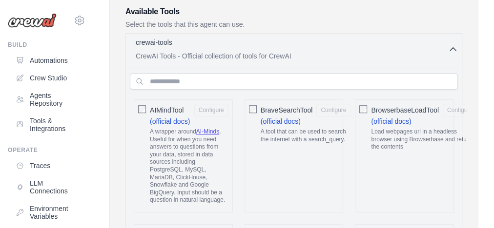
scroll to position [367, 0]
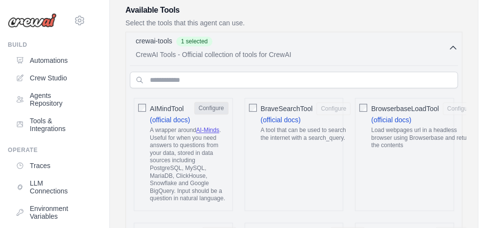
click at [218, 104] on button "Configure" at bounding box center [211, 108] width 34 height 13
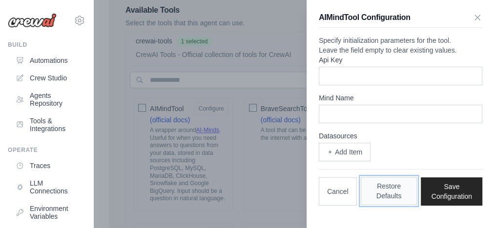
click at [387, 205] on button "Restore Defaults" at bounding box center [389, 191] width 57 height 28
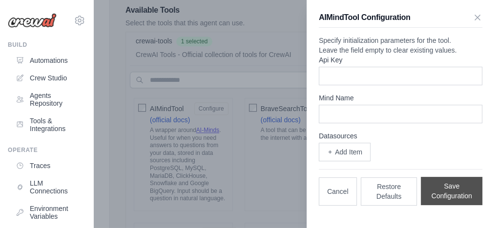
click at [447, 205] on button "Save Configuration" at bounding box center [451, 191] width 61 height 28
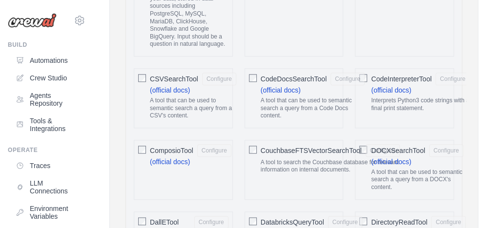
scroll to position [521, 0]
click at [257, 72] on div "CodeDocsSearchTool Configure (official docs) A tool that can be used to semanti…" at bounding box center [294, 98] width 99 height 60
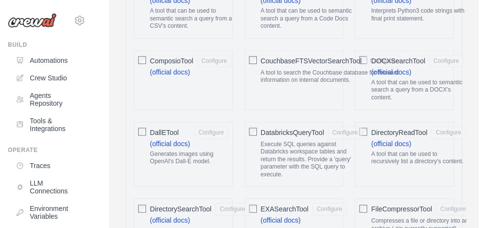
scroll to position [607, 0]
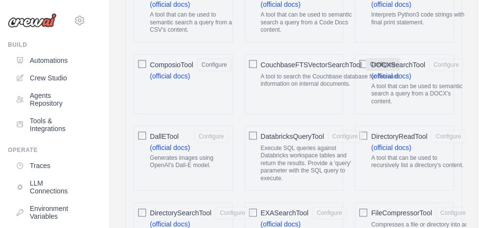
click at [369, 59] on button "Configure" at bounding box center [383, 64] width 34 height 13
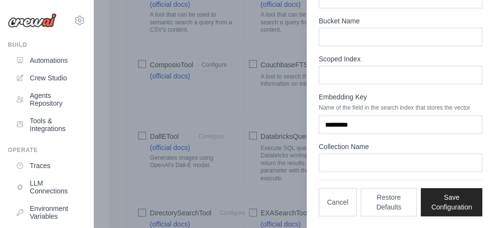
scroll to position [180, 0]
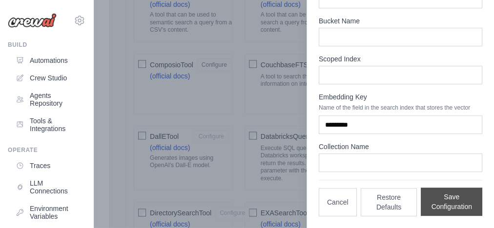
click at [443, 203] on button "Save Configuration" at bounding box center [451, 202] width 61 height 28
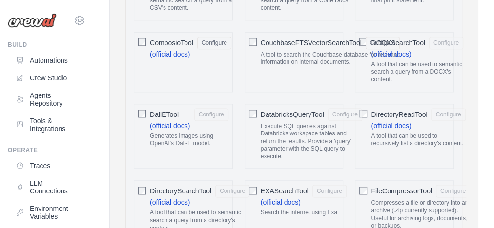
scroll to position [630, 0]
click at [204, 107] on button "Configure" at bounding box center [211, 113] width 34 height 13
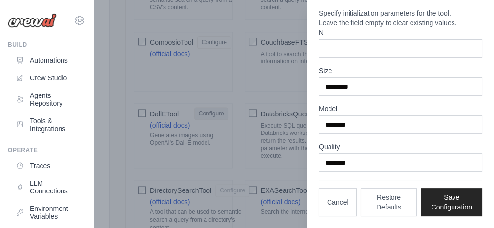
scroll to position [44, 0]
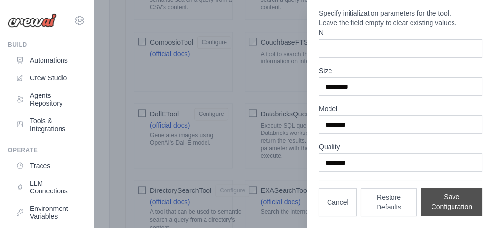
click at [434, 204] on button "Save Configuration" at bounding box center [451, 202] width 61 height 28
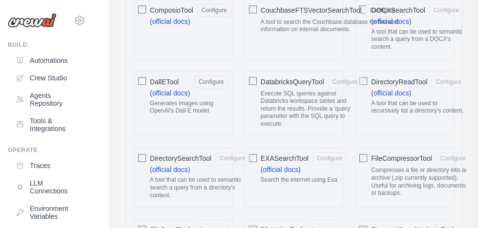
scroll to position [663, 0]
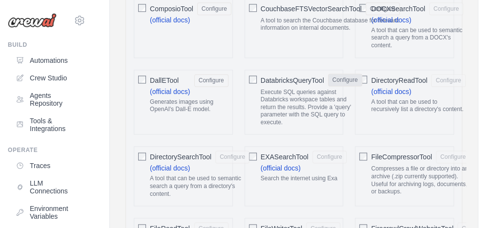
click at [340, 74] on button "Configure" at bounding box center [345, 80] width 34 height 13
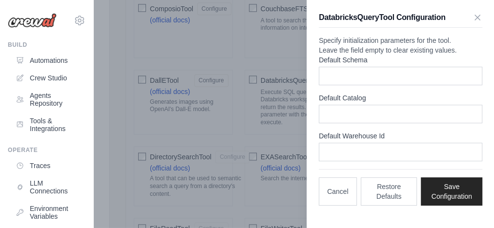
scroll to position [6, 0]
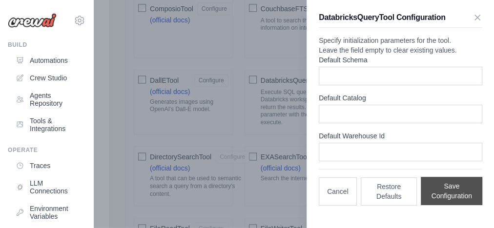
click at [440, 200] on button "Save Configuration" at bounding box center [451, 191] width 61 height 28
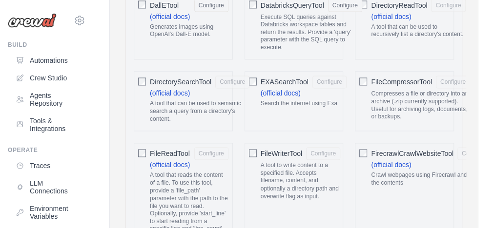
scroll to position [739, 0]
click at [453, 75] on button "Configure" at bounding box center [453, 81] width 34 height 13
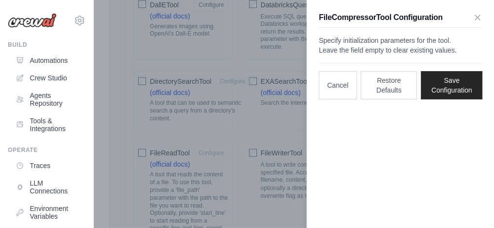
scroll to position [0, 0]
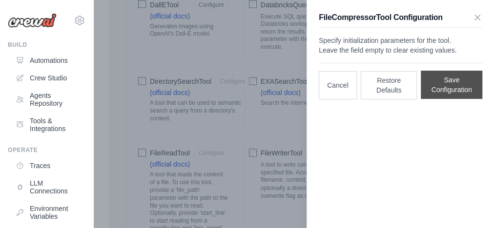
click at [444, 99] on button "Save Configuration" at bounding box center [451, 85] width 61 height 28
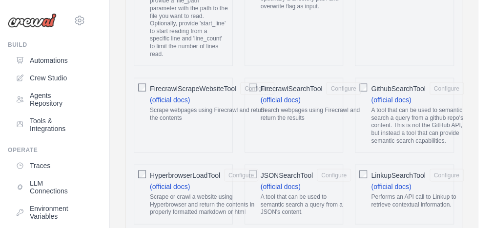
scroll to position [929, 0]
click at [266, 83] on span "FirecrawlSearchTool" at bounding box center [292, 88] width 62 height 10
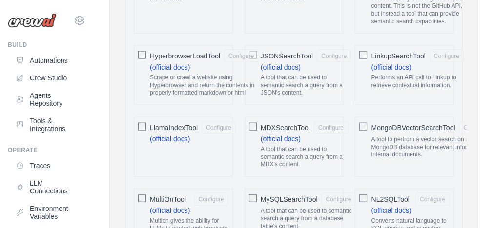
scroll to position [1064, 0]
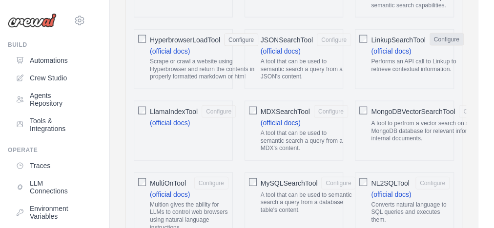
click at [444, 33] on button "Configure" at bounding box center [446, 39] width 34 height 13
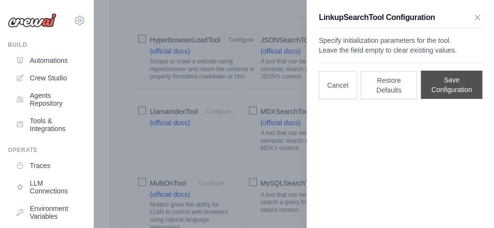
click at [434, 99] on button "Save Configuration" at bounding box center [451, 85] width 61 height 28
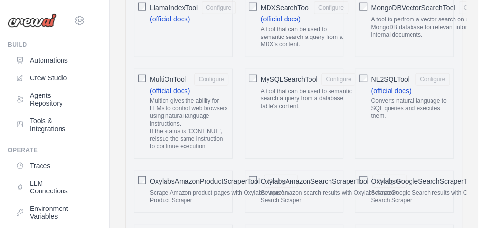
scroll to position [1168, 0]
click at [431, 72] on button "Configure" at bounding box center [432, 78] width 34 height 13
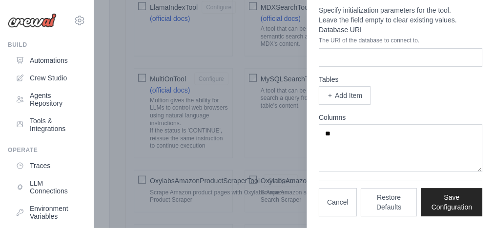
scroll to position [47, 0]
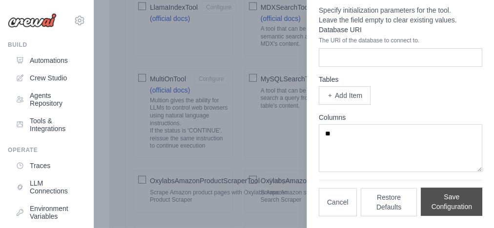
click at [426, 205] on button "Save Configuration" at bounding box center [451, 202] width 61 height 28
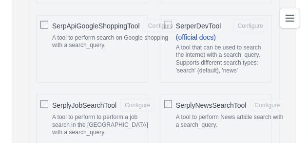
scroll to position [2178, 0]
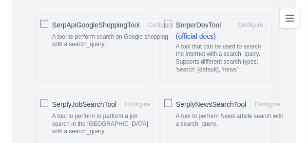
click at [179, 24] on span "SerperDevTool" at bounding box center [198, 25] width 45 height 10
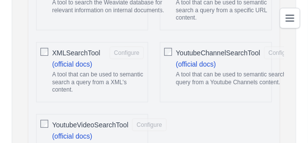
scroll to position [2923, 0]
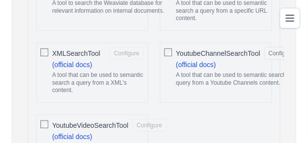
click at [43, 119] on div at bounding box center [45, 124] width 8 height 10
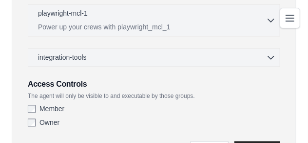
scroll to position [3243, 0]
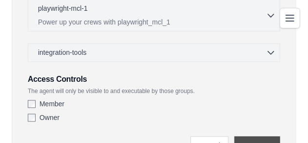
click at [254, 136] on input "**********" at bounding box center [258, 145] width 46 height 19
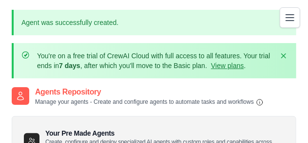
click at [291, 16] on icon "Toggle navigation" at bounding box center [291, 18] width 12 height 12
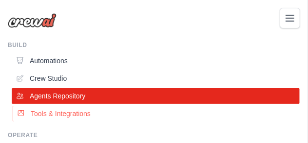
scroll to position [69, 0]
click at [85, 113] on link "Tools & Integrations" at bounding box center [157, 113] width 288 height 16
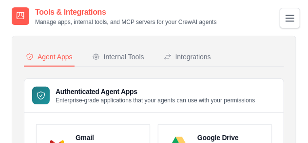
scroll to position [58, 0]
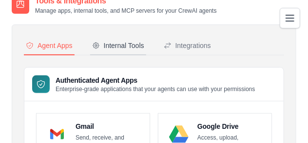
click at [126, 47] on div "Internal Tools" at bounding box center [118, 46] width 52 height 10
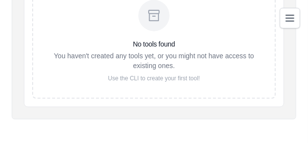
scroll to position [283, 0]
click at [156, 17] on icon at bounding box center [154, 15] width 16 height 16
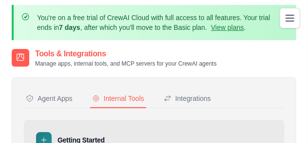
scroll to position [3, 0]
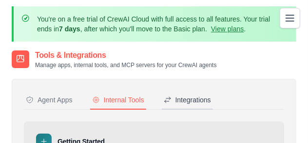
click at [192, 99] on div "Integrations" at bounding box center [187, 100] width 47 height 10
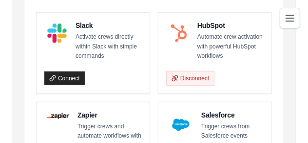
scroll to position [200, 0]
click at [61, 79] on link "Connect" at bounding box center [64, 78] width 41 height 14
